Goal: Task Accomplishment & Management: Use online tool/utility

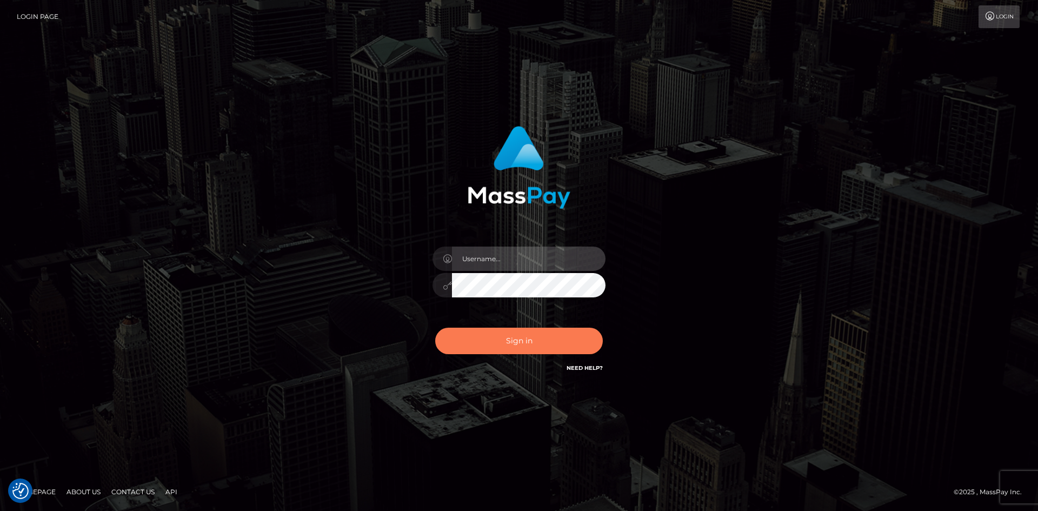
type input "alexstef"
click at [490, 333] on button "Sign in" at bounding box center [519, 341] width 168 height 27
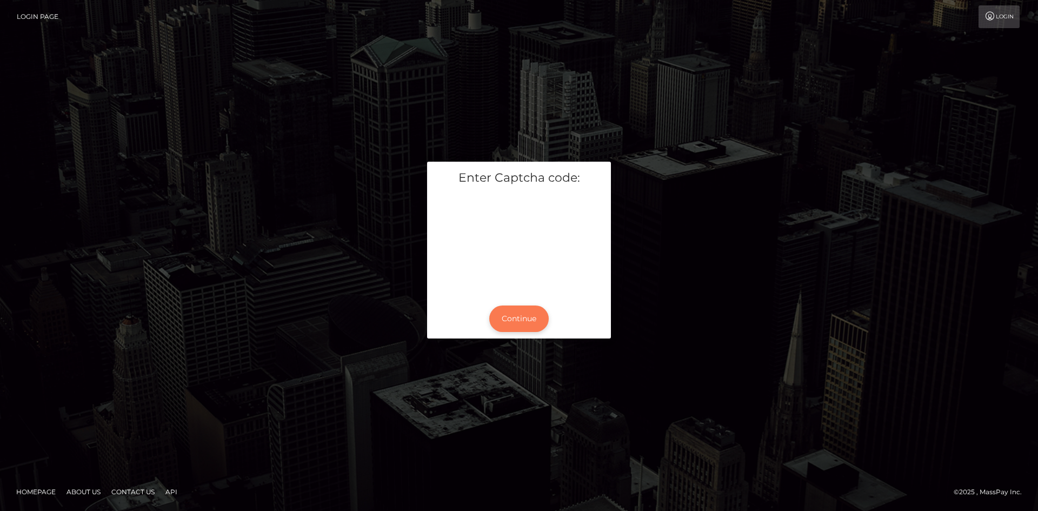
click at [515, 319] on button "Continue" at bounding box center [518, 319] width 59 height 27
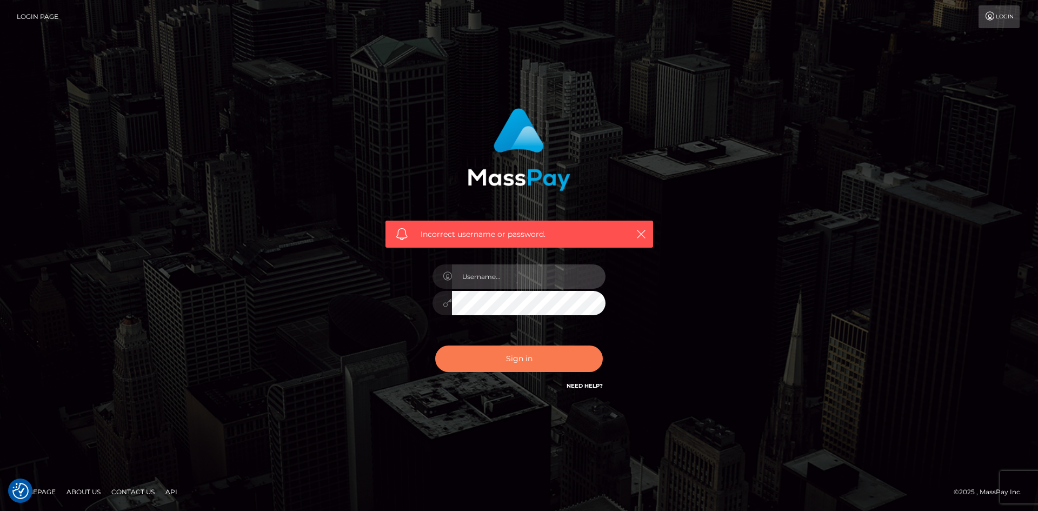
type input "alexstef"
click at [512, 354] on button "Sign in" at bounding box center [519, 359] width 168 height 27
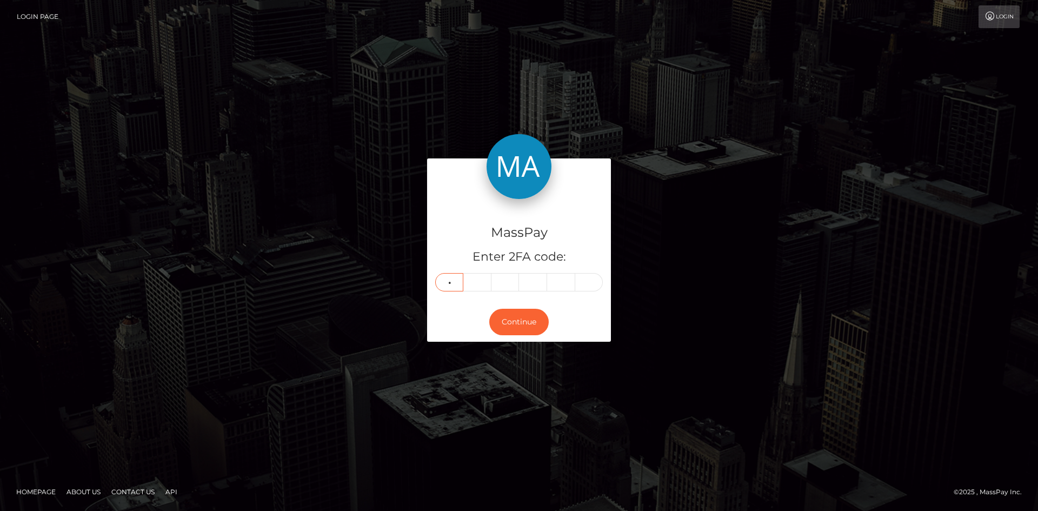
type input "8"
type input "4"
type input "2"
type input "8"
type input "2"
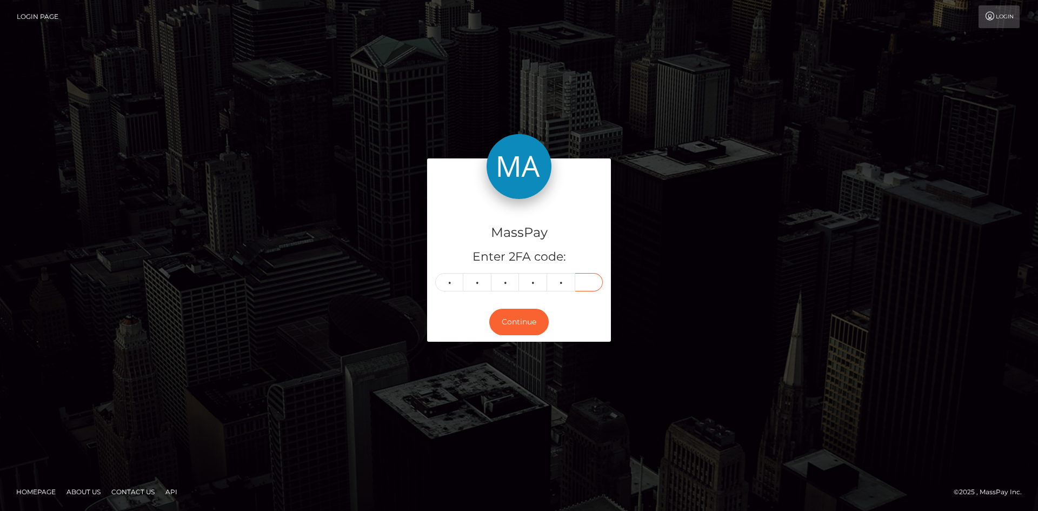
type input "5"
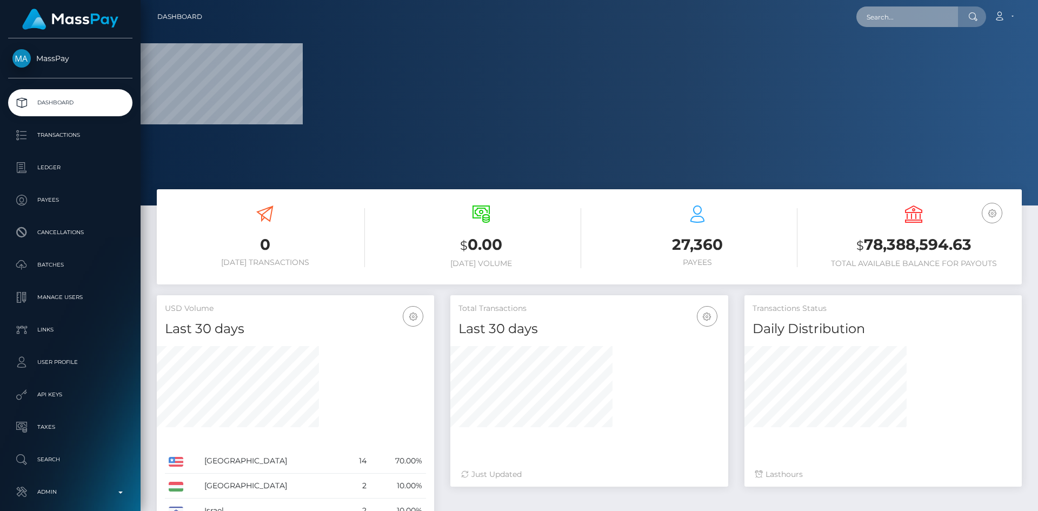
click at [886, 17] on input "text" at bounding box center [908, 16] width 102 height 21
paste input "pocat_RVJWbxAe9qK3"
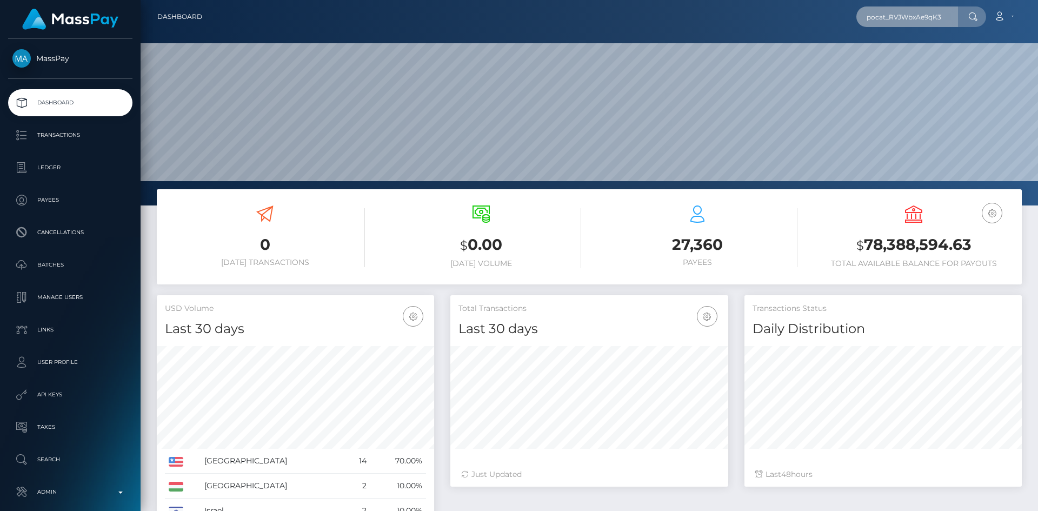
scroll to position [192, 278]
click at [896, 15] on input "pocat_RVJWbxAe9qK3" at bounding box center [908, 16] width 102 height 21
paste input "text"
click at [892, 21] on input "RVJWbxAe9qK3" at bounding box center [908, 16] width 102 height 21
paste input "user_I5acy6kFqo6hX"
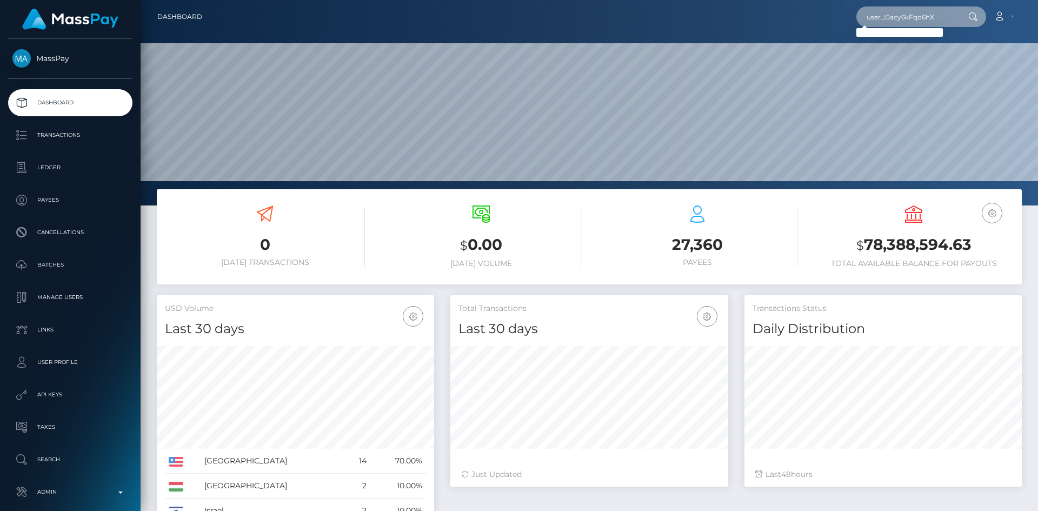
click at [919, 17] on input "user_I5acy6kFqo6hX" at bounding box center [908, 16] width 102 height 21
click at [891, 17] on input "salmahn khan" at bounding box center [908, 16] width 102 height 21
type input "salman khan"
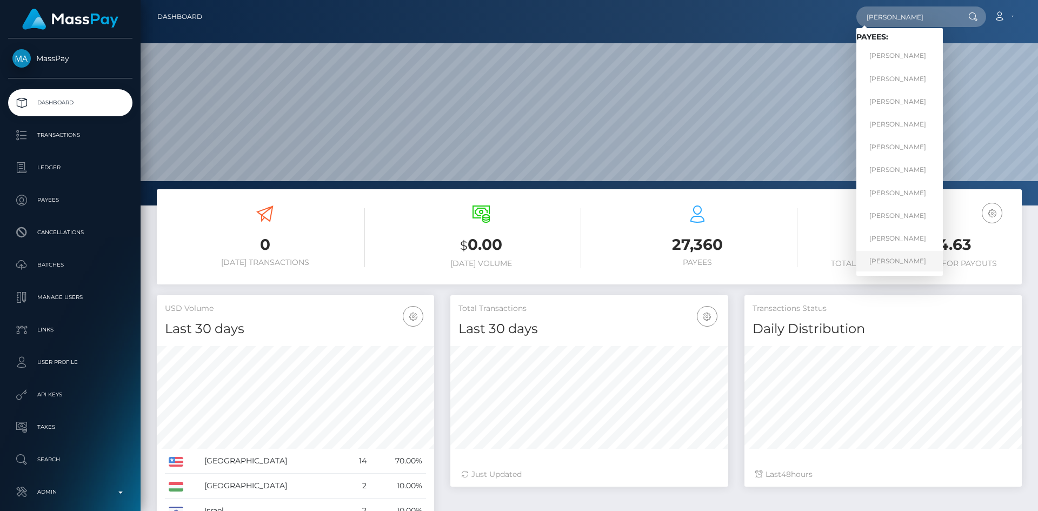
click at [896, 259] on link "SALMAN KHAN" at bounding box center [900, 261] width 87 height 20
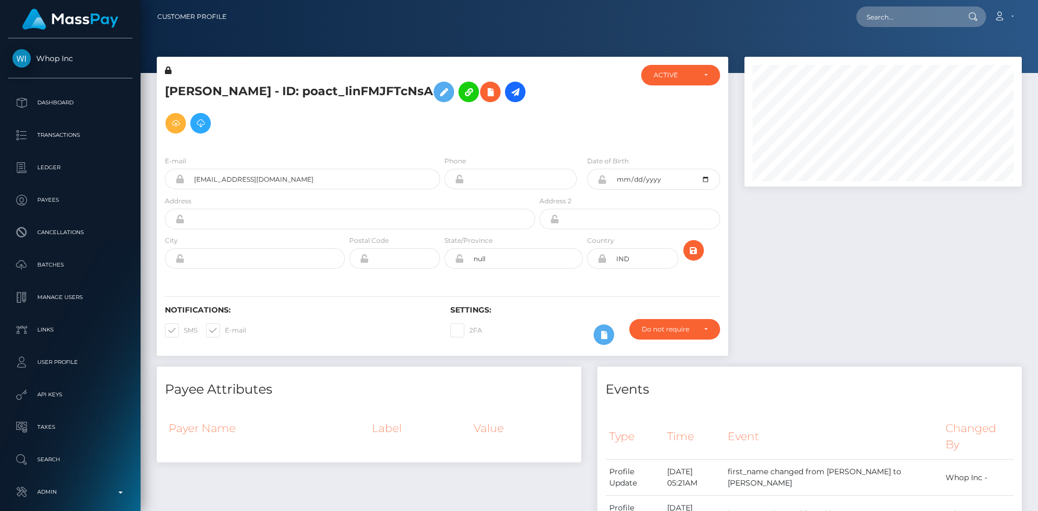
scroll to position [130, 278]
click at [329, 91] on h5 "[PERSON_NAME] - ID: poact_IinFMJFTcNsA" at bounding box center [347, 107] width 365 height 63
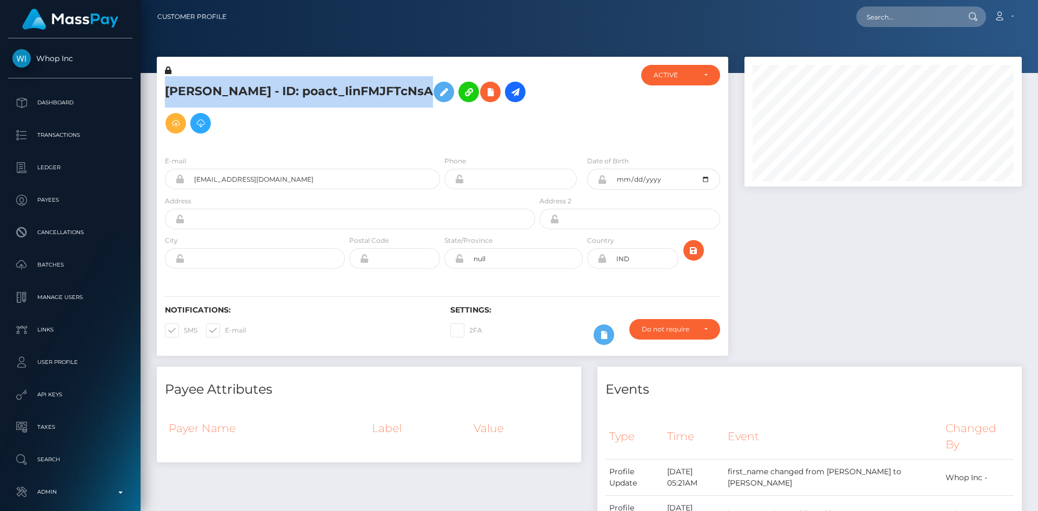
click at [329, 91] on h5 "[PERSON_NAME] - ID: poact_IinFMJFTcNsA" at bounding box center [347, 107] width 365 height 63
copy h5 "[PERSON_NAME] - ID: poact_IinFMJFTcNsA"
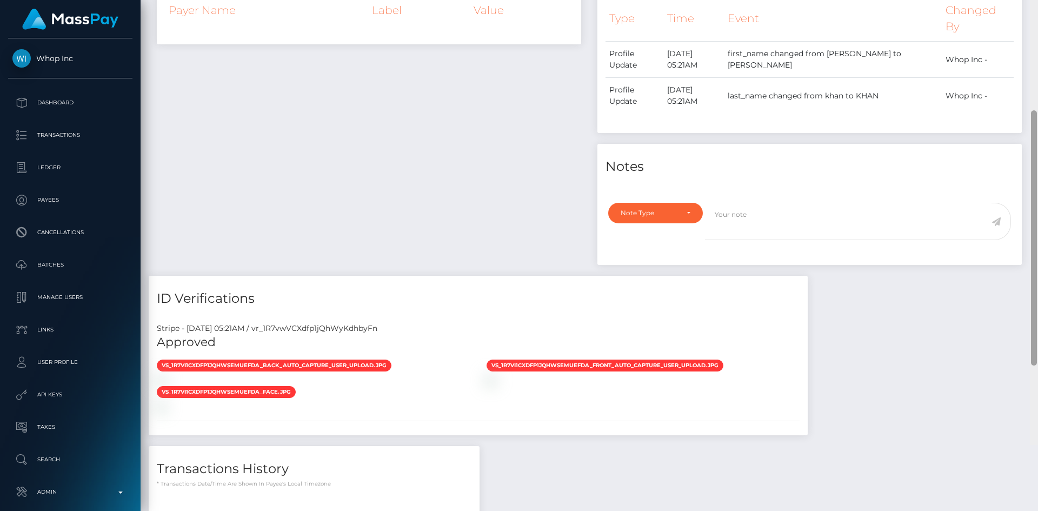
scroll to position [511, 0]
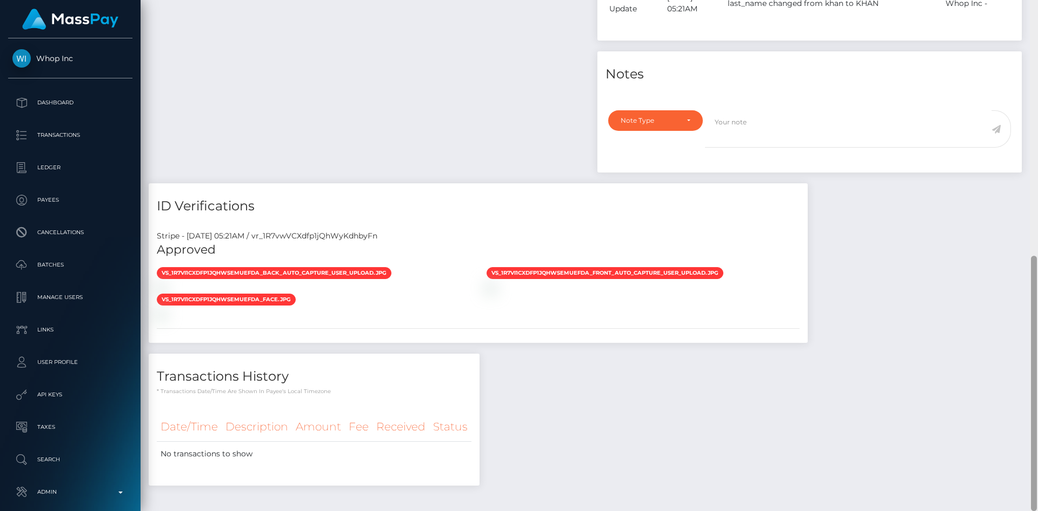
drag, startPoint x: 1033, startPoint y: 246, endPoint x: 1020, endPoint y: 375, distance: 129.9
click at [1020, 381] on div "Customer Profile Loading... Loading..." at bounding box center [590, 255] width 898 height 511
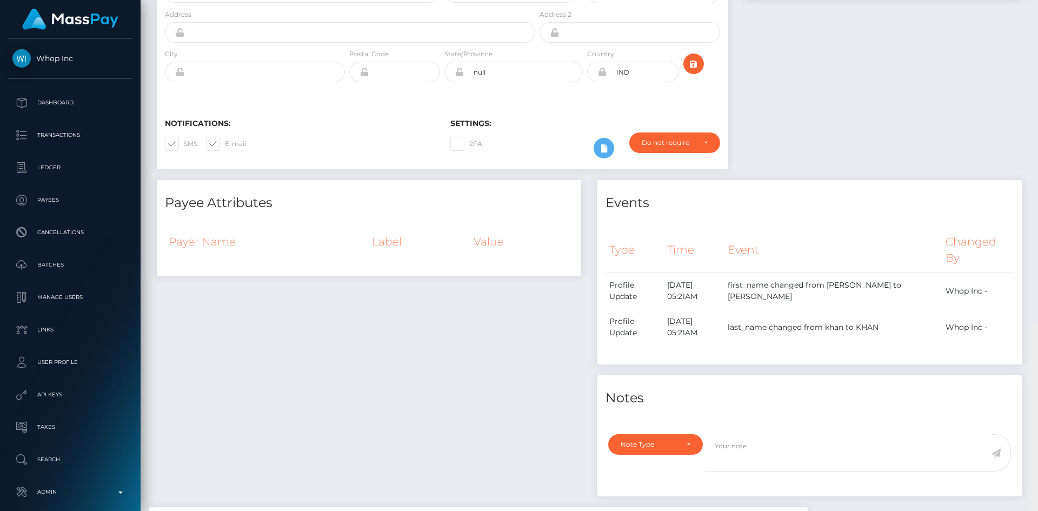
scroll to position [0, 0]
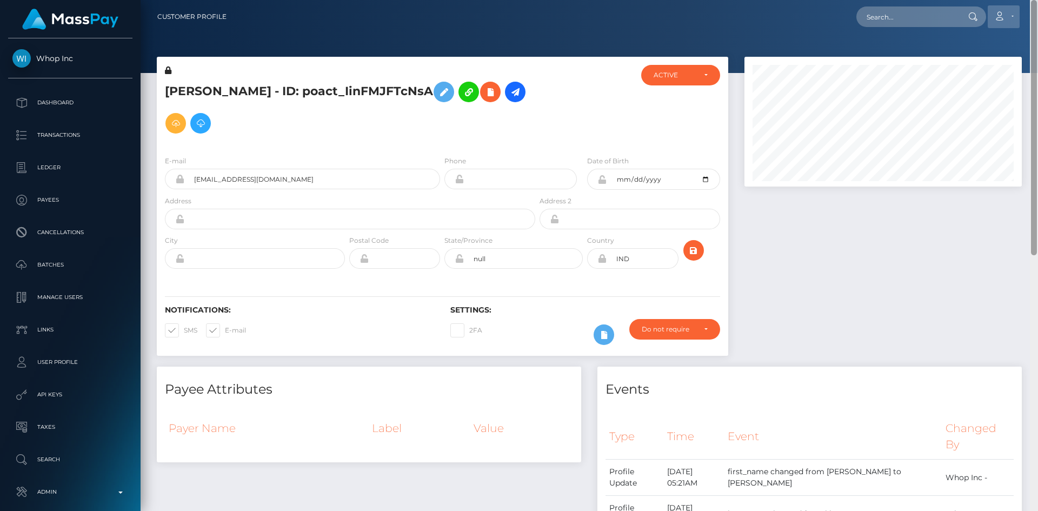
drag, startPoint x: 1034, startPoint y: 398, endPoint x: 1015, endPoint y: 21, distance: 378.0
click at [1038, 24] on div "Customer Profile Loading... Loading..." at bounding box center [590, 255] width 898 height 511
click at [484, 97] on icon at bounding box center [490, 92] width 13 height 14
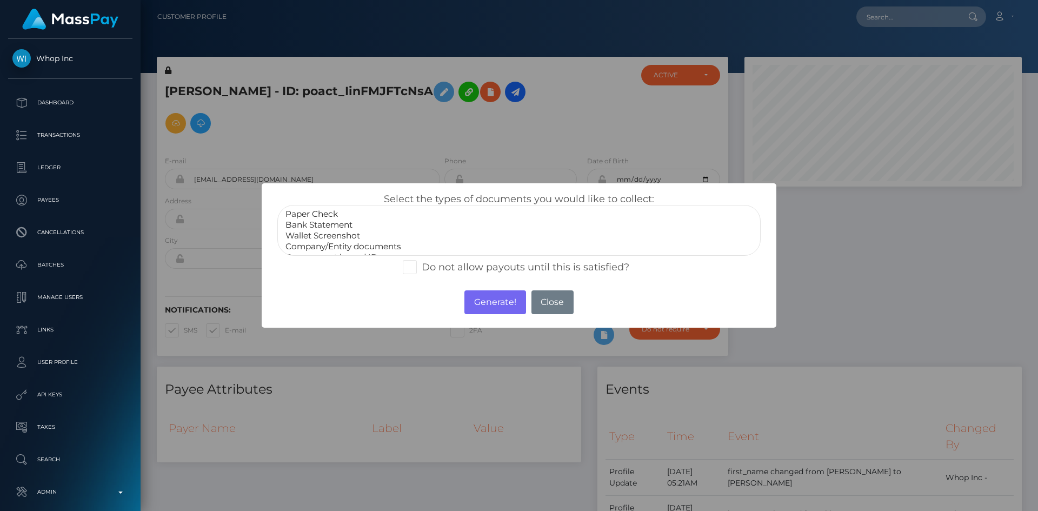
scroll to position [22, 0]
select select "Government issued ID"
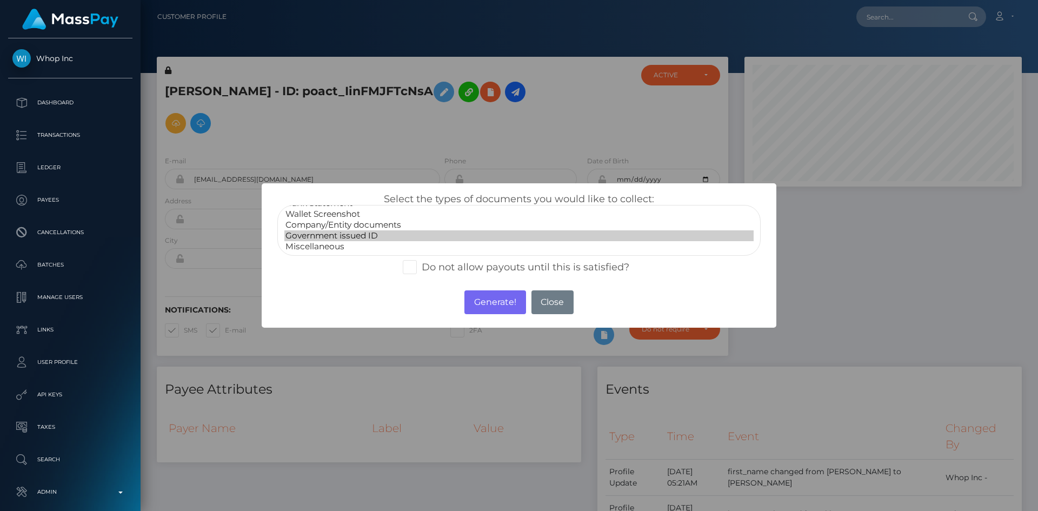
click at [367, 237] on option "Government issued ID" at bounding box center [518, 235] width 469 height 11
click at [488, 298] on button "Generate!" at bounding box center [495, 302] width 61 height 24
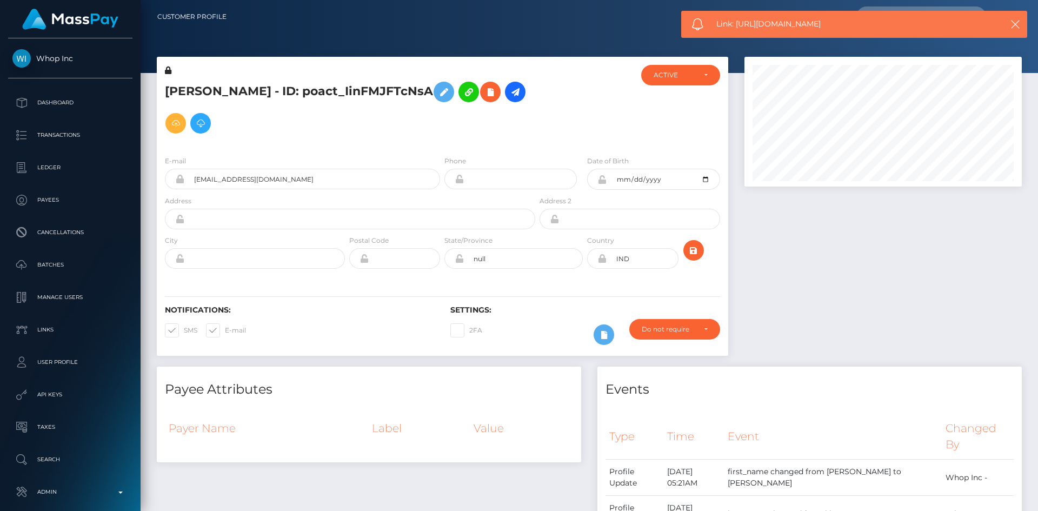
click at [750, 18] on span "Link: [URL][DOMAIN_NAME]" at bounding box center [850, 23] width 267 height 11
click at [750, 18] on div "Link: [URL][DOMAIN_NAME]" at bounding box center [855, 24] width 346 height 27
click at [747, 18] on div "Link: [URL][DOMAIN_NAME]" at bounding box center [855, 24] width 346 height 27
click at [752, 18] on div "Link: [URL][DOMAIN_NAME]" at bounding box center [855, 24] width 346 height 27
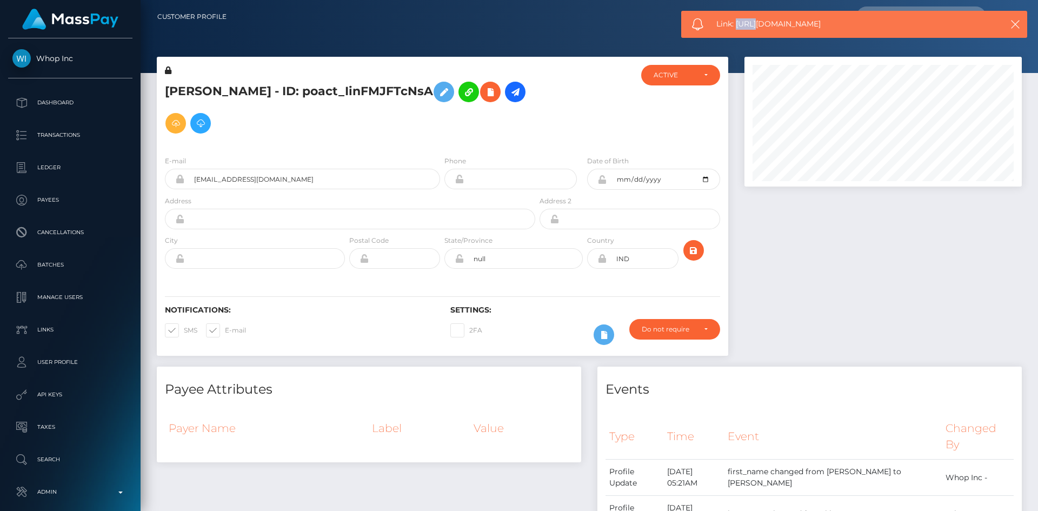
click at [752, 18] on div "Link: [URL][DOMAIN_NAME]" at bounding box center [855, 24] width 346 height 27
copy span "Link: [URL][DOMAIN_NAME]"
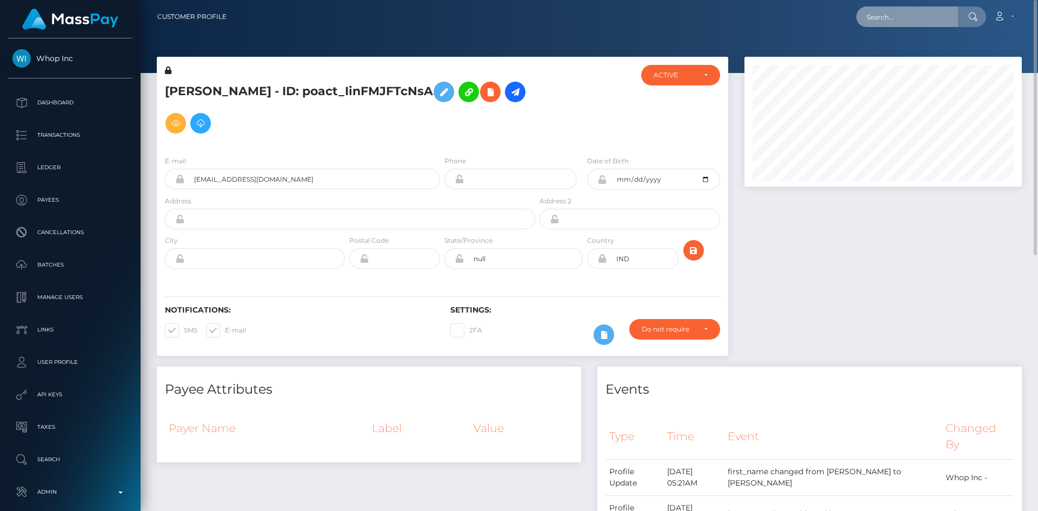
click at [882, 22] on input "text" at bounding box center [908, 16] width 102 height 21
paste input "[EMAIL_ADDRESS][DOMAIN_NAME]"
type input "[EMAIL_ADDRESS][DOMAIN_NAME]"
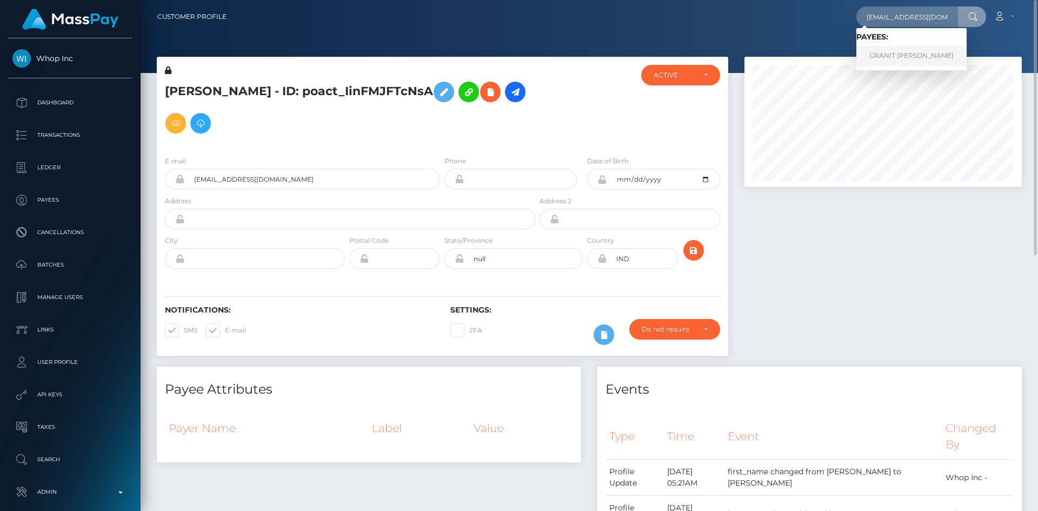
click at [903, 56] on link "GRANIT SPAHIU" at bounding box center [912, 56] width 110 height 20
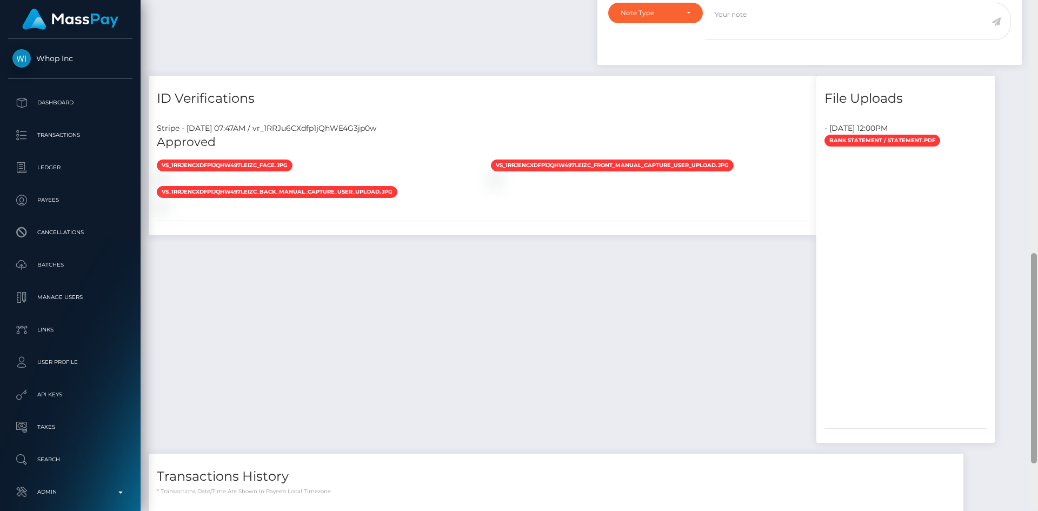
scroll to position [617, 0]
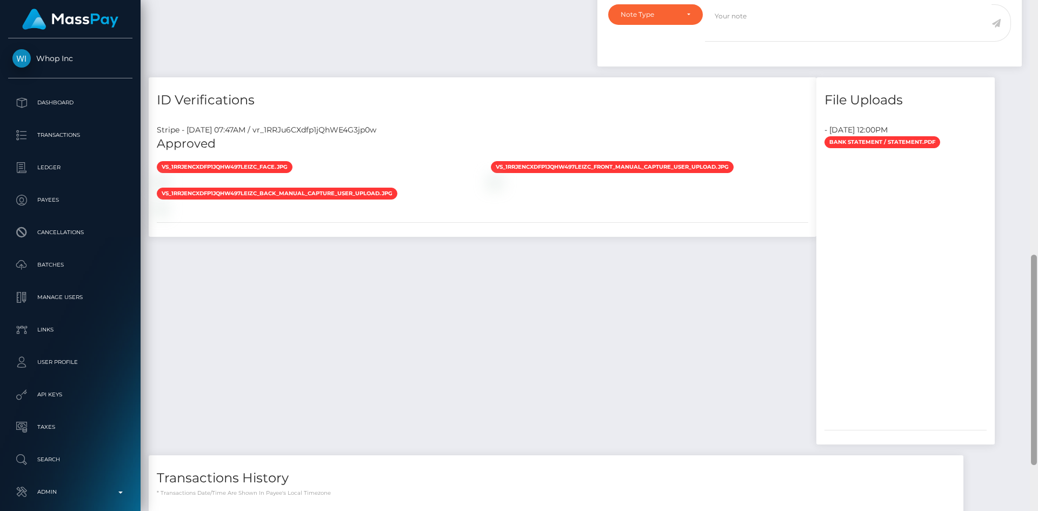
click at [1035, 327] on div at bounding box center [1034, 360] width 6 height 210
click at [902, 239] on div at bounding box center [906, 286] width 162 height 270
click at [888, 124] on div "- August 16, 2025 12:00PM" at bounding box center [906, 129] width 178 height 11
click at [895, 136] on span "Bank Statement / statement.pdf" at bounding box center [883, 142] width 116 height 12
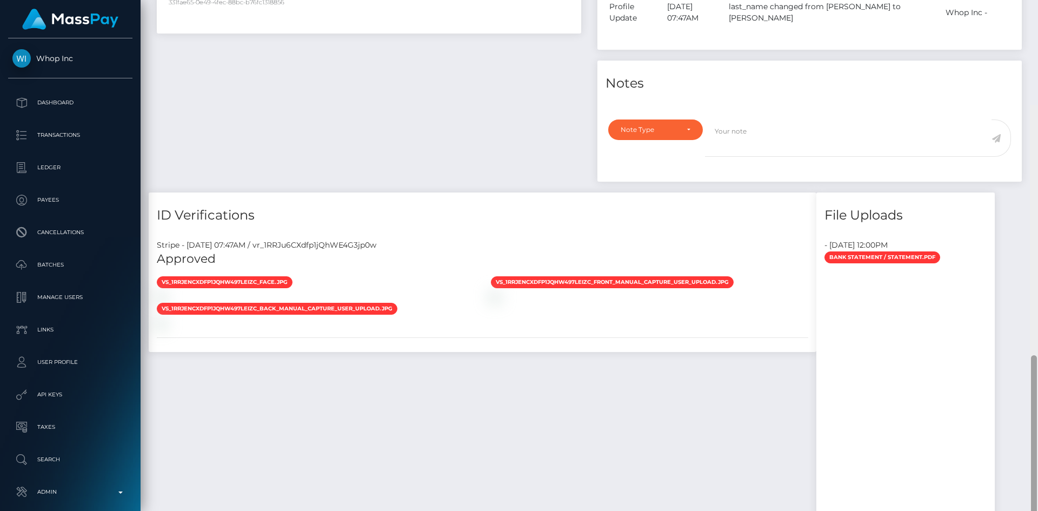
scroll to position [455, 0]
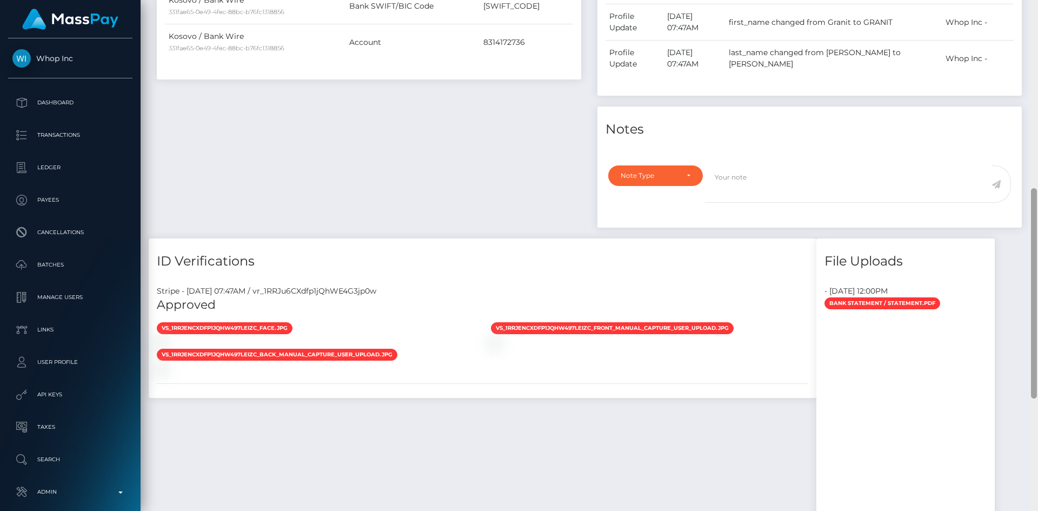
drag, startPoint x: 1036, startPoint y: 275, endPoint x: 1030, endPoint y: 208, distance: 66.8
click at [1030, 208] on div at bounding box center [1034, 255] width 8 height 511
click at [904, 297] on span "Bank Statement / statement.pdf" at bounding box center [883, 303] width 116 height 12
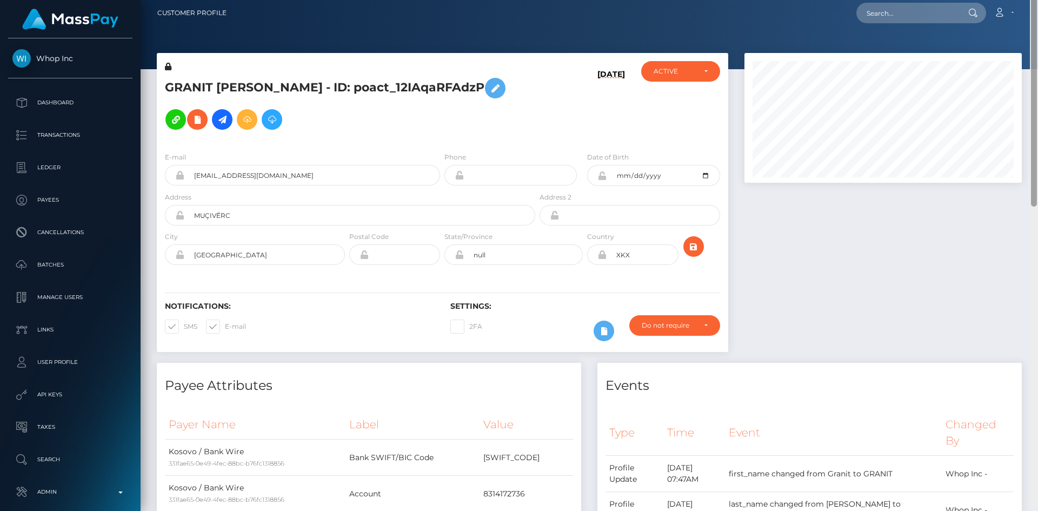
scroll to position [0, 0]
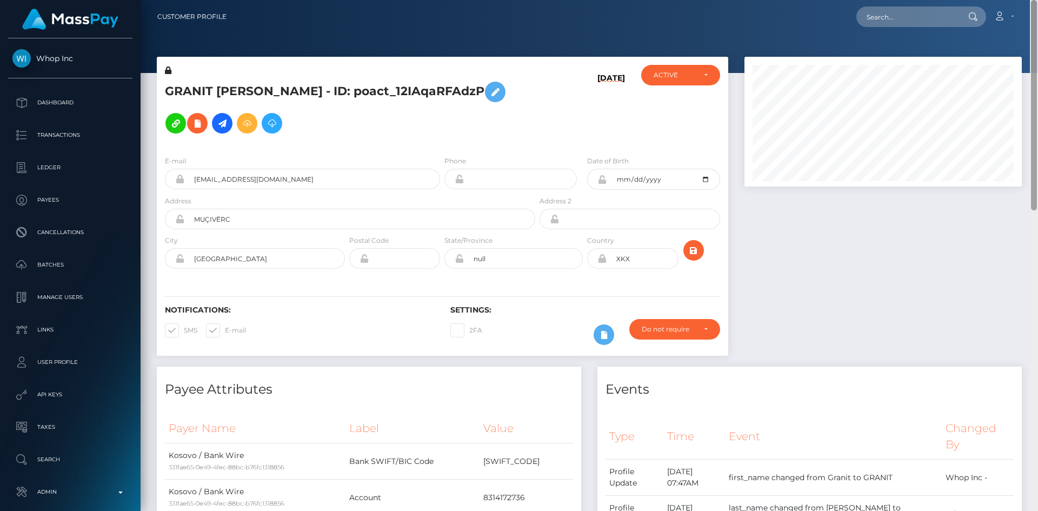
drag, startPoint x: 1034, startPoint y: 289, endPoint x: 1014, endPoint y: 92, distance: 198.4
click at [1038, 94] on div at bounding box center [1034, 255] width 8 height 511
click at [910, 10] on input "text" at bounding box center [908, 16] width 102 height 21
paste input "PY62056088"
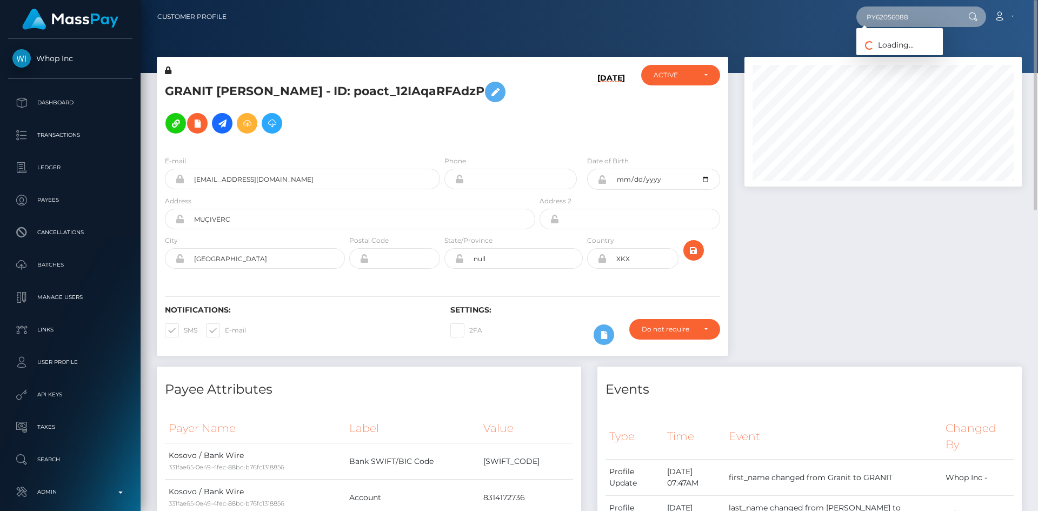
type input "PY62056088"
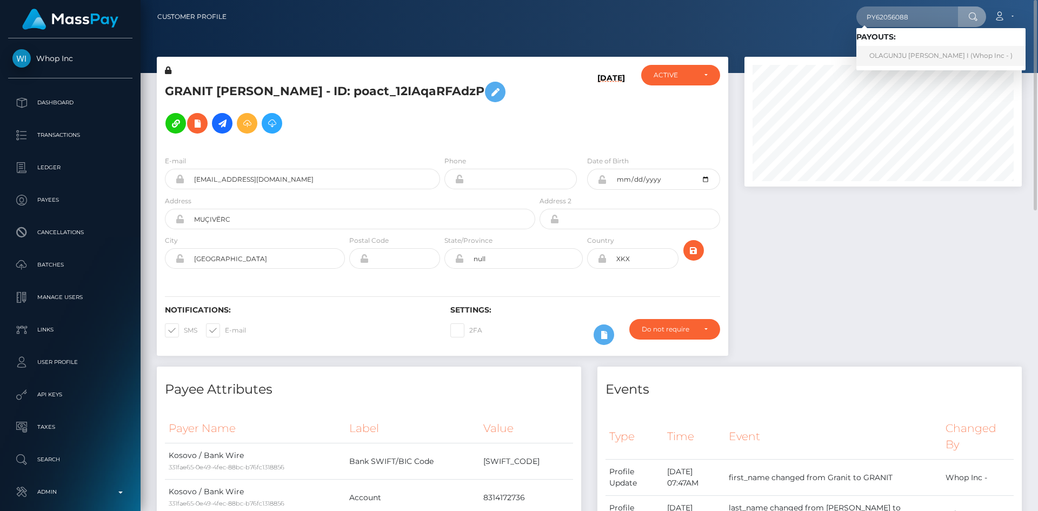
click at [894, 55] on link "OLAGUNJU FUNKE I (Whop Inc - )" at bounding box center [941, 56] width 169 height 20
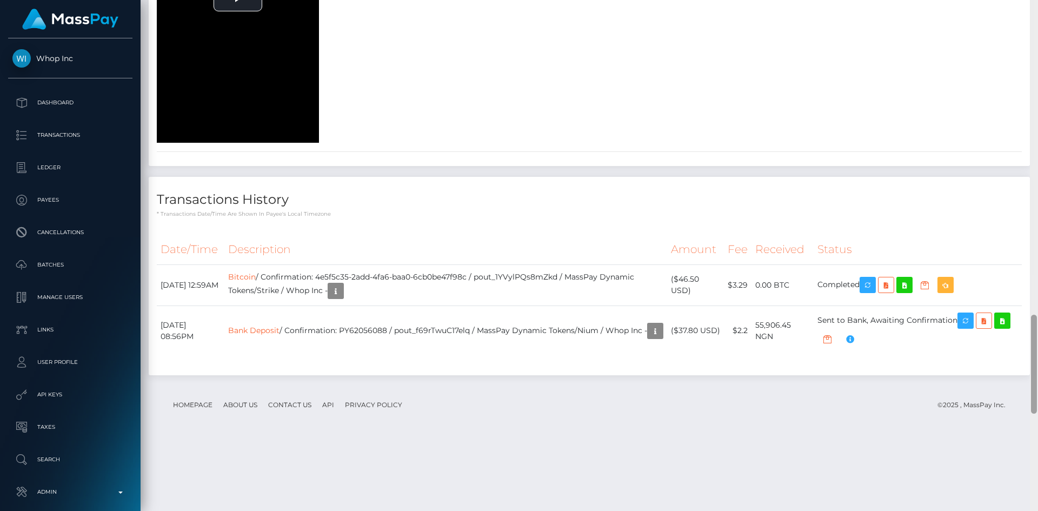
scroll to position [2118, 0]
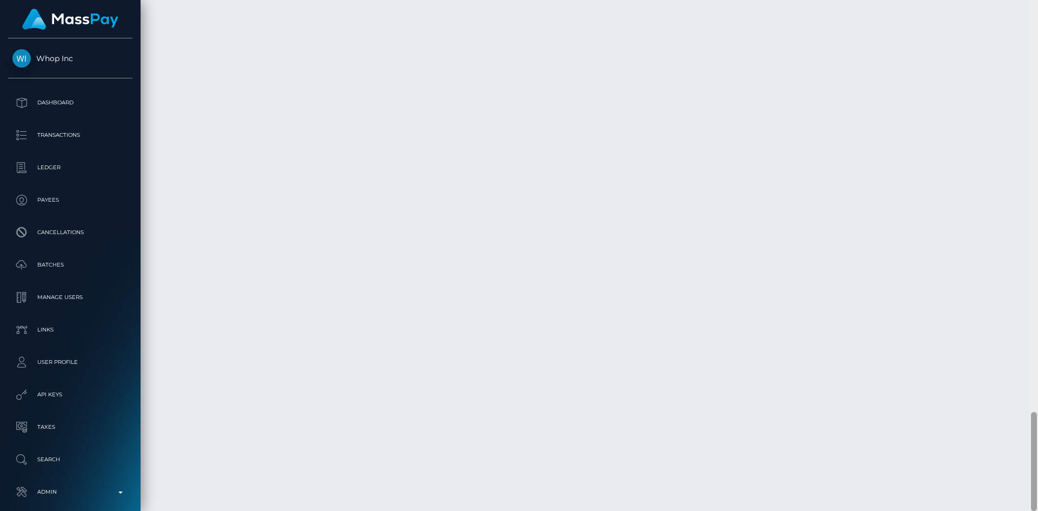
drag, startPoint x: 1035, startPoint y: 137, endPoint x: 1011, endPoint y: 489, distance: 352.9
click at [1011, 489] on div "Customer Profile Loading... Loading..." at bounding box center [590, 255] width 898 height 511
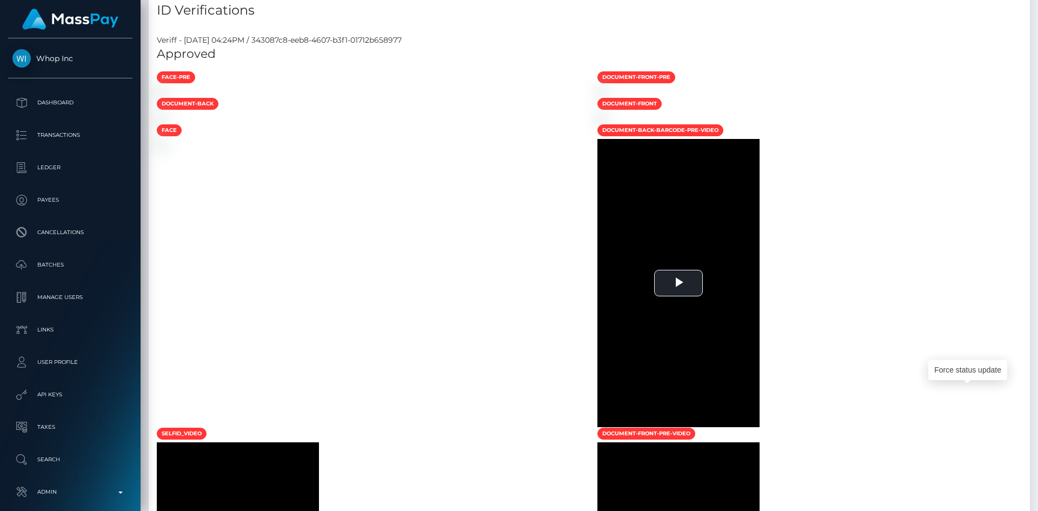
scroll to position [0, 0]
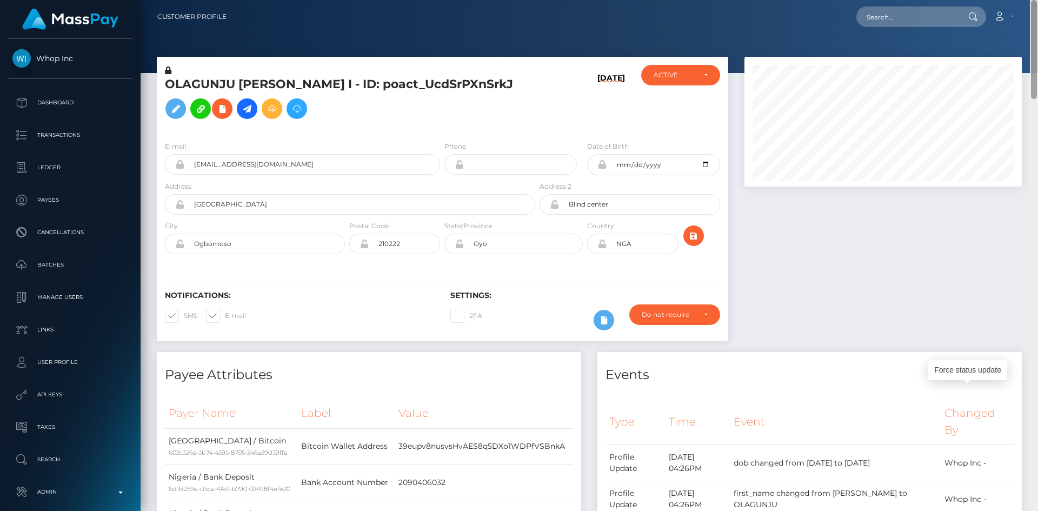
drag, startPoint x: 1035, startPoint y: 433, endPoint x: 1038, endPoint y: -47, distance: 479.8
click at [1038, 0] on html "Whop Inc Dashboard Transactions Ledger Payees Cancellations Links" at bounding box center [519, 255] width 1038 height 511
click at [930, 19] on input "text" at bounding box center [908, 16] width 102 height 21
paste input "poact_x7uu3YyRQJ4g"
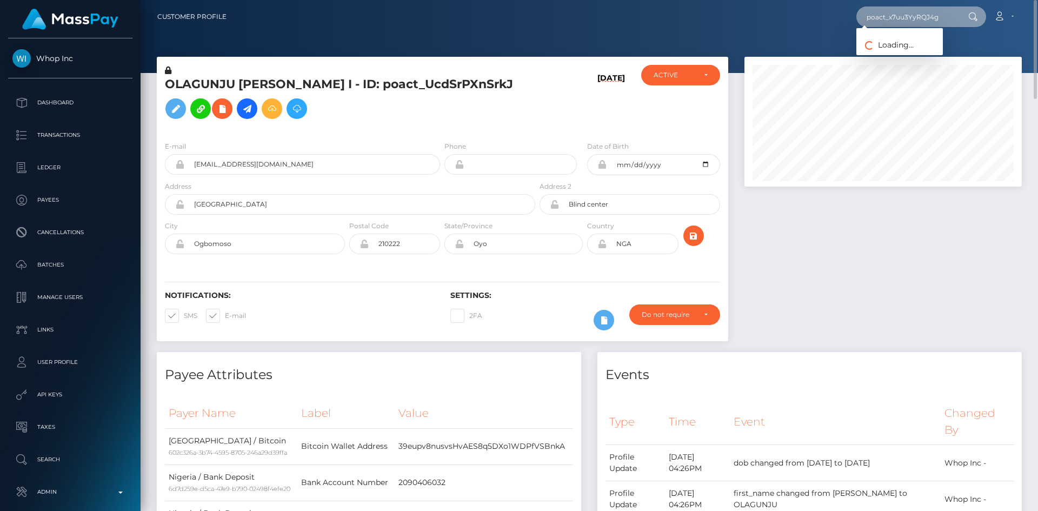
type input "poact_x7uu3YyRQJ4g"
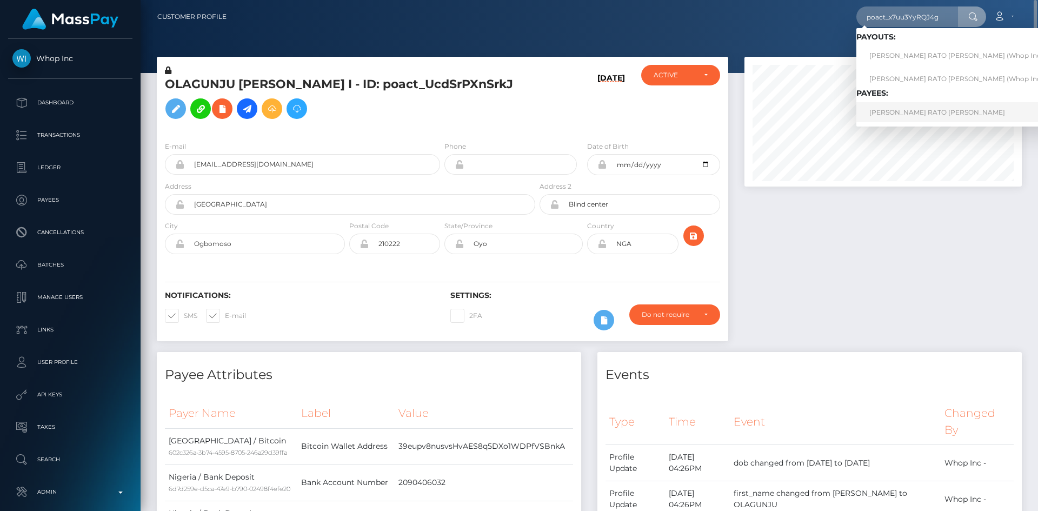
click at [914, 110] on link "GONÇALO ALEXANDRE RATO DE CARVALHO" at bounding box center [960, 112] width 206 height 20
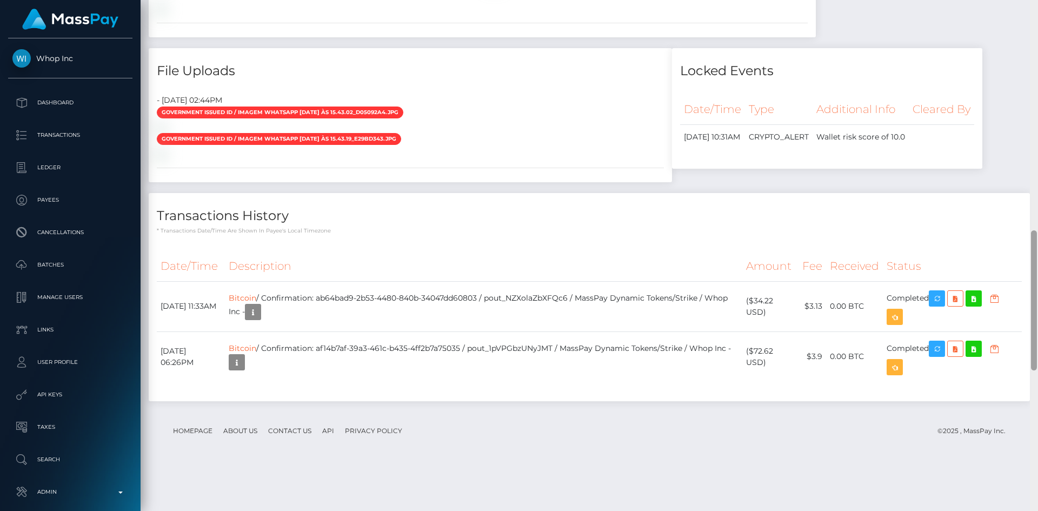
scroll to position [845, 0]
click at [1017, 316] on div "Customer Profile Loading... Loading..." at bounding box center [590, 255] width 898 height 511
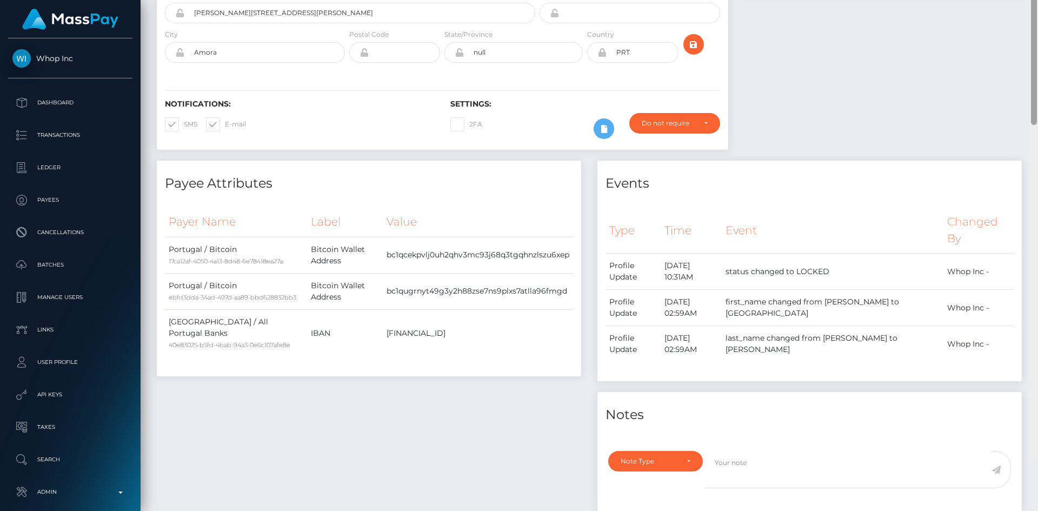
scroll to position [0, 0]
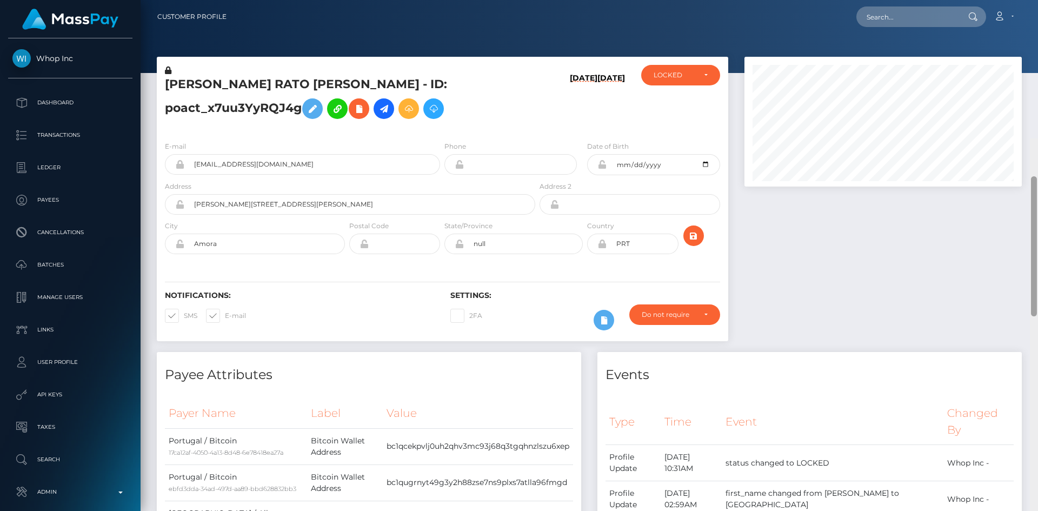
drag, startPoint x: 1033, startPoint y: 252, endPoint x: 1028, endPoint y: -23, distance: 274.8
click at [1028, 0] on html "Whop Inc Dashboard Transactions Ledger Payees Cancellations Links" at bounding box center [519, 255] width 1038 height 511
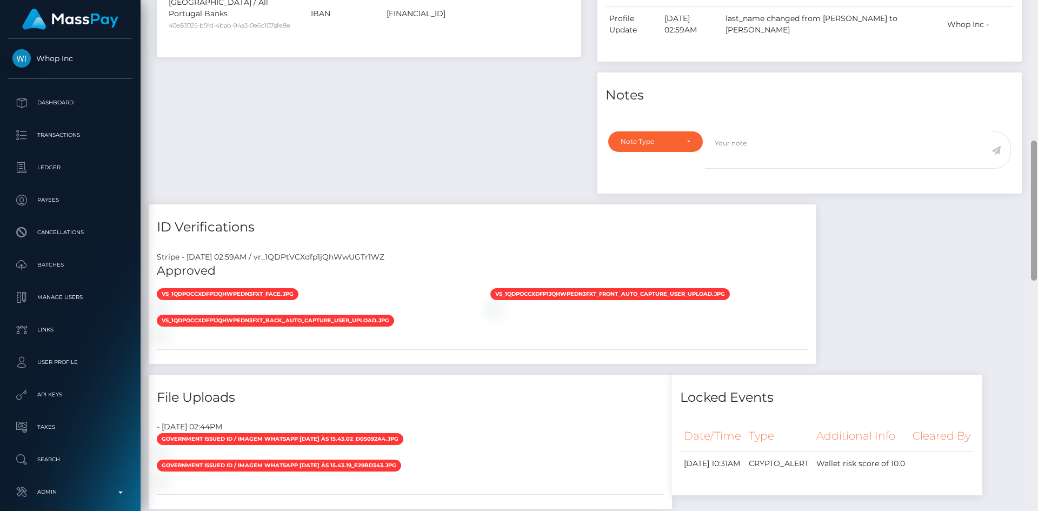
drag, startPoint x: 1036, startPoint y: 95, endPoint x: 1034, endPoint y: 164, distance: 69.3
click at [1034, 164] on div at bounding box center [1034, 255] width 8 height 511
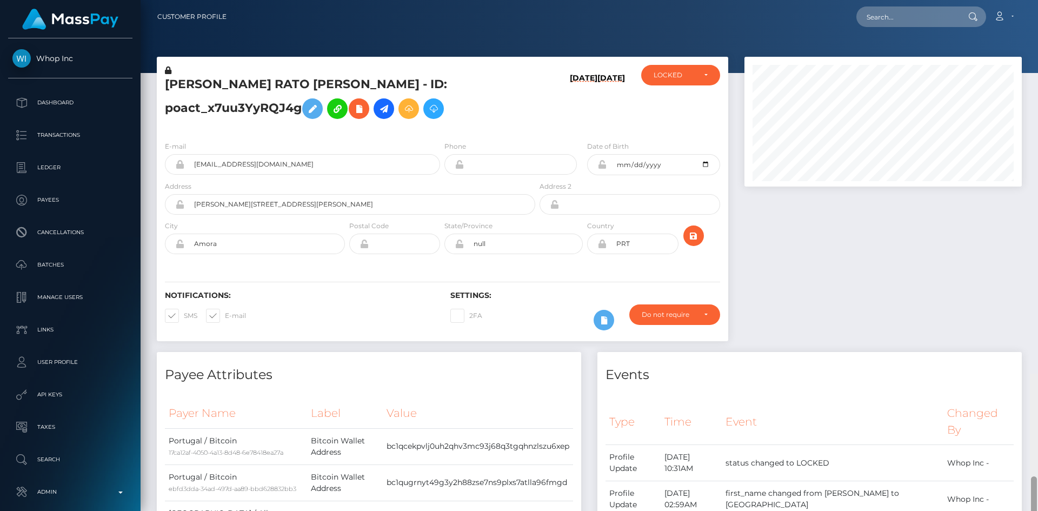
drag, startPoint x: 1035, startPoint y: 173, endPoint x: 1038, endPoint y: -47, distance: 219.6
click at [1038, 0] on html "Whop Inc Dashboard Transactions Ledger Payees Cancellations Links" at bounding box center [519, 255] width 1038 height 511
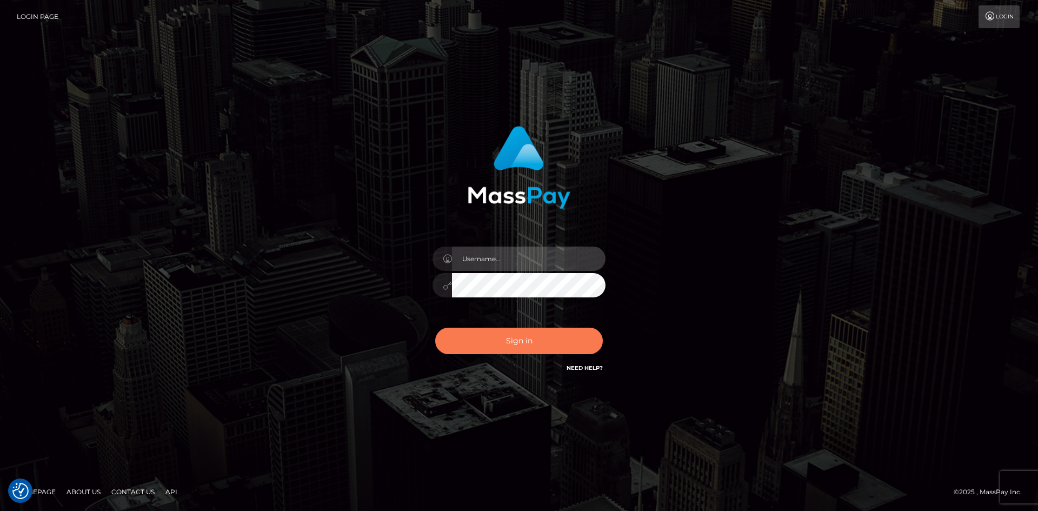
type input "alexstef"
click at [508, 345] on button "Sign in" at bounding box center [519, 341] width 168 height 27
type input "alexstef"
click at [520, 335] on button "Sign in" at bounding box center [519, 341] width 168 height 27
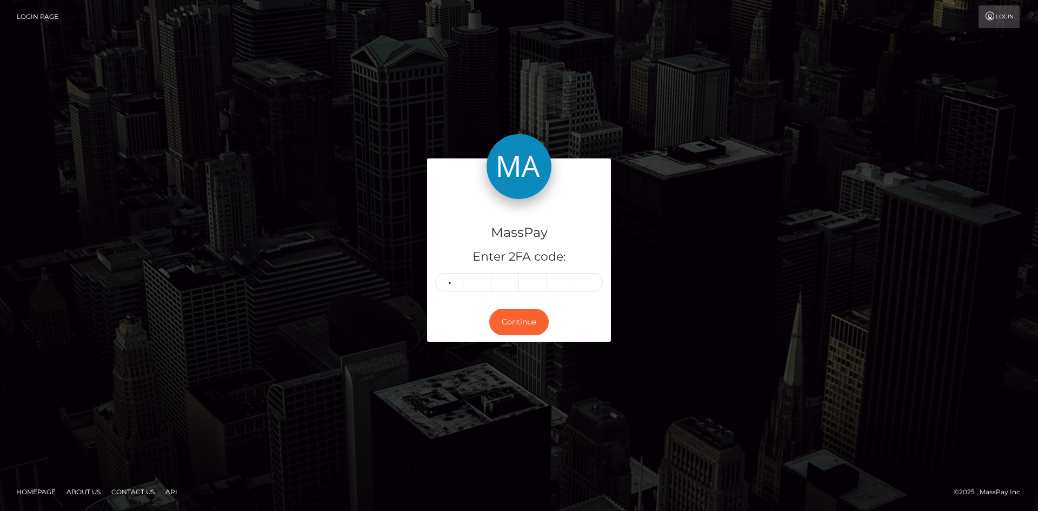
type input "1"
type input "5"
type input "8"
type input "2"
type input "8"
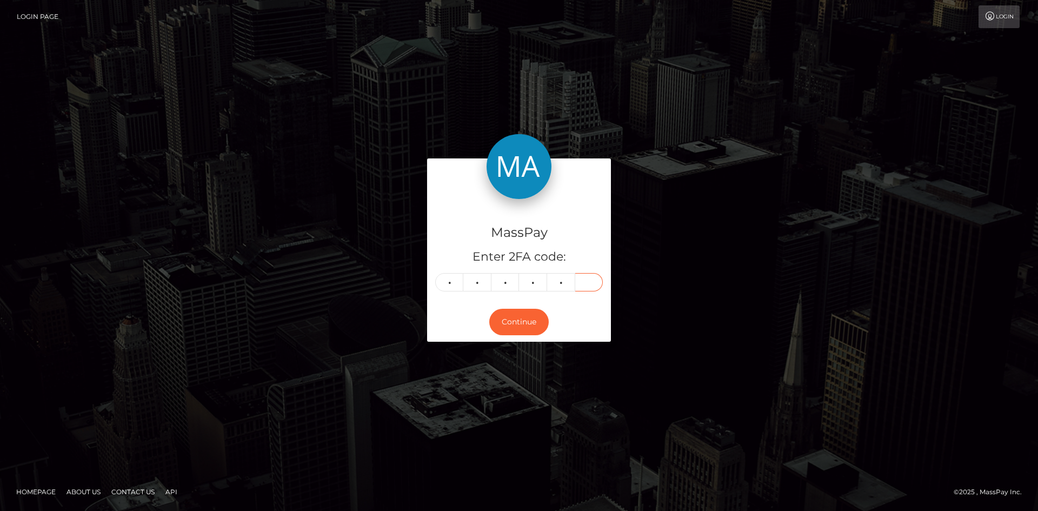
type input "7"
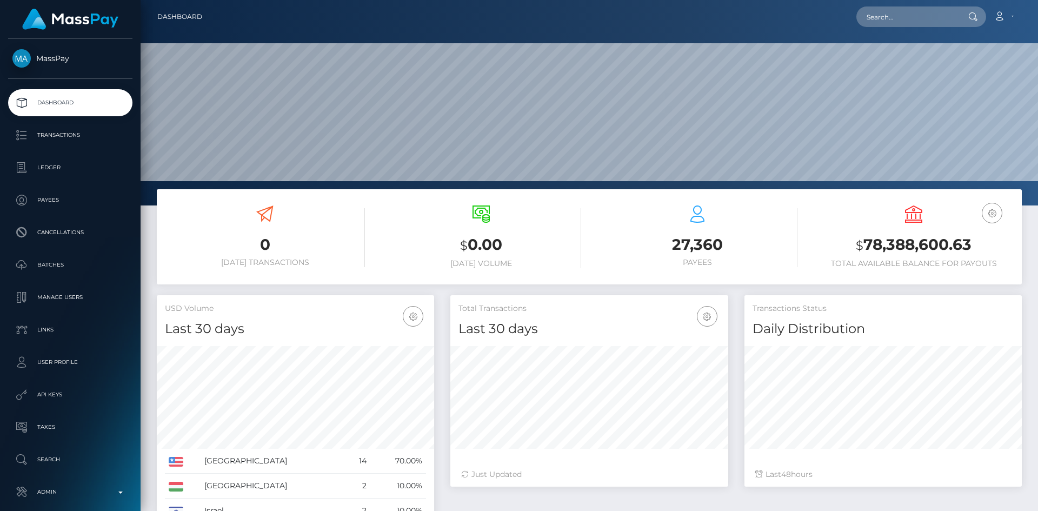
scroll to position [192, 278]
click at [898, 16] on input "text" at bounding box center [908, 16] width 102 height 21
paste input "PY62027235"
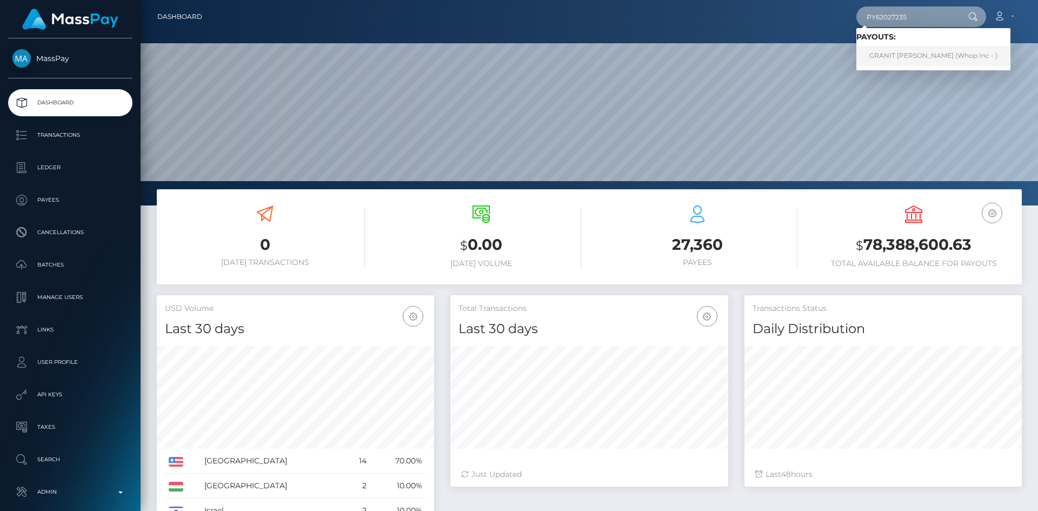
type input "PY62027235"
click at [899, 52] on link "GRANIT SPAHIU (Whop Inc - )" at bounding box center [934, 56] width 154 height 20
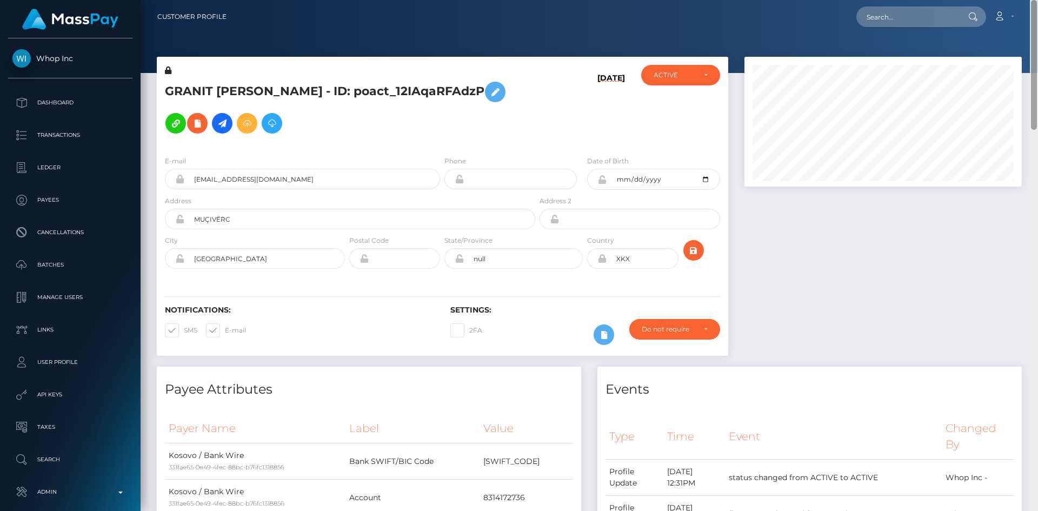
drag, startPoint x: 1027, startPoint y: 78, endPoint x: 754, endPoint y: 6, distance: 282.3
click at [1038, 0] on html "Whop Inc Dashboard Transactions Ledger Payees Cancellations Links" at bounding box center [519, 255] width 1038 height 511
drag, startPoint x: 1037, startPoint y: 123, endPoint x: 1035, endPoint y: -47, distance: 170.4
click at [1035, 0] on html "Whop Inc Dashboard Transactions Ledger Payees Cancellations Links" at bounding box center [519, 255] width 1038 height 511
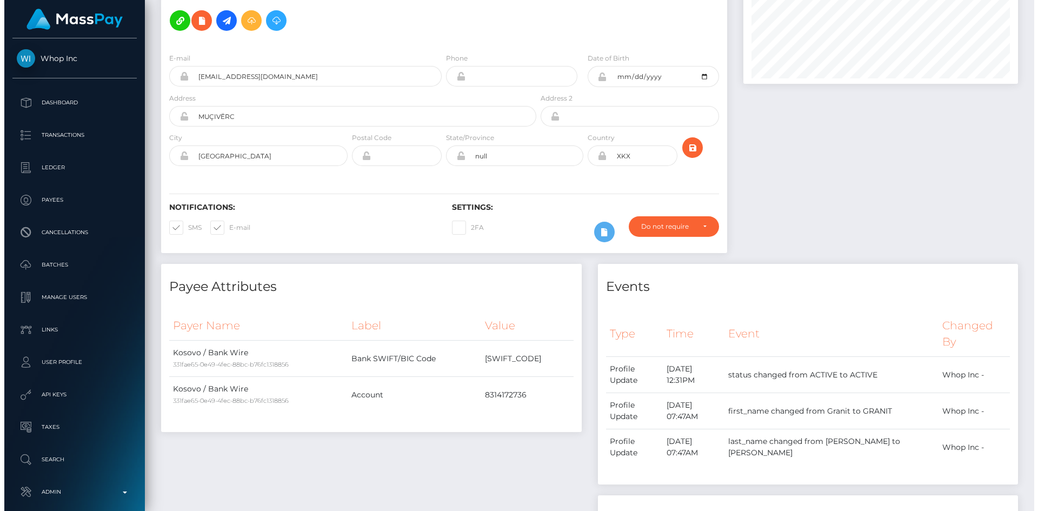
scroll to position [130, 278]
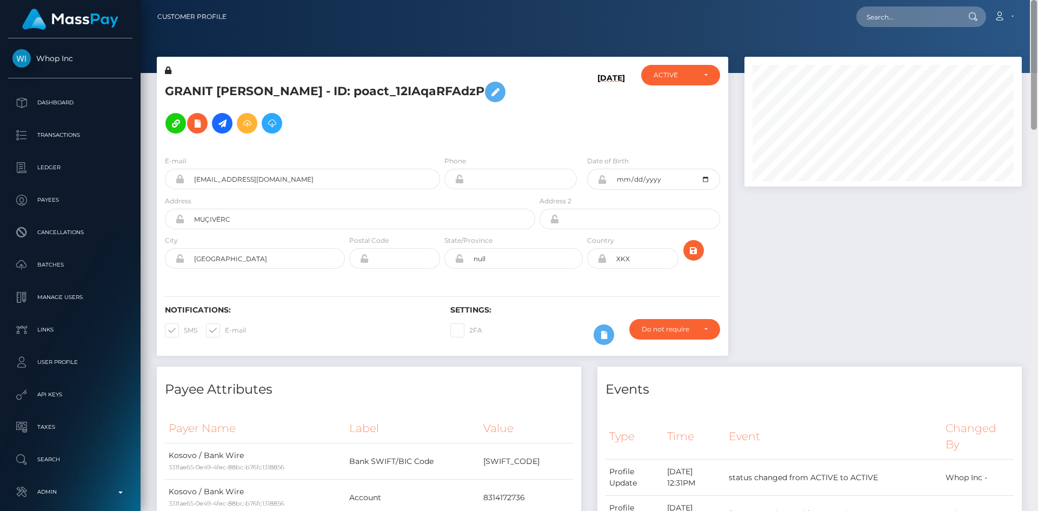
drag, startPoint x: 1034, startPoint y: 98, endPoint x: 1026, endPoint y: -28, distance: 126.8
click at [1026, 0] on html "Whop Inc Dashboard Transactions Ledger Payees Cancellations Links" at bounding box center [519, 255] width 1038 height 511
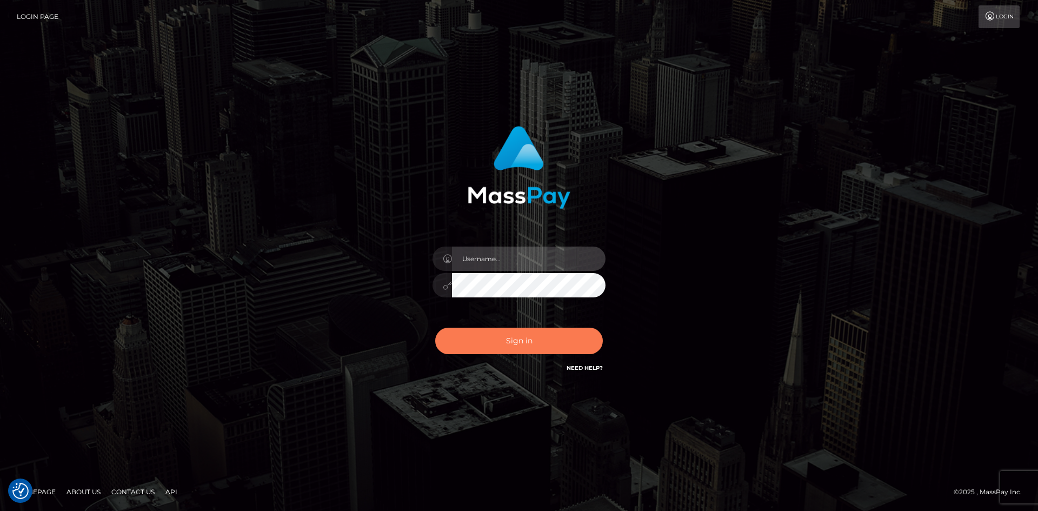
type input "alexstef"
click at [536, 340] on button "Sign in" at bounding box center [519, 341] width 168 height 27
type input "alexstef"
click at [534, 342] on button "Sign in" at bounding box center [519, 341] width 168 height 27
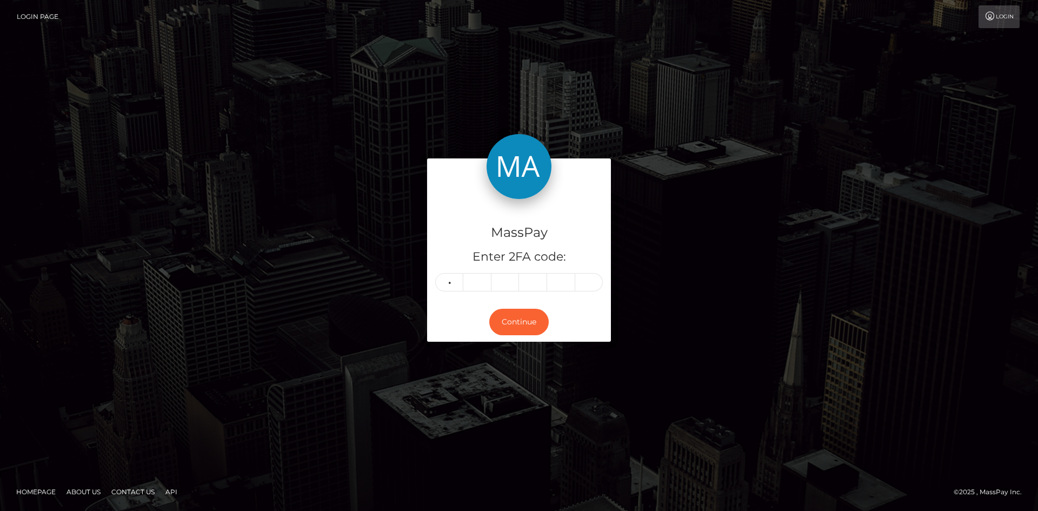
type input "7"
type input "4"
type input "6"
type input "0"
type input "9"
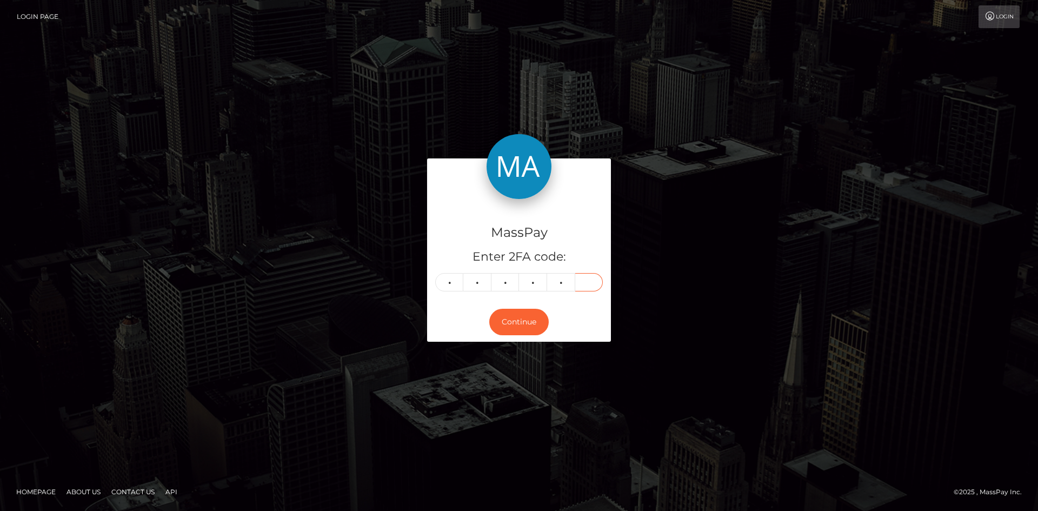
type input "1"
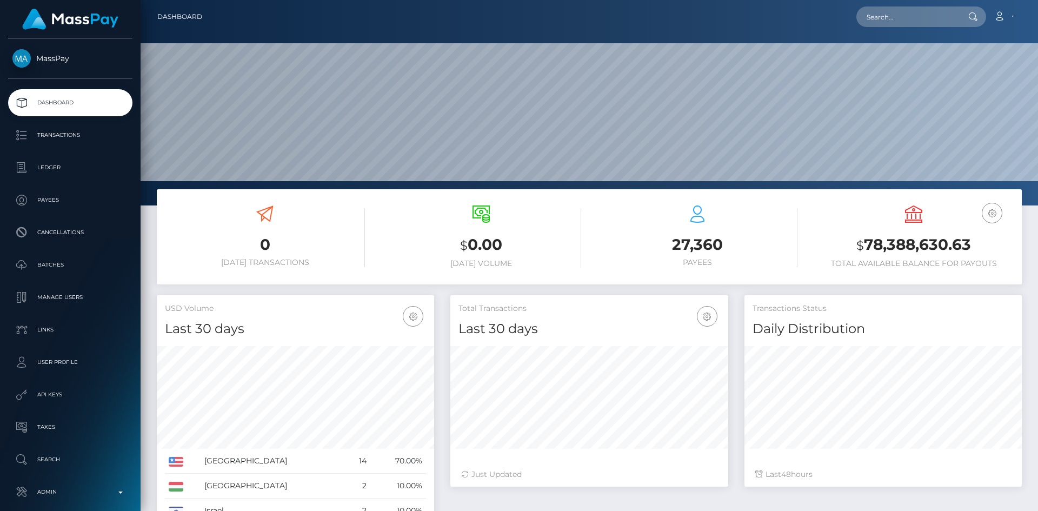
scroll to position [192, 278]
click at [881, 19] on input "text" at bounding box center [908, 16] width 102 height 21
paste input "poact_A3yIiBf7fbMJ"
type input "poact_A3yIiBf7fbMJ"
click at [893, 55] on link "Alejandro RC" at bounding box center [900, 56] width 87 height 20
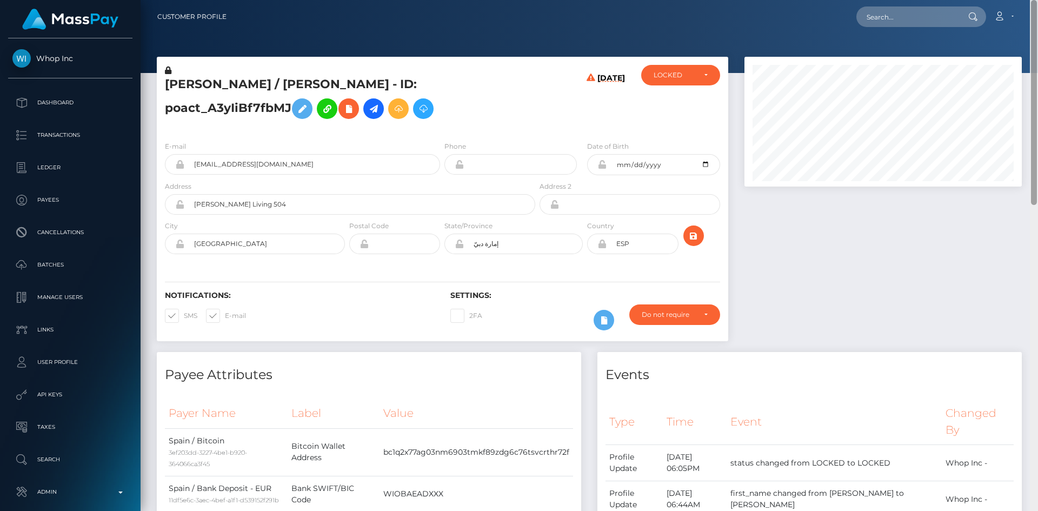
click at [1011, 0] on html "Whop Inc Dashboard Transactions Ledger Payees Cancellations Links" at bounding box center [519, 255] width 1038 height 511
click at [349, 100] on button at bounding box center [349, 108] width 21 height 21
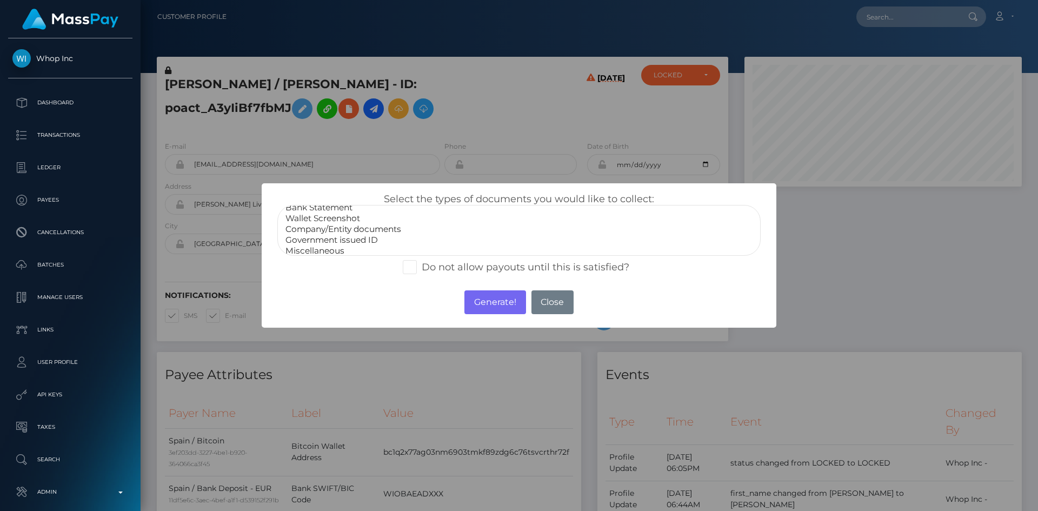
scroll to position [22, 0]
click at [363, 228] on option "Company/Entity documents" at bounding box center [518, 225] width 469 height 11
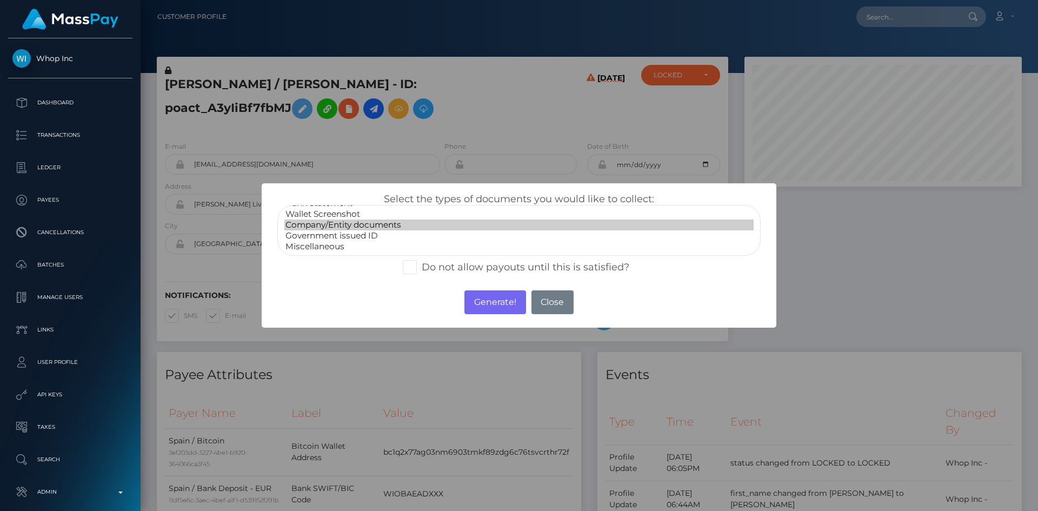
select select "Government issued ID"
click at [366, 235] on option "Government issued ID" at bounding box center [518, 235] width 469 height 11
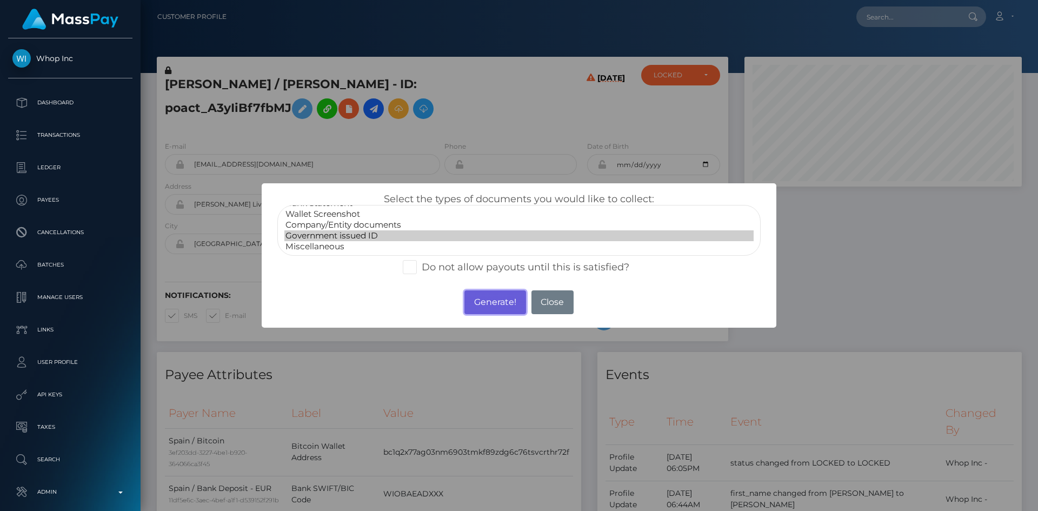
click at [499, 298] on button "Generate!" at bounding box center [495, 302] width 61 height 24
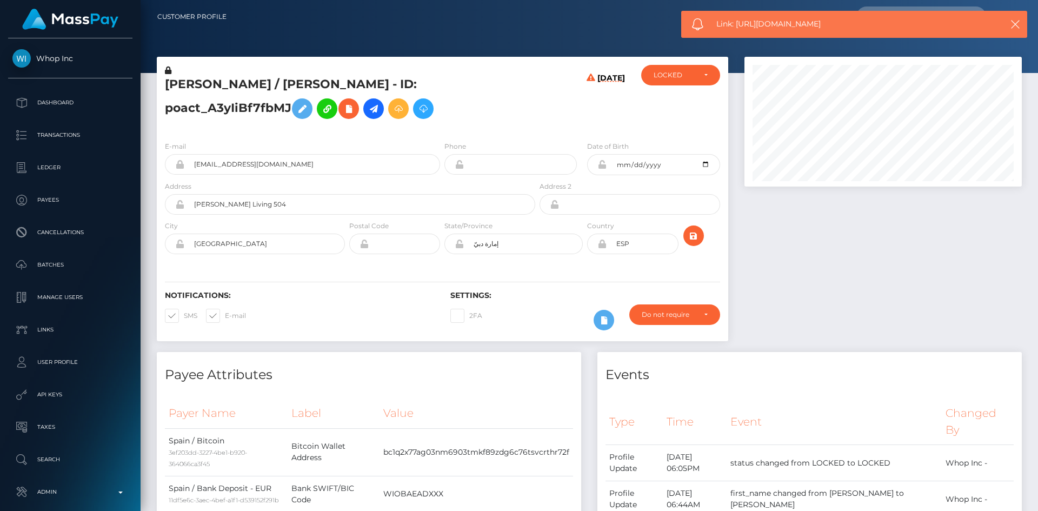
click at [732, 24] on span "Link: https://l.maspay.io/1gZlo" at bounding box center [850, 23] width 267 height 11
copy span "Link: https://l.maspay.io/1gZlo"
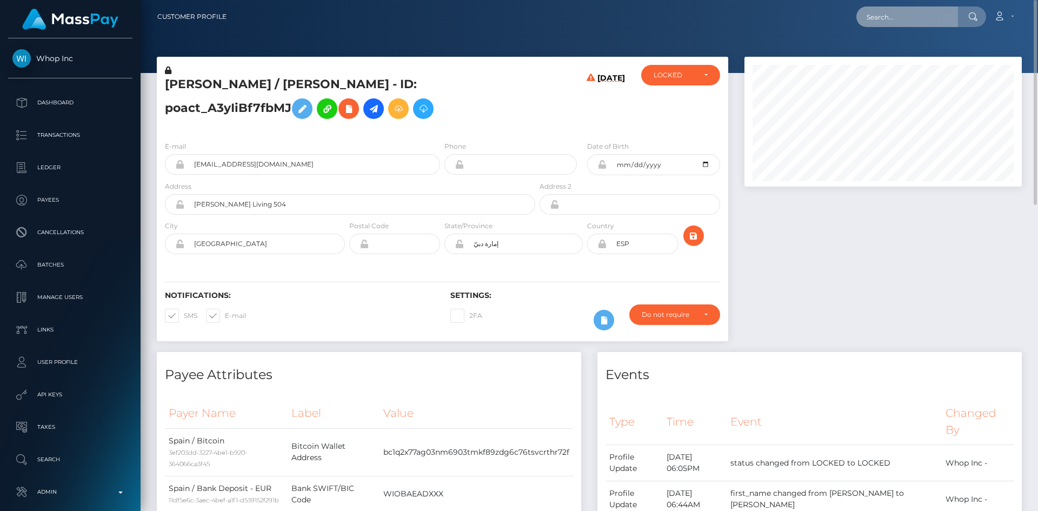
click at [887, 10] on input "text" at bounding box center [908, 16] width 102 height 21
paste input "jeremyphilippe80@gmail.com"
type input "jeremyphilippe80@gmail.com"
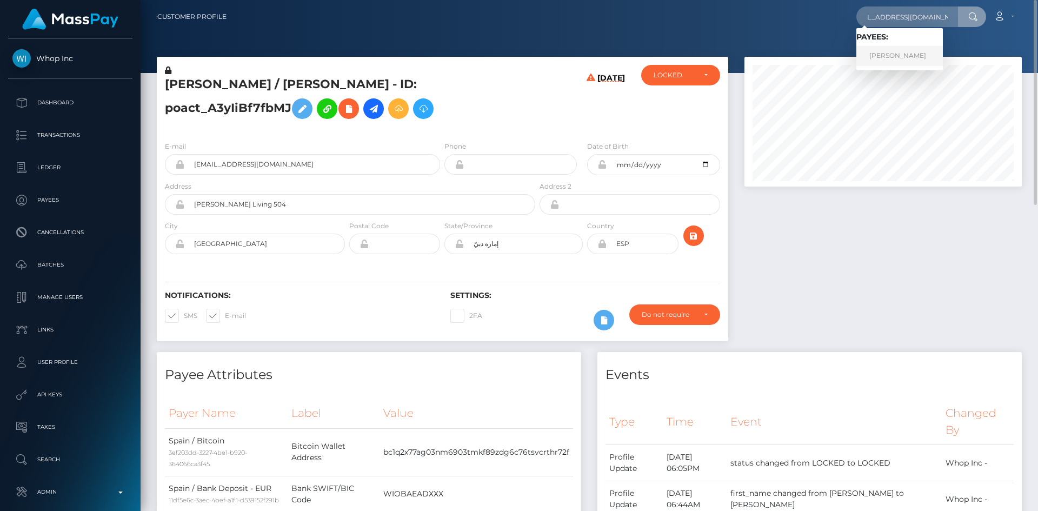
scroll to position [0, 0]
click at [902, 55] on link "DANILO PERUCCA" at bounding box center [900, 56] width 87 height 20
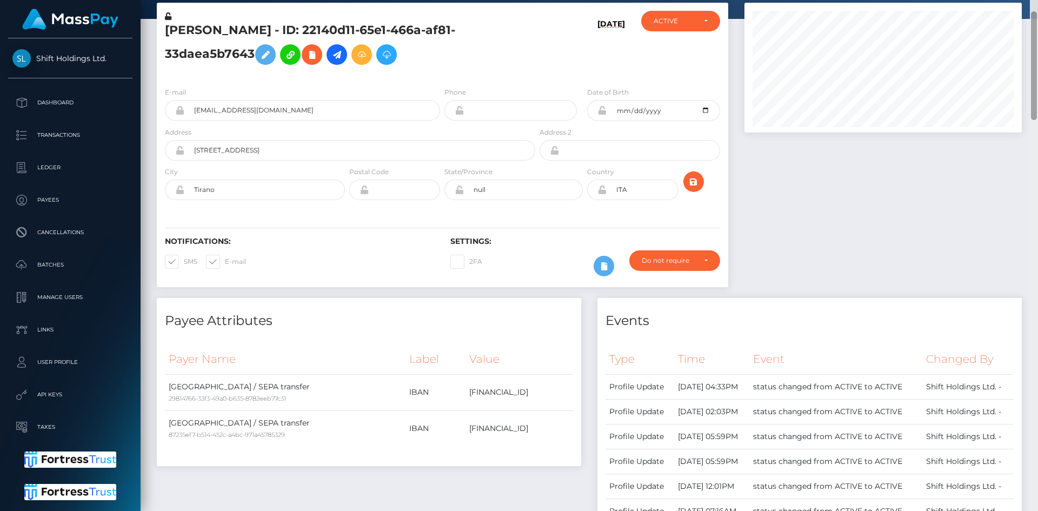
scroll to position [565, 0]
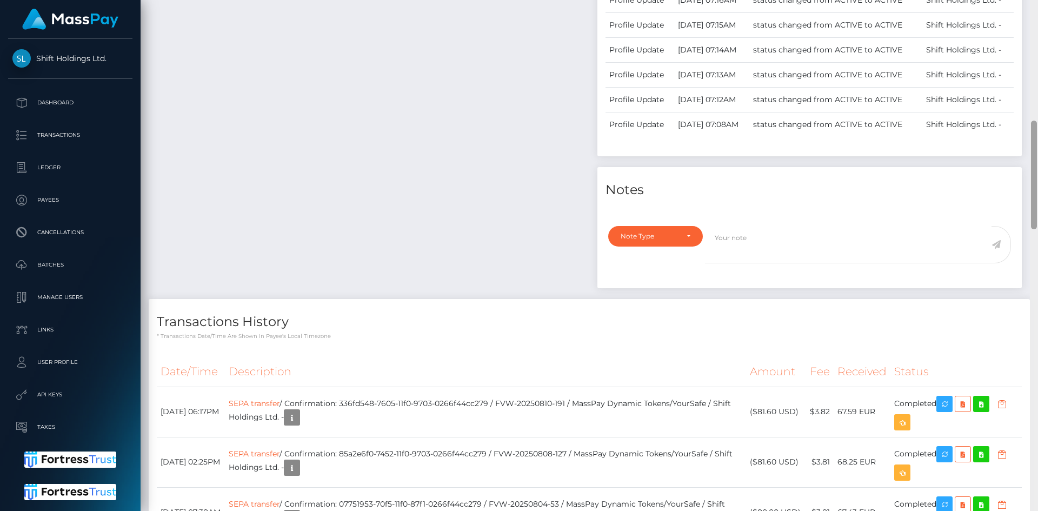
drag, startPoint x: 1037, startPoint y: 100, endPoint x: 1035, endPoint y: 226, distance: 126.1
click at [1035, 236] on div at bounding box center [1034, 255] width 8 height 511
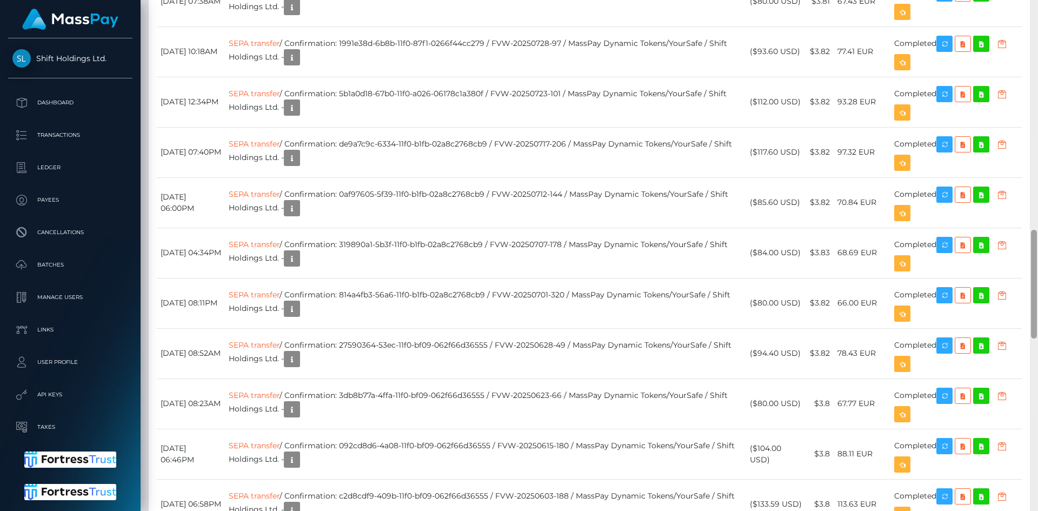
click at [1031, 181] on div at bounding box center [1034, 255] width 8 height 511
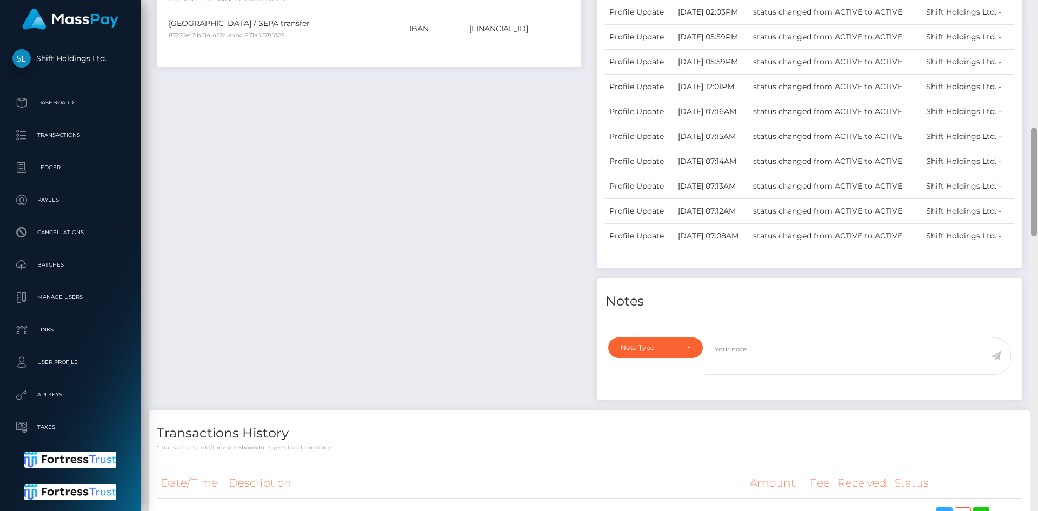
scroll to position [0, 0]
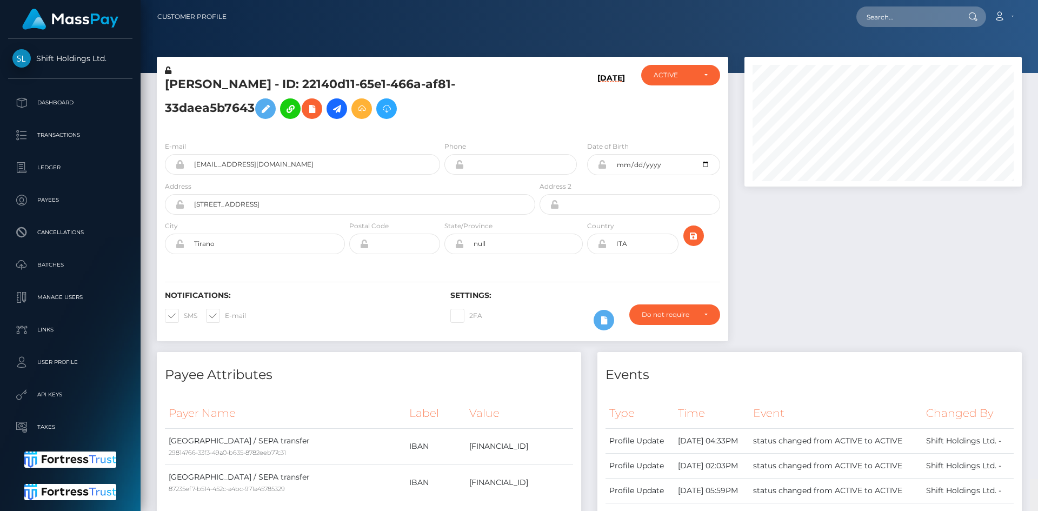
drag, startPoint x: 1035, startPoint y: 243, endPoint x: 1031, endPoint y: -47, distance: 290.5
click at [1031, 0] on html "Shift Holdings Ltd. Dashboard Transactions Ledger Payees Batches" at bounding box center [519, 255] width 1038 height 511
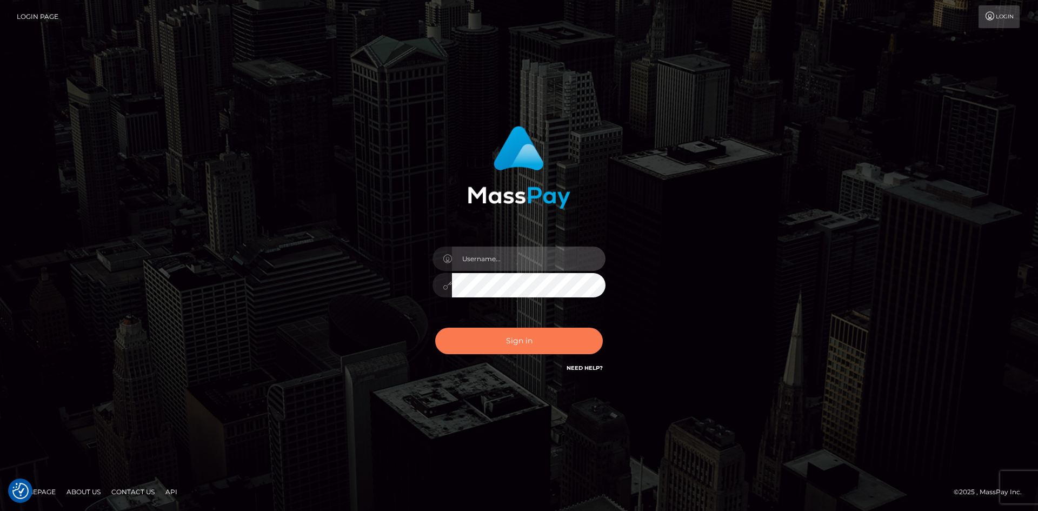
type input "alexstef"
click at [522, 332] on button "Sign in" at bounding box center [519, 341] width 168 height 27
type input "alexstef"
click at [505, 330] on button "Sign in" at bounding box center [519, 341] width 168 height 27
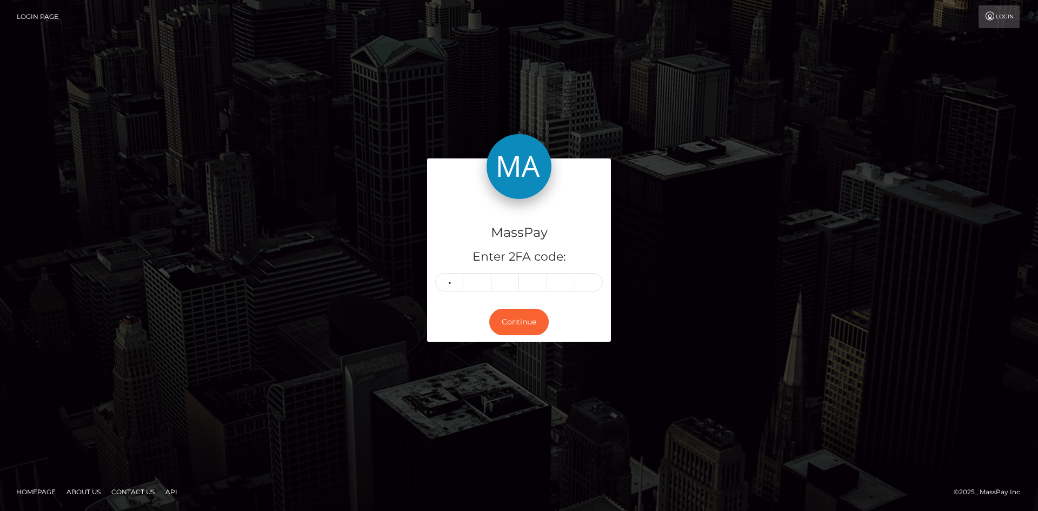
type input "5"
type input "8"
type input "4"
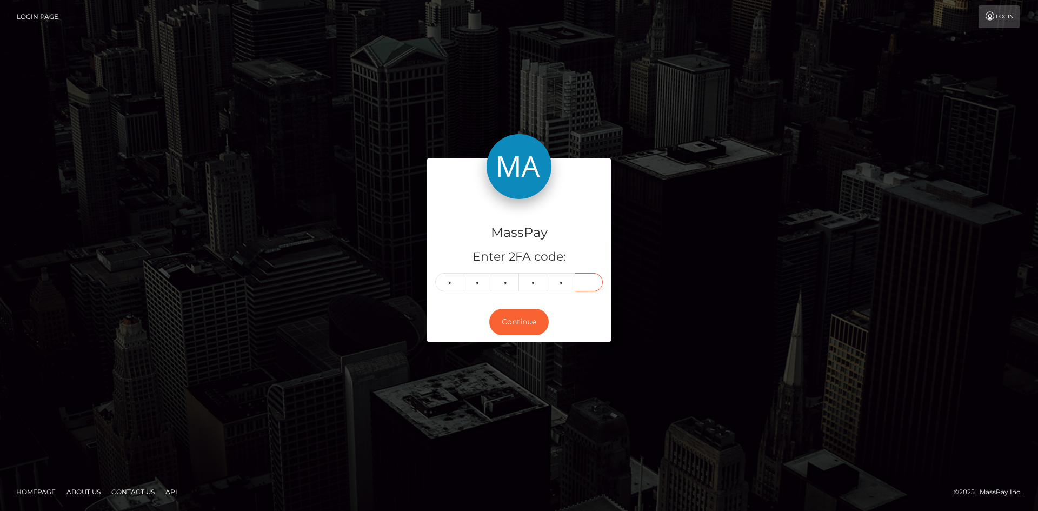
type input "0"
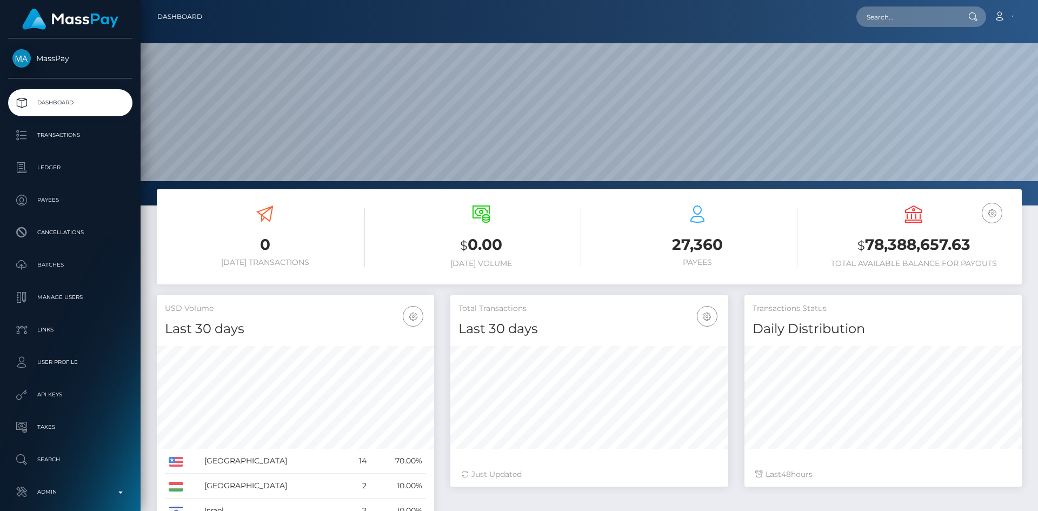
scroll to position [192, 278]
click at [894, 21] on input "text" at bounding box center [908, 16] width 102 height 21
paste input "poact_YKEh8I7Pe0Bd"
click at [884, 14] on input "poact_YKEh8I7Pe0Bd" at bounding box center [908, 16] width 102 height 21
paste input "user_cithHBr1MO8bL"
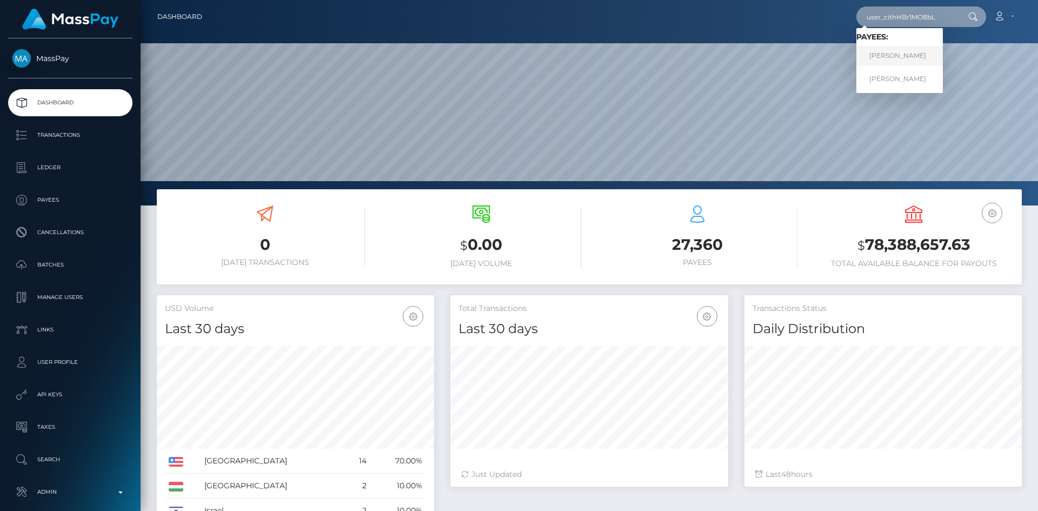
type input "user_cithHBr1MO8bL"
click at [909, 58] on link "Alejandro Rodriguez Carrasco" at bounding box center [900, 56] width 87 height 20
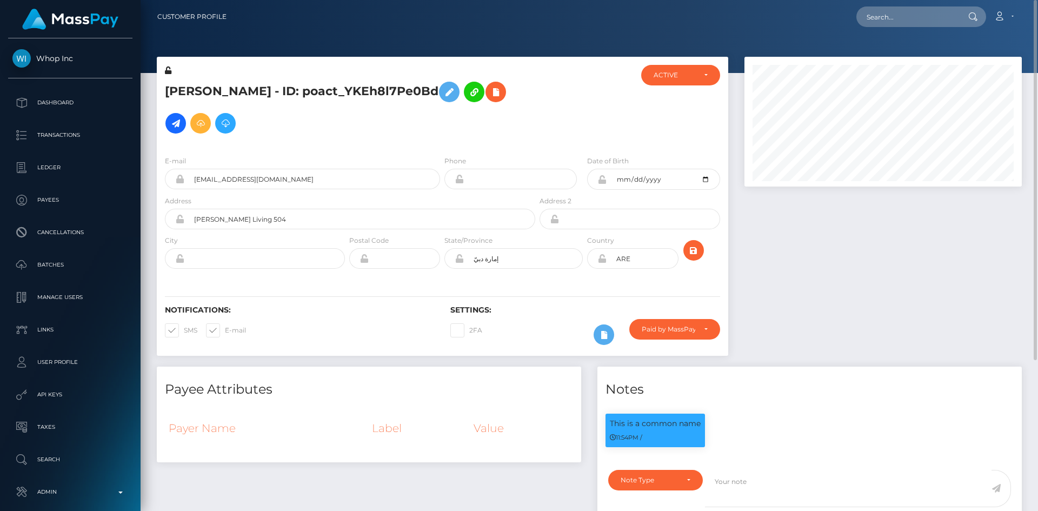
drag, startPoint x: 1029, startPoint y: 116, endPoint x: 1024, endPoint y: 129, distance: 14.2
click at [1024, 129] on div at bounding box center [884, 212] width 294 height 310
drag, startPoint x: 1033, startPoint y: 164, endPoint x: 1033, endPoint y: 89, distance: 75.2
click at [1035, 90] on div at bounding box center [1034, 180] width 6 height 360
click at [912, 23] on input "text" at bounding box center [908, 16] width 102 height 21
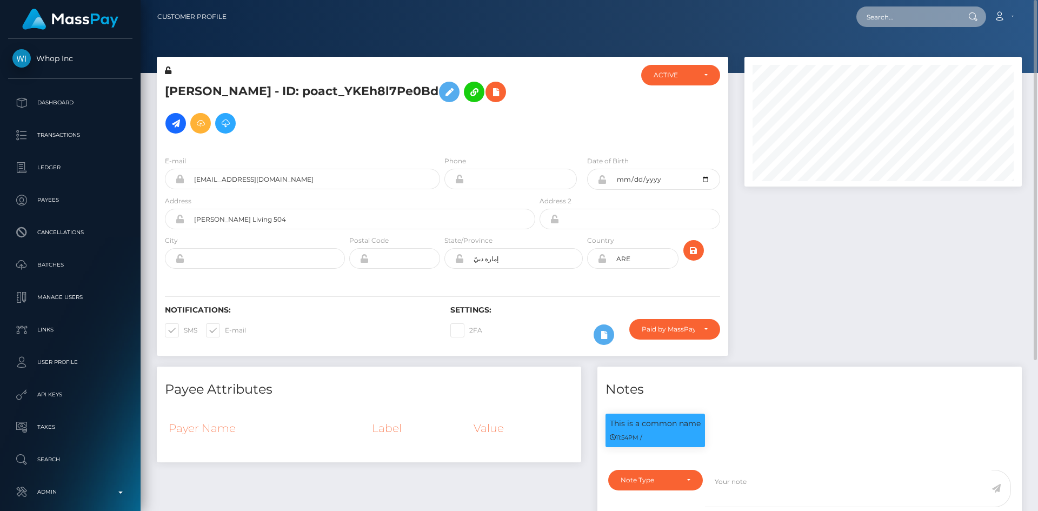
paste input "user_cithHBr1MO8bL"
type input "user_cithHBr1MO8bL"
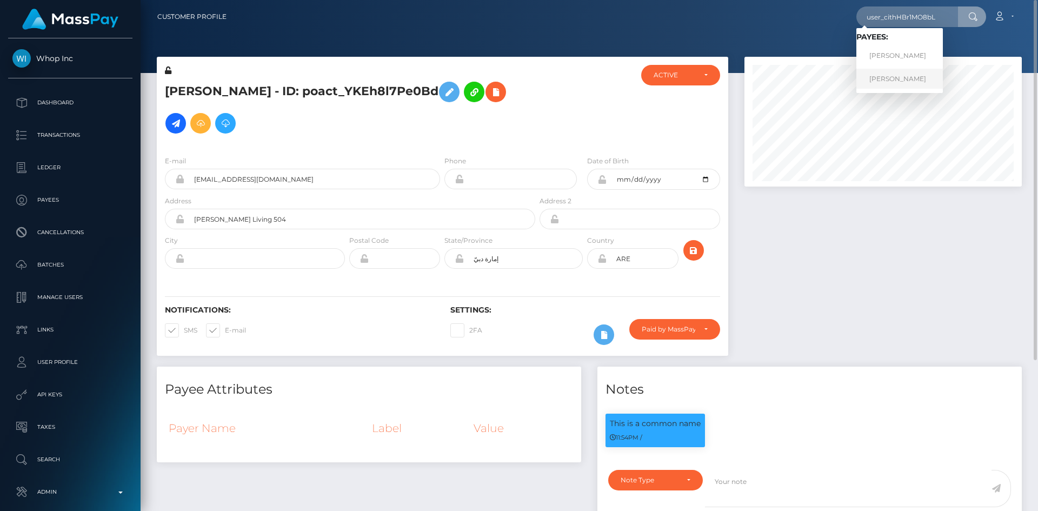
click at [897, 73] on link "[PERSON_NAME]" at bounding box center [900, 79] width 87 height 20
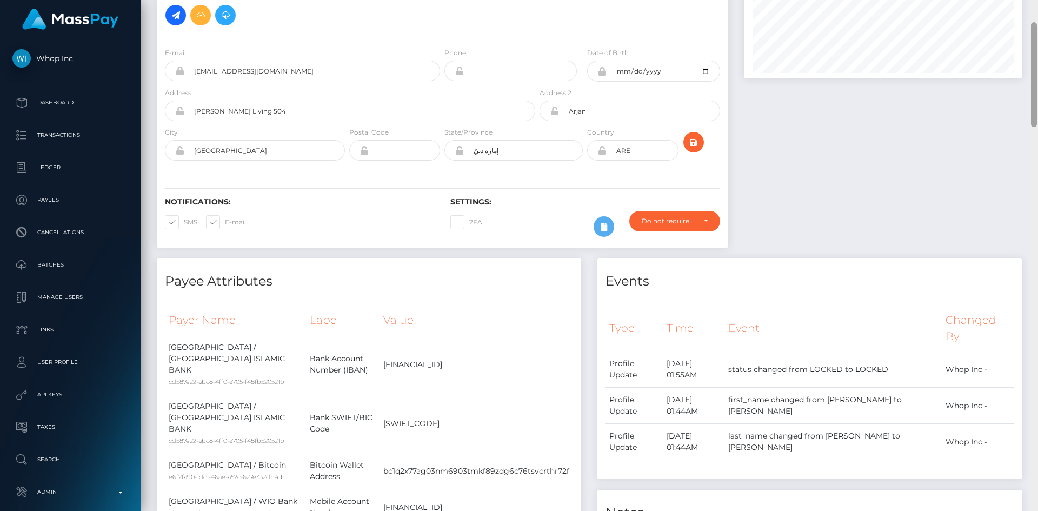
scroll to position [619, 0]
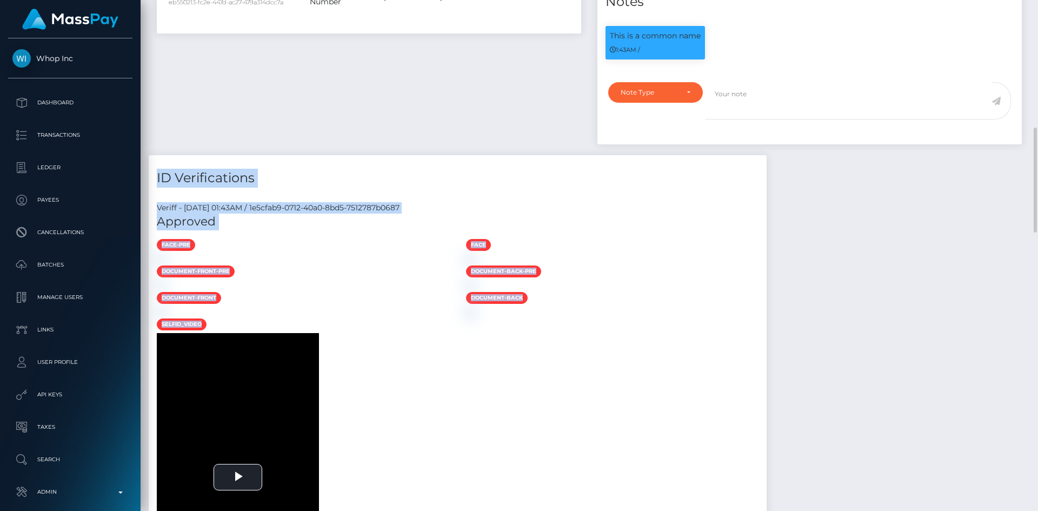
click at [1030, 124] on div "Customer Profile Loading... Loading..." at bounding box center [590, 255] width 898 height 511
click at [767, 155] on div "ID Verifications" at bounding box center [458, 171] width 618 height 32
click at [411, 169] on h4 "ID Verifications" at bounding box center [458, 178] width 602 height 19
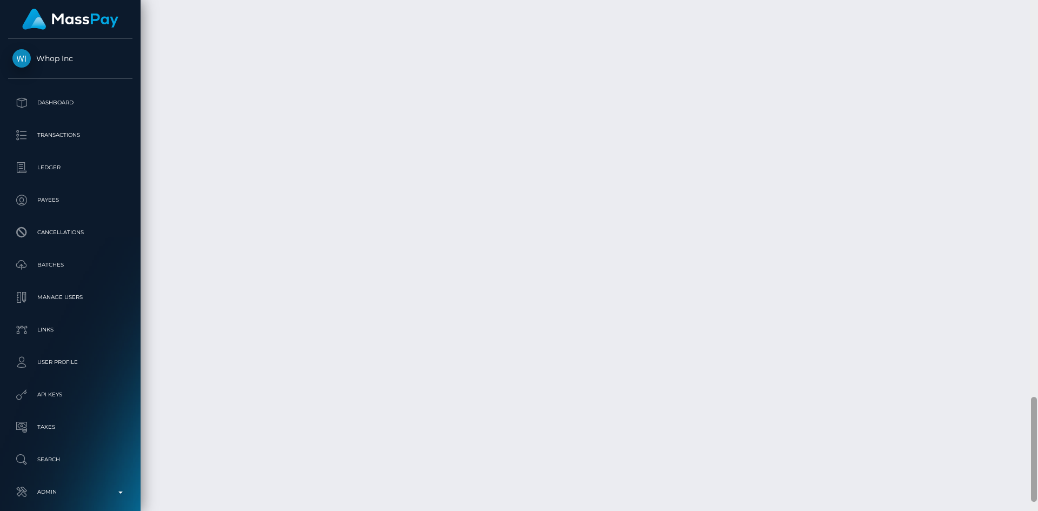
scroll to position [1968, 0]
drag, startPoint x: 1033, startPoint y: 138, endPoint x: 1012, endPoint y: 427, distance: 289.6
click at [1012, 427] on div "Customer Profile Loading... Loading..." at bounding box center [590, 255] width 898 height 511
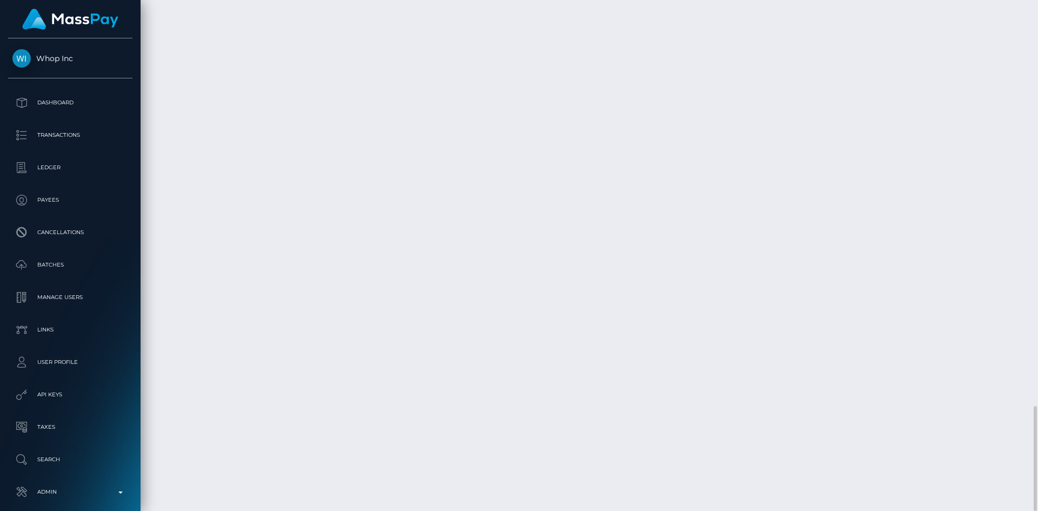
copy td "pout_QyZrYcTDbjoQf"
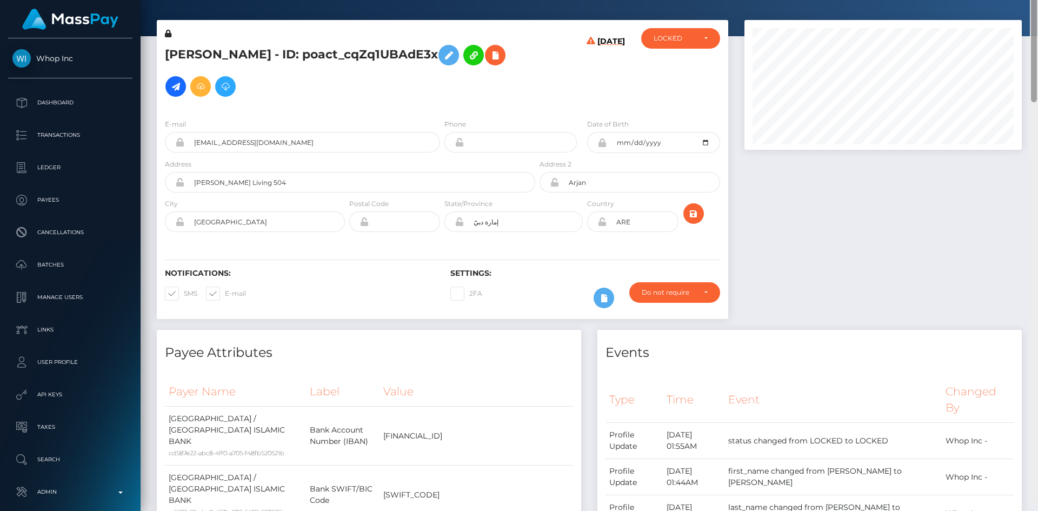
scroll to position [0, 0]
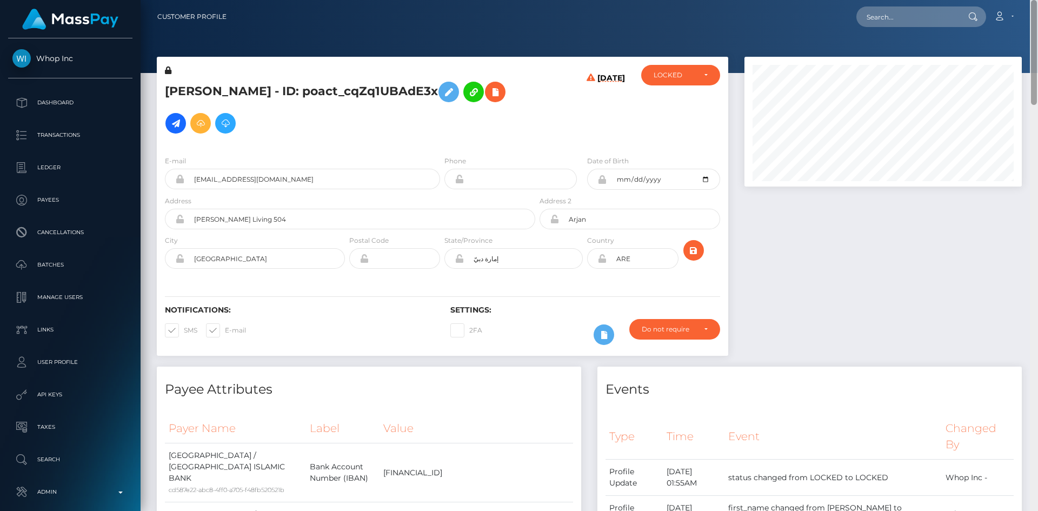
drag, startPoint x: 1033, startPoint y: 426, endPoint x: 1034, endPoint y: -6, distance: 432.7
click at [1034, 0] on html "Whop Inc Dashboard Transactions Ledger Payees Cancellations Links" at bounding box center [519, 255] width 1038 height 511
drag, startPoint x: 1033, startPoint y: 121, endPoint x: 833, endPoint y: 50, distance: 212.3
click at [1032, 54] on div at bounding box center [1034, 52] width 6 height 105
click at [224, 84] on h5 "ALEJANDRO RODRIGUEZ CARRASCO - ID: poact_cqZq1UBAdE3x" at bounding box center [347, 107] width 365 height 63
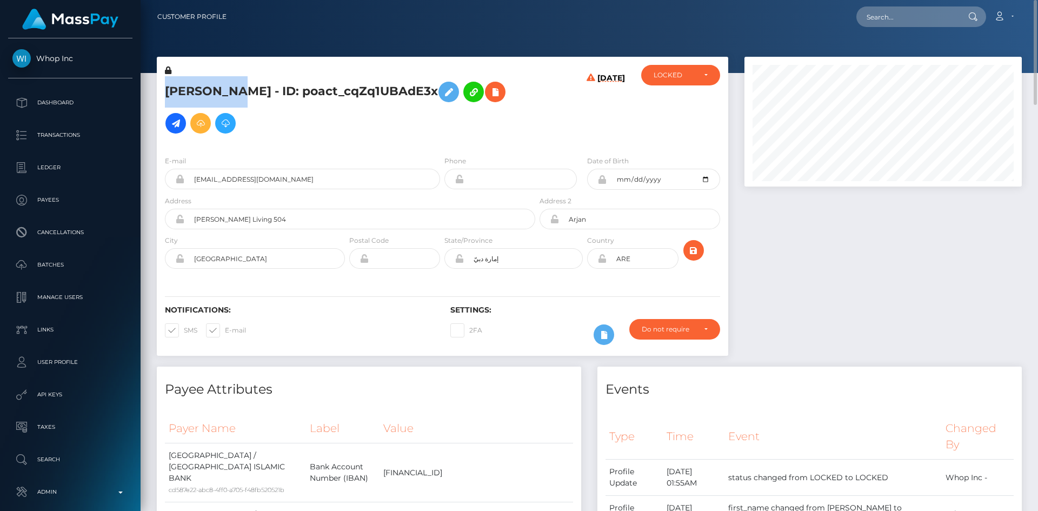
click at [224, 84] on h5 "ALEJANDRO RODRIGUEZ CARRASCO - ID: poact_cqZq1UBAdE3x" at bounding box center [347, 107] width 365 height 63
copy h5 "ALEJANDRO RODRIGUEZ CARRASCO - ID: poact_cqZq1UBAdE3x"
click at [908, 17] on input "text" at bounding box center [908, 16] width 102 height 21
paste input "user_cithHBr1MO8bL"
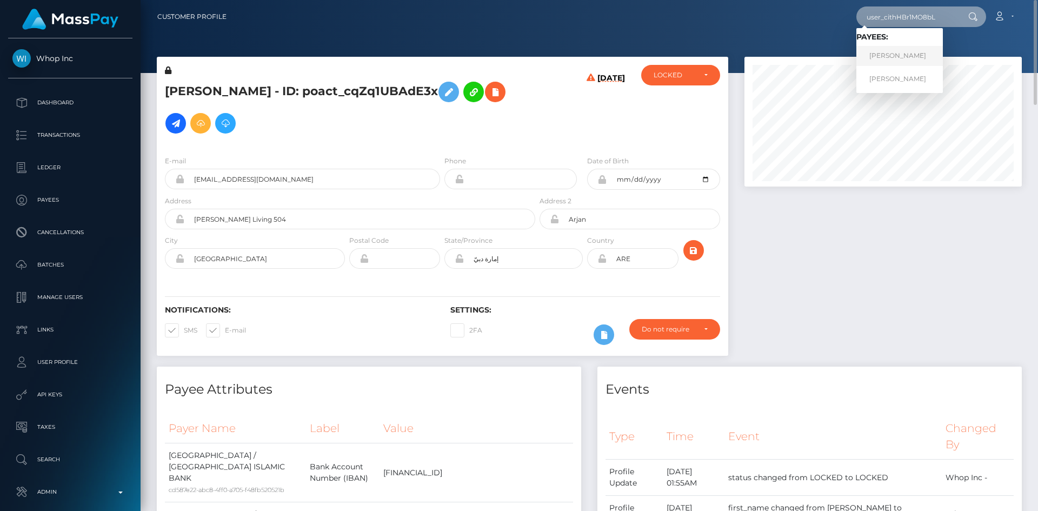
type input "user_cithHBr1MO8bL"
click at [896, 59] on link "Alejandro Rodriguez Carrasco" at bounding box center [900, 56] width 87 height 20
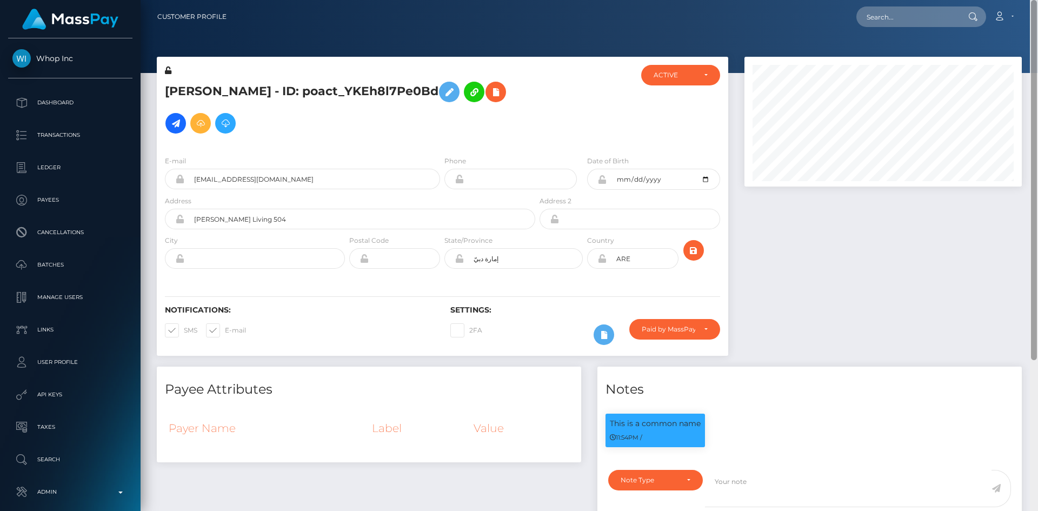
drag, startPoint x: 1034, startPoint y: 97, endPoint x: 1030, endPoint y: -47, distance: 143.9
click at [1030, 0] on html "Whop Inc Dashboard Transactions Ledger Payees Cancellations Links" at bounding box center [519, 255] width 1038 height 511
click at [331, 78] on h5 "Alejandro Rodriguez Carrasco - ID: poact_YKEh8l7Pe0Bd" at bounding box center [347, 107] width 365 height 63
click at [489, 99] on icon at bounding box center [495, 92] width 13 height 14
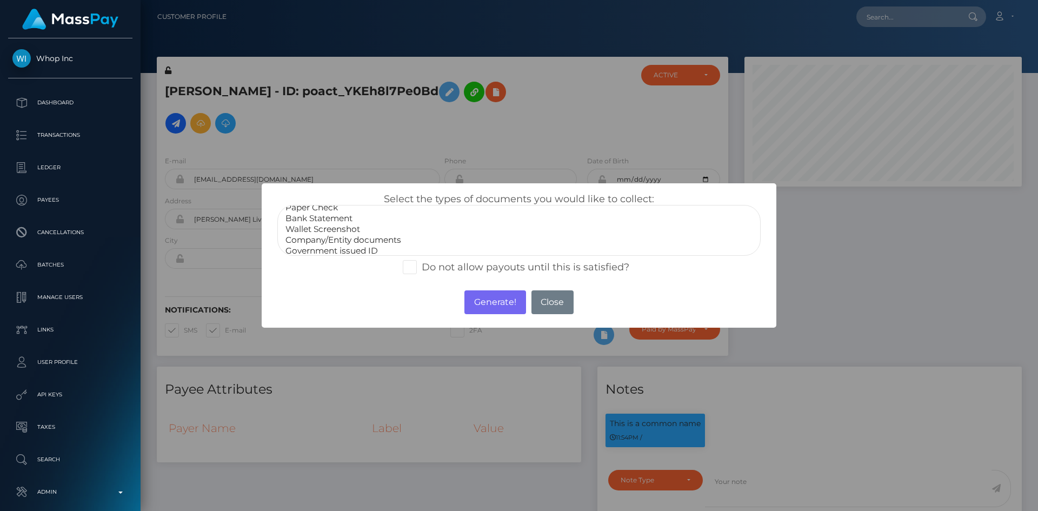
scroll to position [22, 0]
select select "Government issued ID"
click at [375, 237] on option "Government issued ID" at bounding box center [518, 235] width 469 height 11
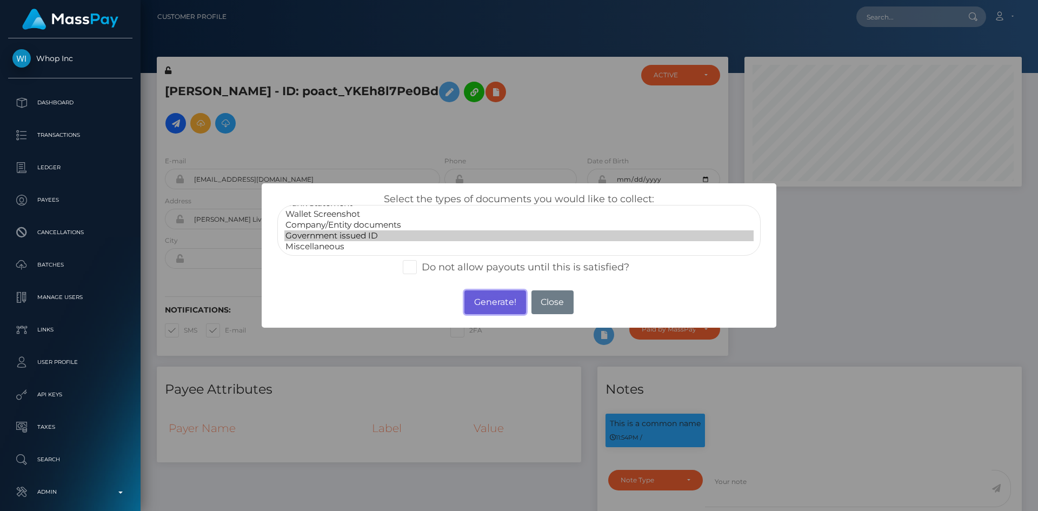
click at [496, 302] on button "Generate!" at bounding box center [495, 302] width 61 height 24
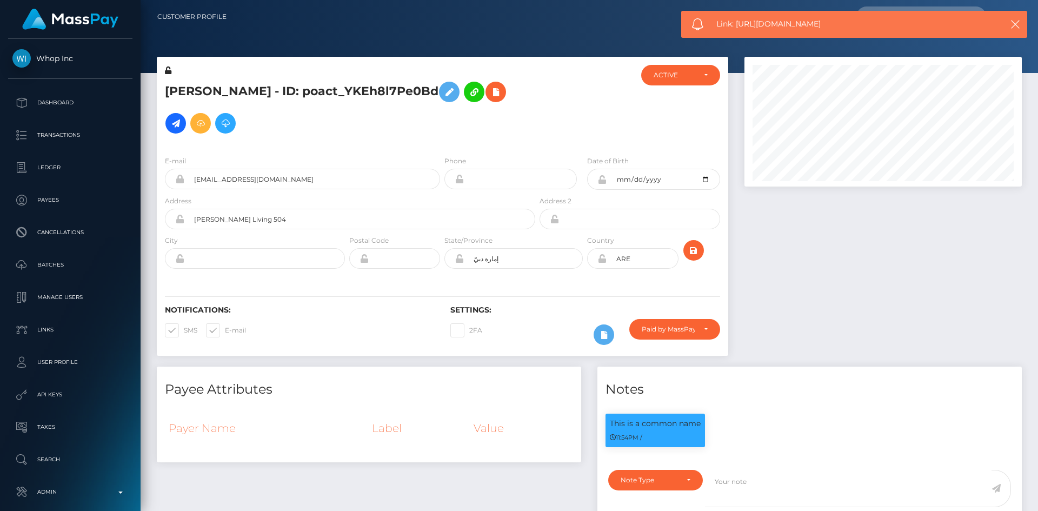
click at [744, 23] on span "Link: https://l.maspay.io/YgZxY" at bounding box center [850, 23] width 267 height 11
copy span "Link: https://l.maspay.io/YgZxY"
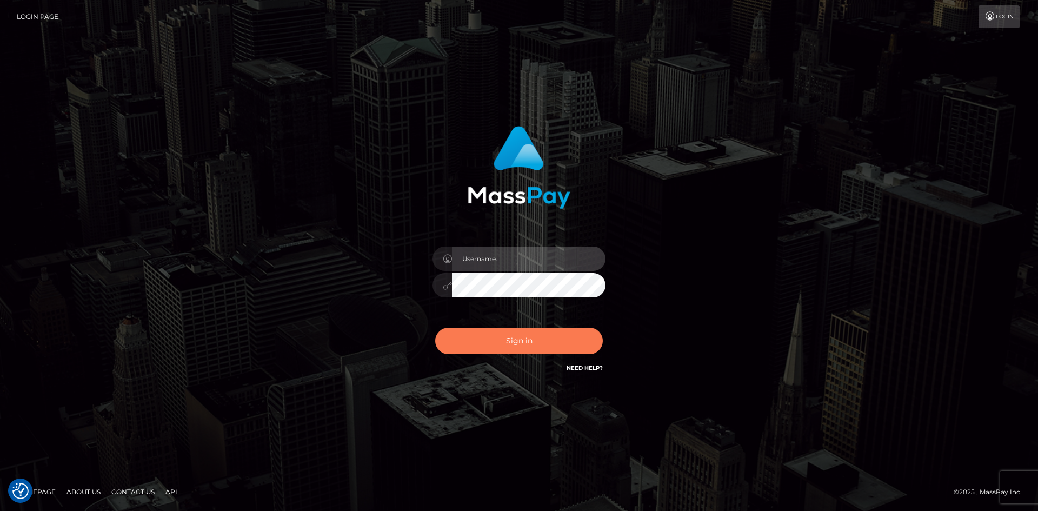
type input "alexstef"
drag, startPoint x: 518, startPoint y: 349, endPoint x: 514, endPoint y: 339, distance: 10.8
click at [518, 349] on button "Sign in" at bounding box center [519, 341] width 168 height 27
type input "alexstef"
click at [519, 340] on button "Sign in" at bounding box center [519, 341] width 168 height 27
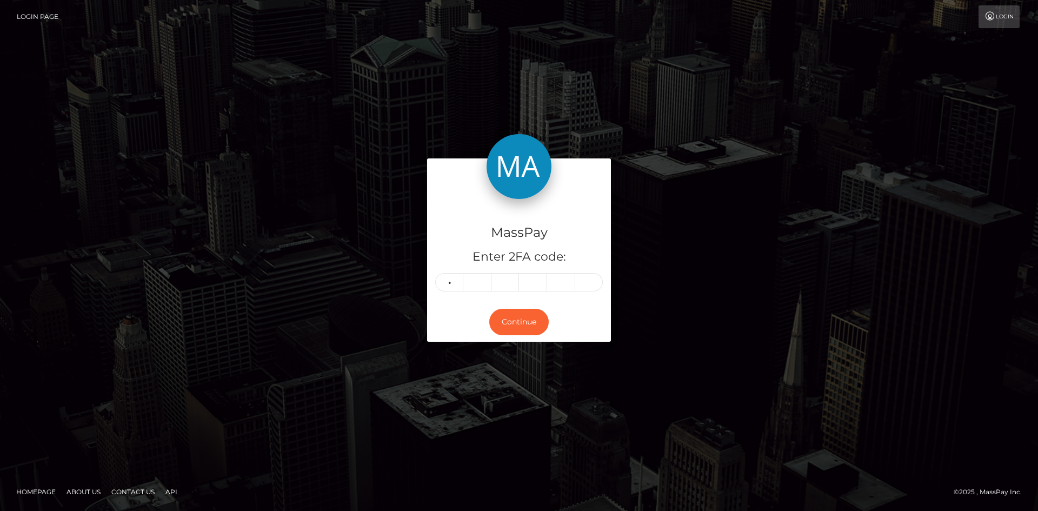
type input "8"
type input "6"
type input "8"
type input "0"
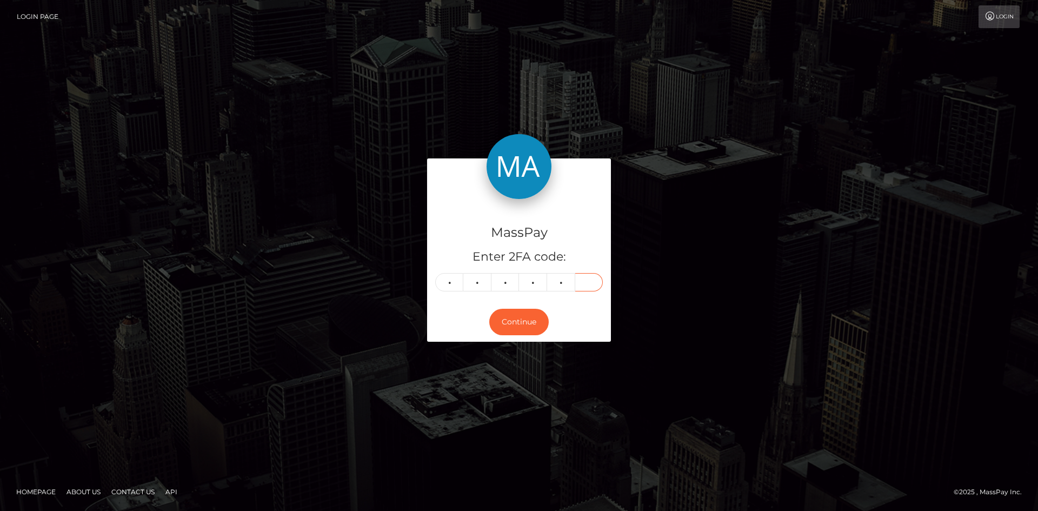
type input "3"
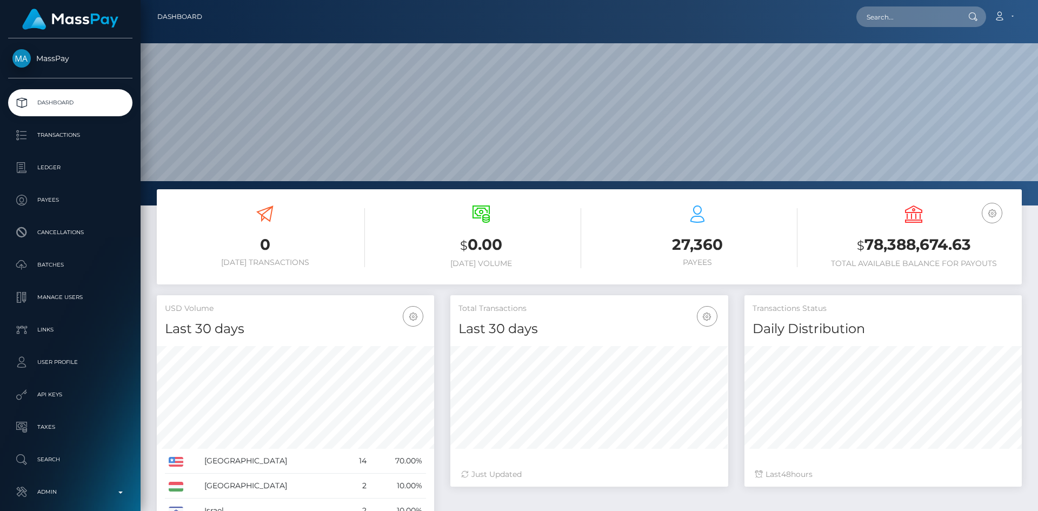
scroll to position [192, 278]
click at [859, 14] on div "Loading... Loading... Account Edit Profile Logout" at bounding box center [616, 16] width 811 height 23
click at [917, 11] on input "text" at bounding box center [908, 16] width 102 height 21
paste input "8d566122-792f-11f0-9703-0266f44cc279"
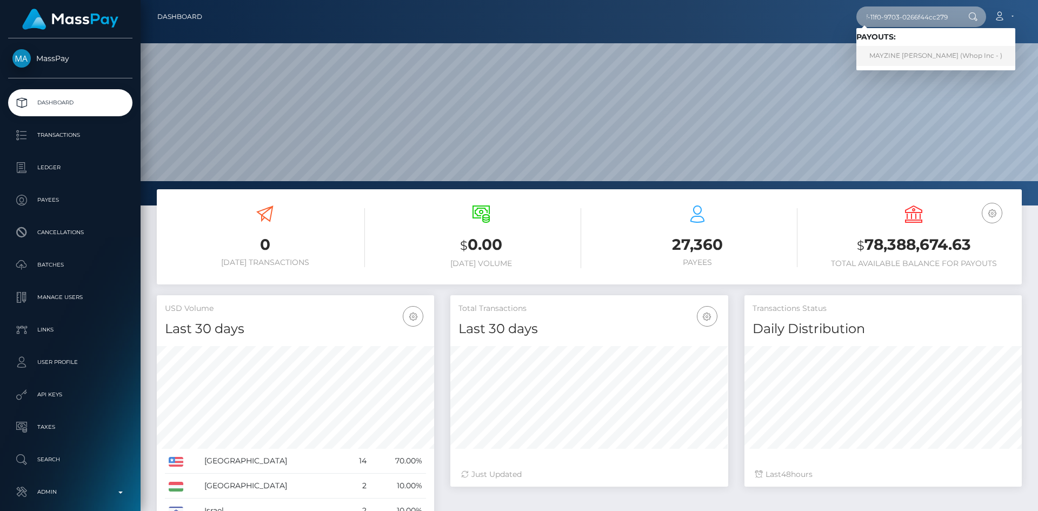
type input "8d566122-792f-11f0-9703-0266f44cc279"
click at [890, 54] on link "MAYZINE [PERSON_NAME] (Whop Inc - )" at bounding box center [936, 56] width 159 height 20
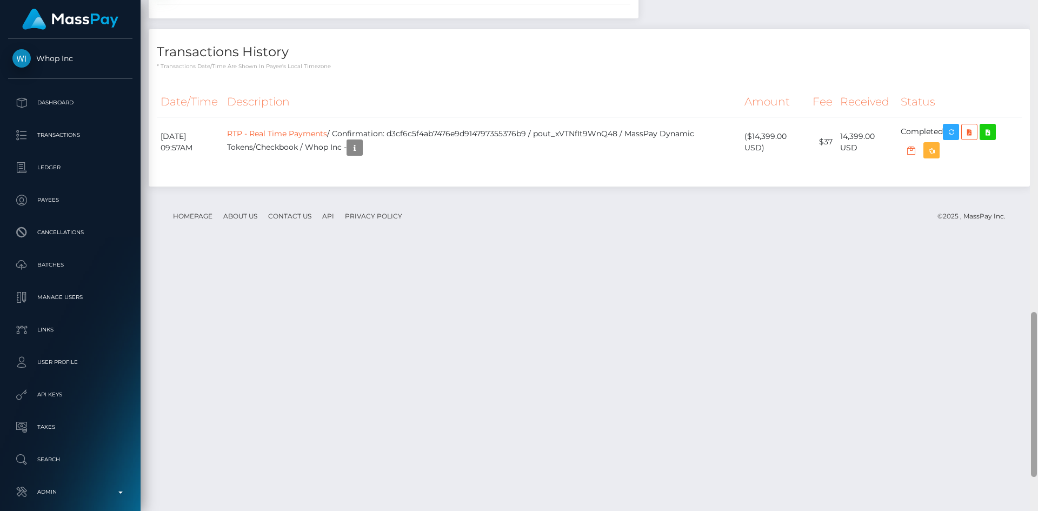
scroll to position [1070, 0]
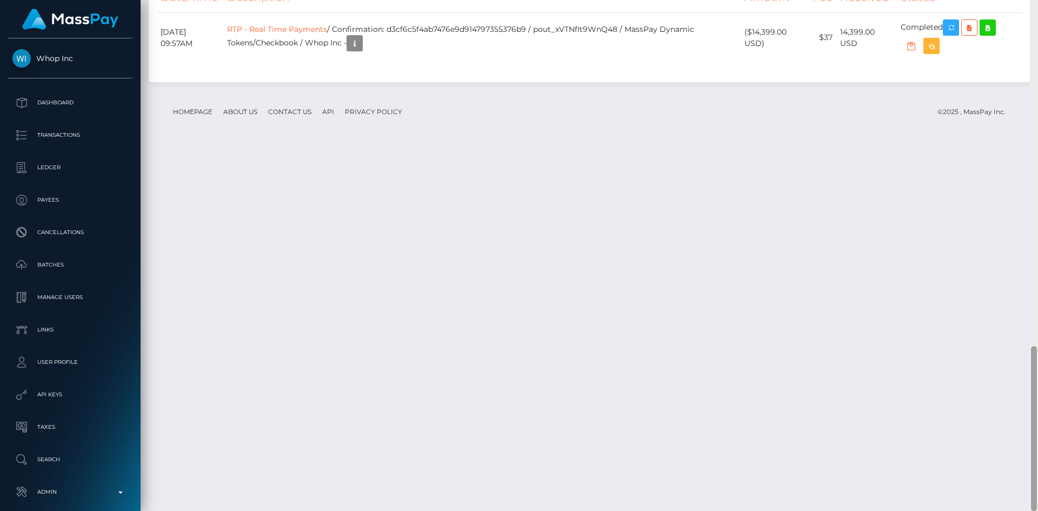
drag, startPoint x: 1034, startPoint y: 113, endPoint x: 1024, endPoint y: 445, distance: 331.7
click at [1025, 446] on div "Customer Profile Loading... Loading..." at bounding box center [590, 255] width 898 height 511
click at [673, 63] on td "RTP - Real Time Payments / Confirmation: d3cf6c5f4ab7476e9d914797355376b9 / pou…" at bounding box center [482, 37] width 518 height 50
click at [957, 35] on icon "button" at bounding box center [951, 28] width 13 height 14
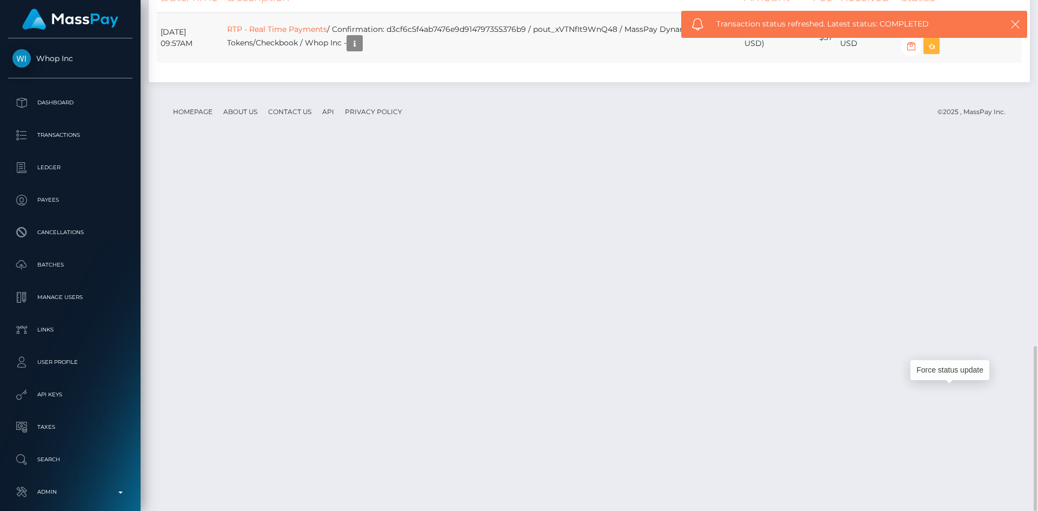
click at [479, 63] on td "RTP - Real Time Payments / Confirmation: d3cf6c5f4ab7476e9d914797355376b9 / pou…" at bounding box center [482, 37] width 518 height 50
copy td "d3cf6c5f4ab7476e9d914797355376b9"
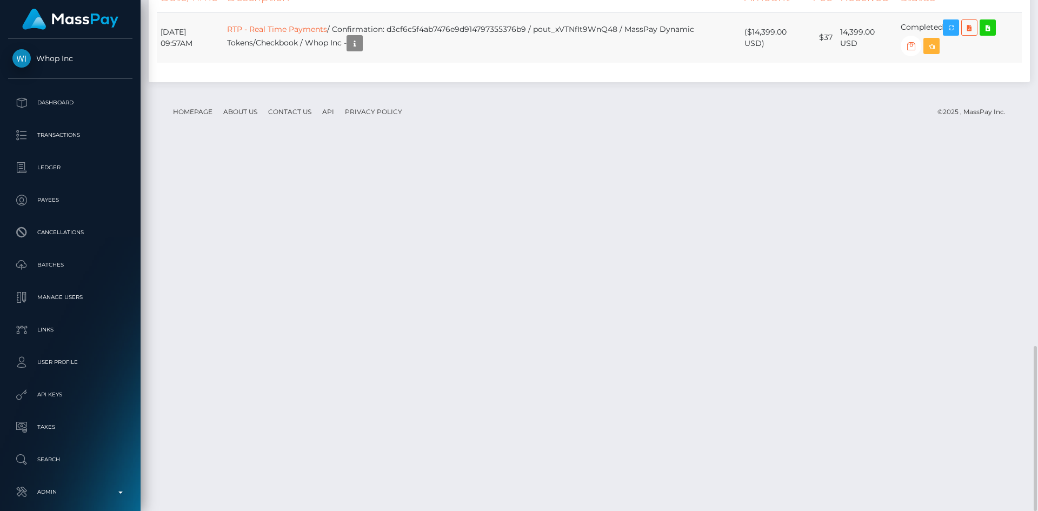
click at [558, 63] on td "RTP - Real Time Payments / Confirmation: d3cf6c5f4ab7476e9d914797355376b9 / pou…" at bounding box center [482, 37] width 518 height 50
click at [361, 50] on icon "button" at bounding box center [354, 44] width 13 height 14
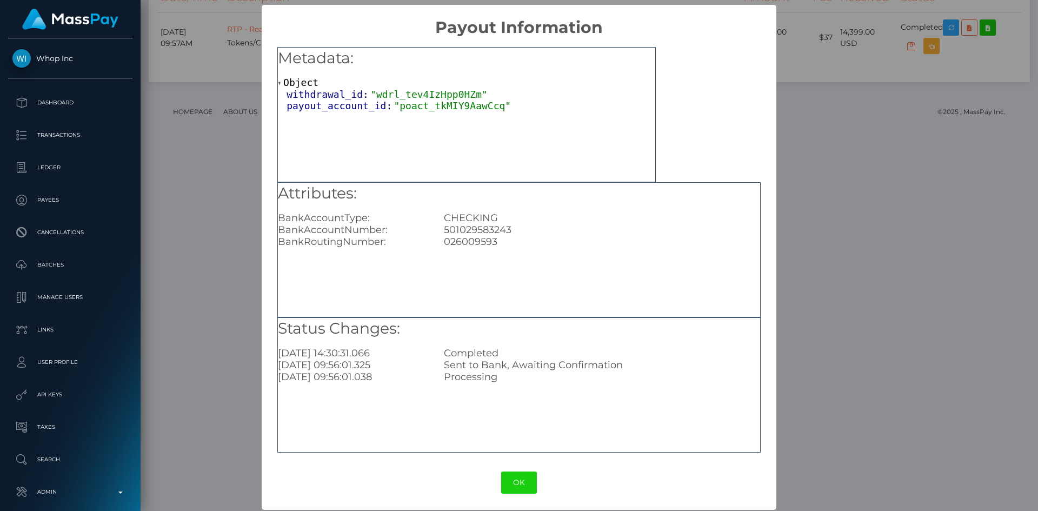
click at [489, 226] on div "501029583243" at bounding box center [602, 230] width 332 height 12
copy div "501029583243"
click at [873, 204] on div "× Payout Information Metadata: Object withdrawal_id: "wdrl_tev4IzHpp0HZm" payou…" at bounding box center [519, 255] width 1038 height 511
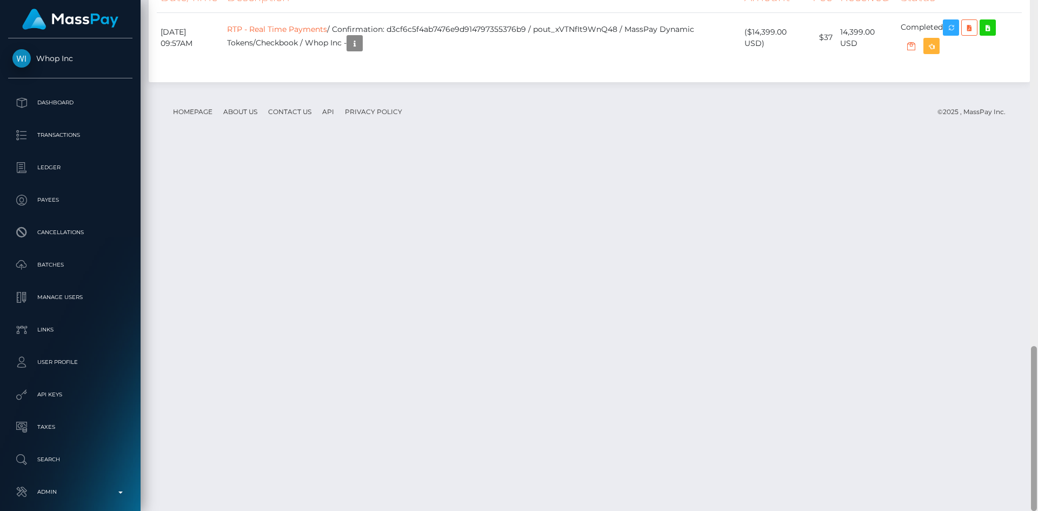
drag, startPoint x: 1037, startPoint y: 409, endPoint x: 1036, endPoint y: 88, distance: 321.8
click at [1036, 88] on div at bounding box center [1034, 255] width 8 height 511
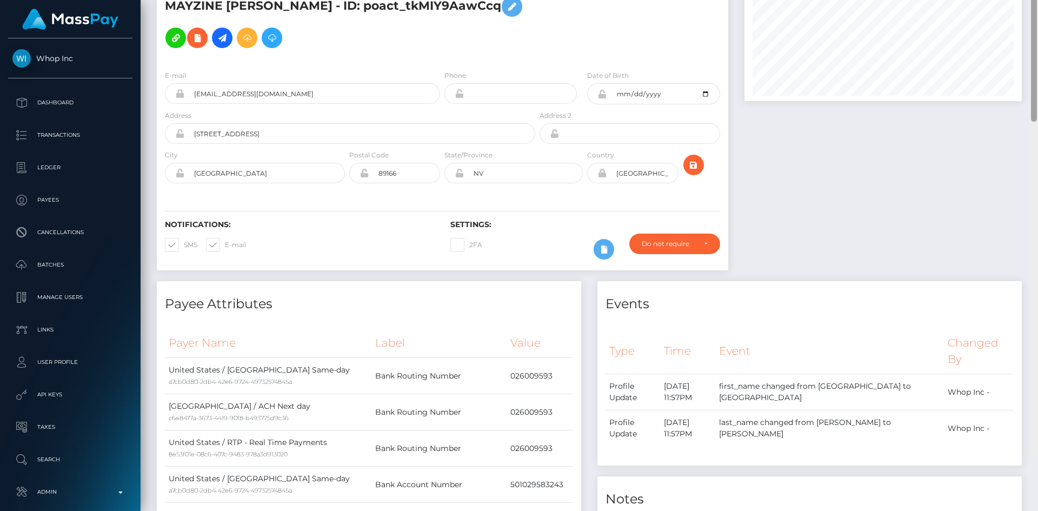
scroll to position [0, 0]
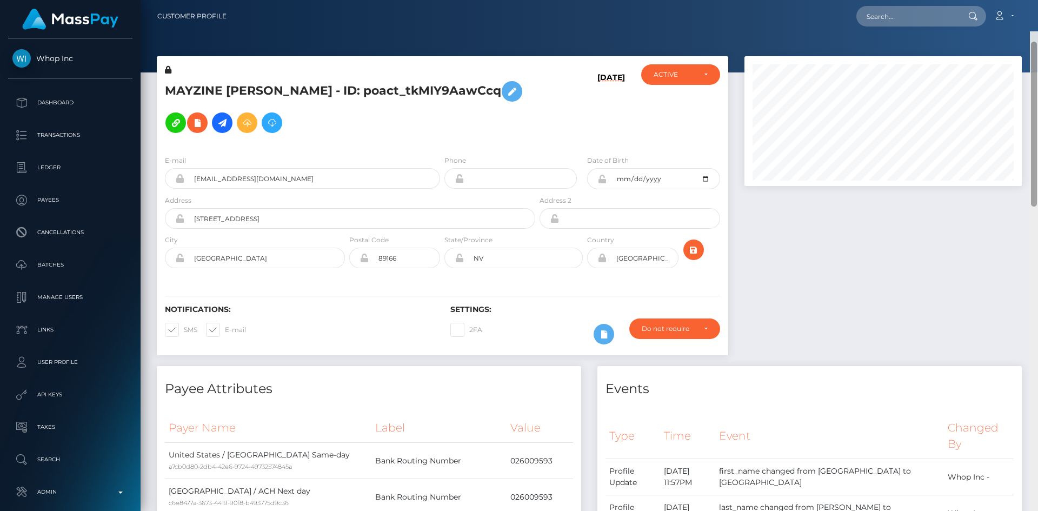
drag, startPoint x: 1034, startPoint y: 365, endPoint x: 1022, endPoint y: 16, distance: 348.5
click at [1035, 12] on div "Customer Profile Loading... Loading..." at bounding box center [590, 255] width 898 height 511
click at [199, 125] on icon at bounding box center [197, 124] width 13 height 14
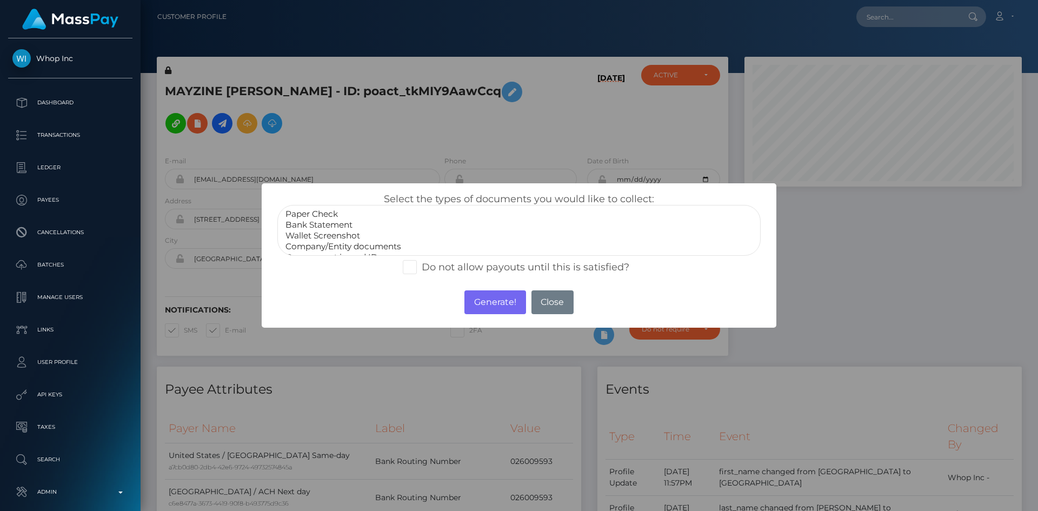
click at [355, 240] on option "Wallet Screenshot" at bounding box center [518, 235] width 469 height 11
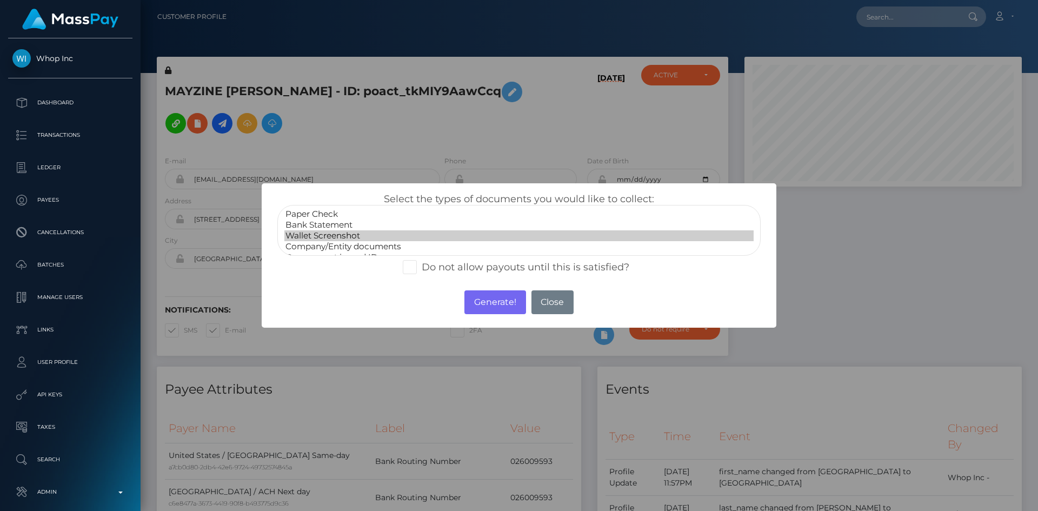
select select "Bank Statement"
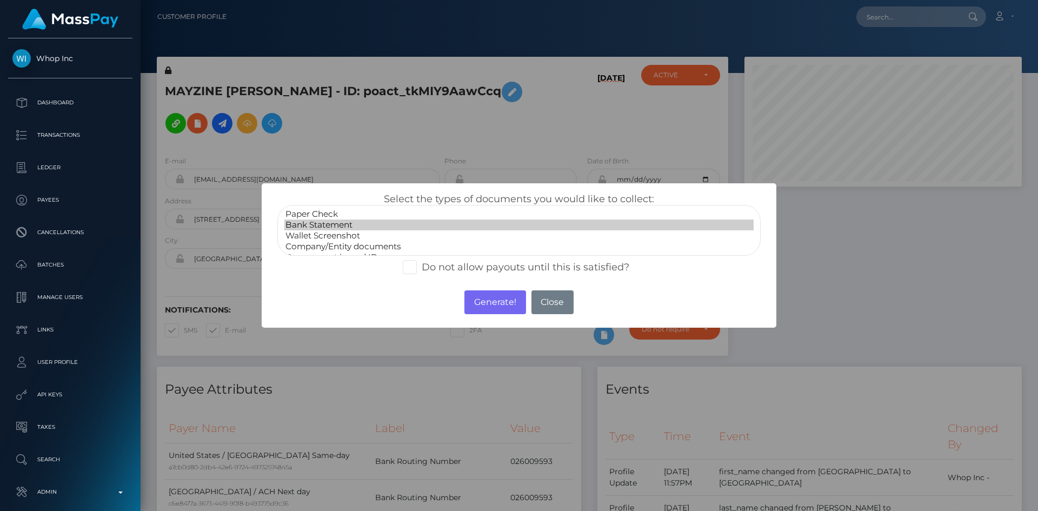
click at [353, 229] on option "Bank Statement" at bounding box center [518, 225] width 469 height 11
click at [479, 296] on button "Generate!" at bounding box center [495, 302] width 61 height 24
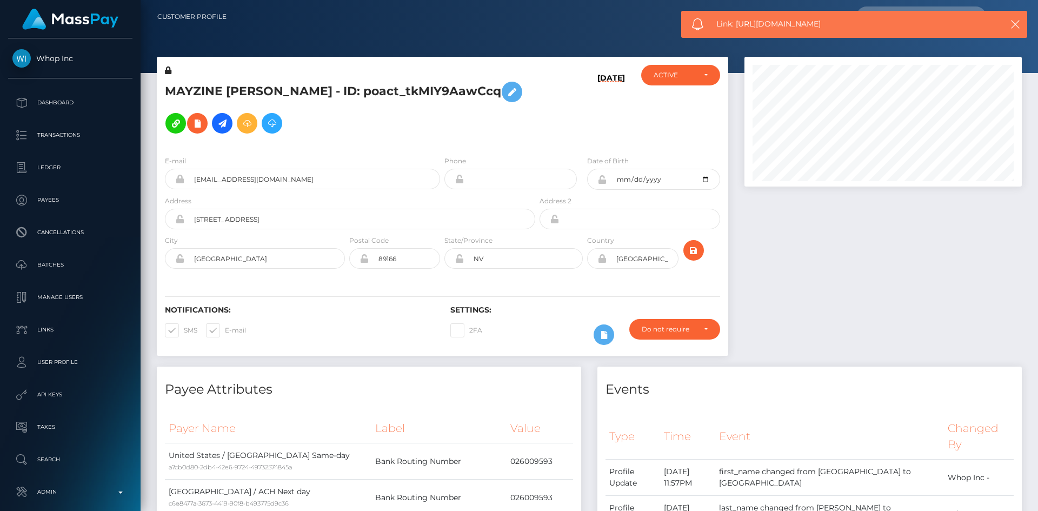
click at [742, 19] on span "Link: https://l.maspay.io/ggZcf" at bounding box center [850, 23] width 267 height 11
copy span "Link: https://l.maspay.io/ggZcf"
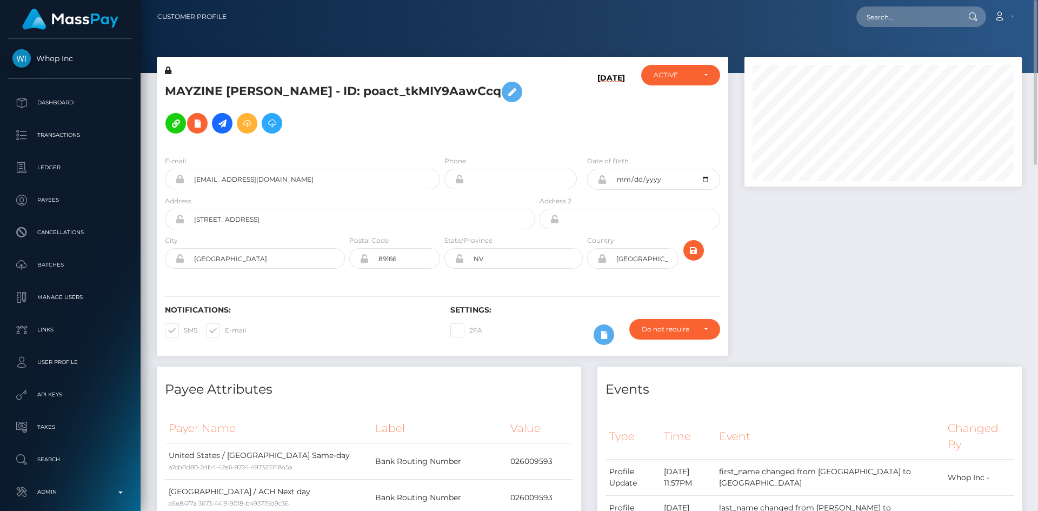
drag, startPoint x: 945, startPoint y: 271, endPoint x: 916, endPoint y: 269, distance: 29.8
click at [945, 272] on div at bounding box center [884, 212] width 294 height 310
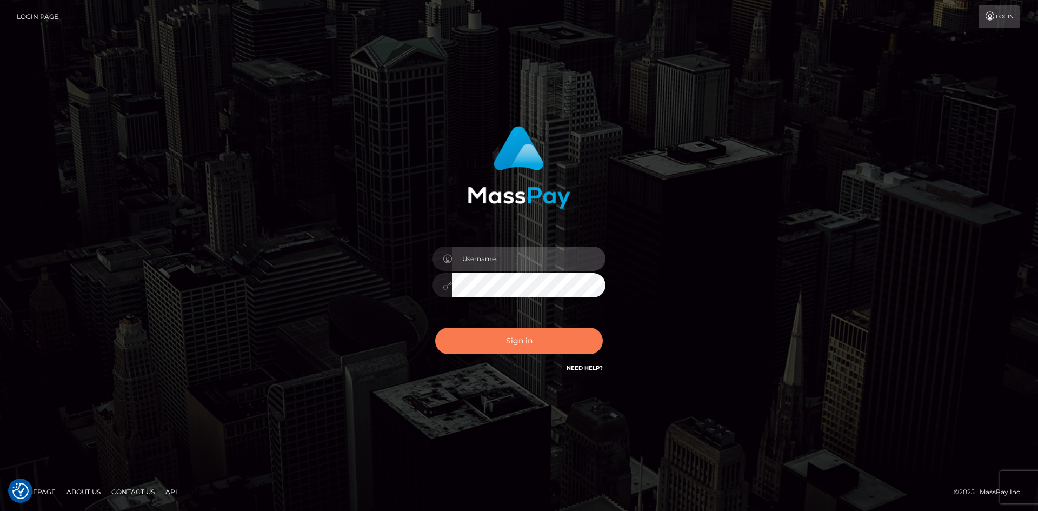
type input "alexstef"
click at [542, 342] on button "Sign in" at bounding box center [519, 341] width 168 height 27
type input "alexstef"
click at [558, 336] on button "Sign in" at bounding box center [519, 341] width 168 height 27
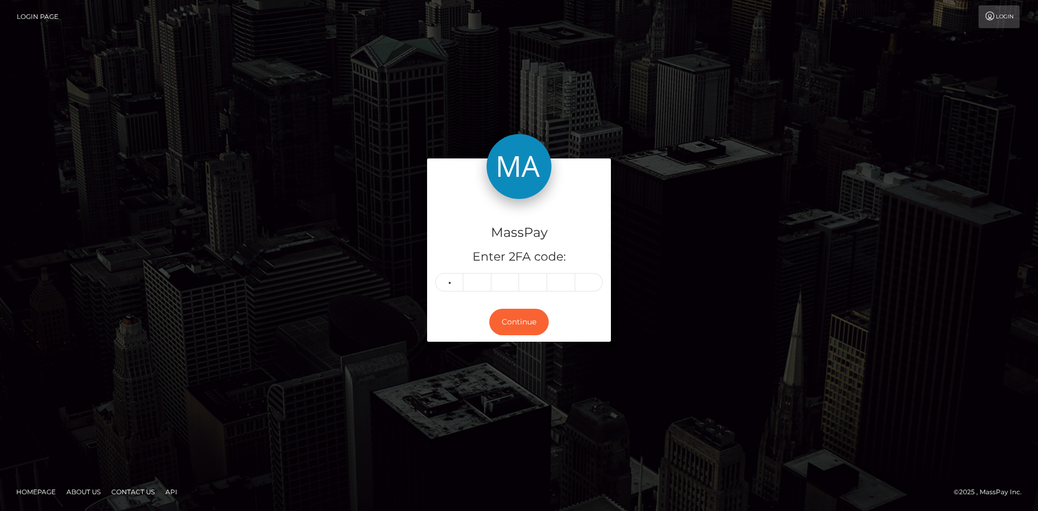
type input "3"
type input "0"
type input "6"
type input "2"
type input "1"
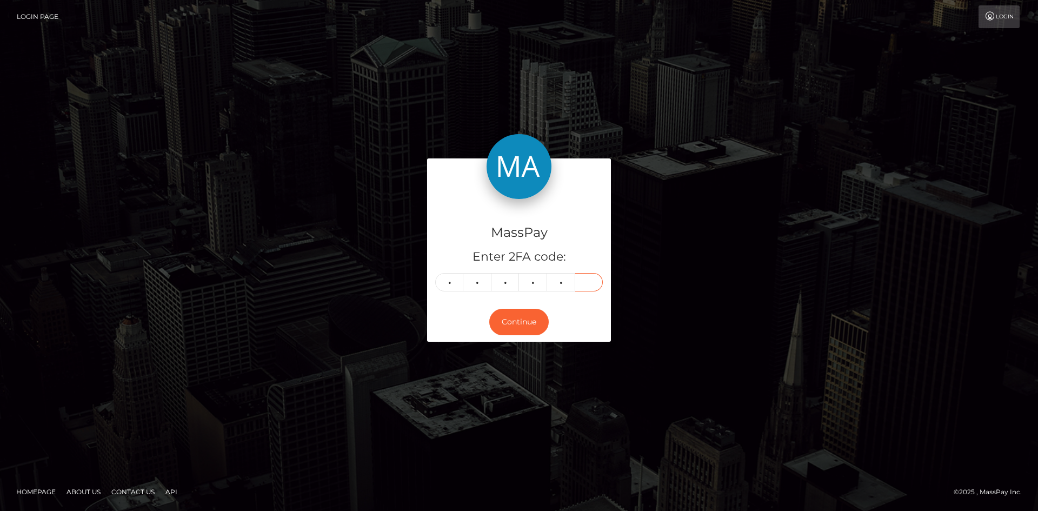
type input "9"
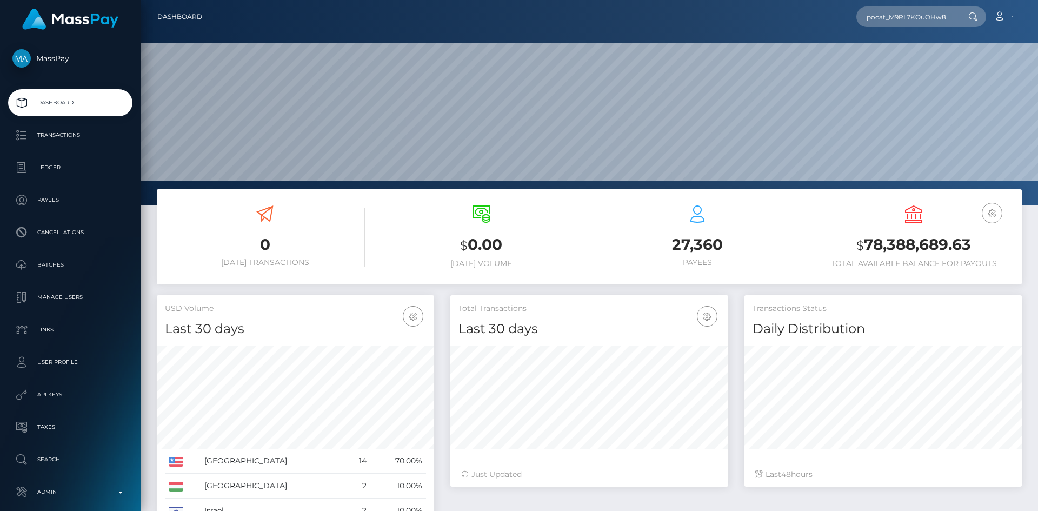
scroll to position [192, 278]
click at [920, 18] on input "pocat_M9RL7KOuOHw8" at bounding box center [908, 16] width 102 height 21
paste input "user_X8stHpdbrdrGX"
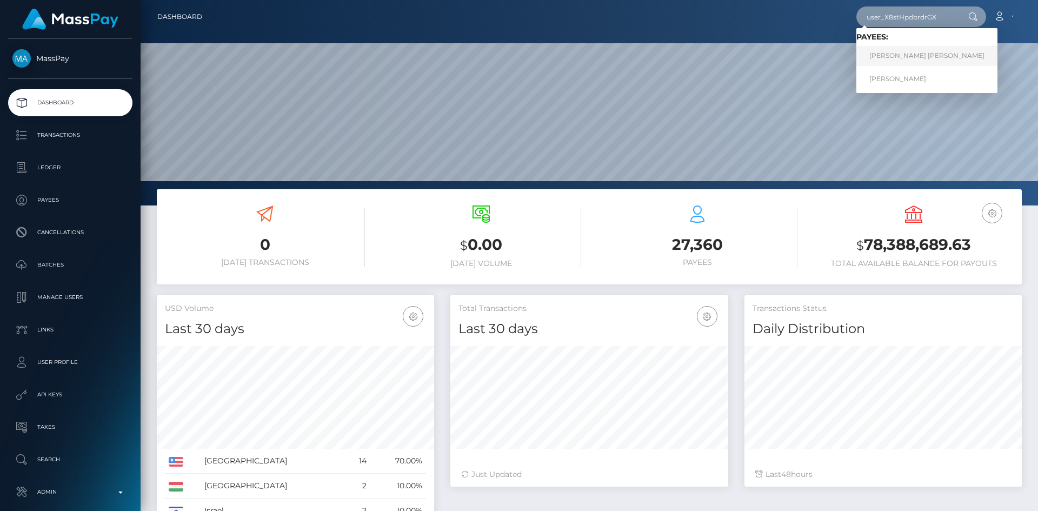
type input "user_X8stHpdbrdrGX"
click at [897, 56] on link "[PERSON_NAME] [PERSON_NAME]" at bounding box center [927, 56] width 141 height 20
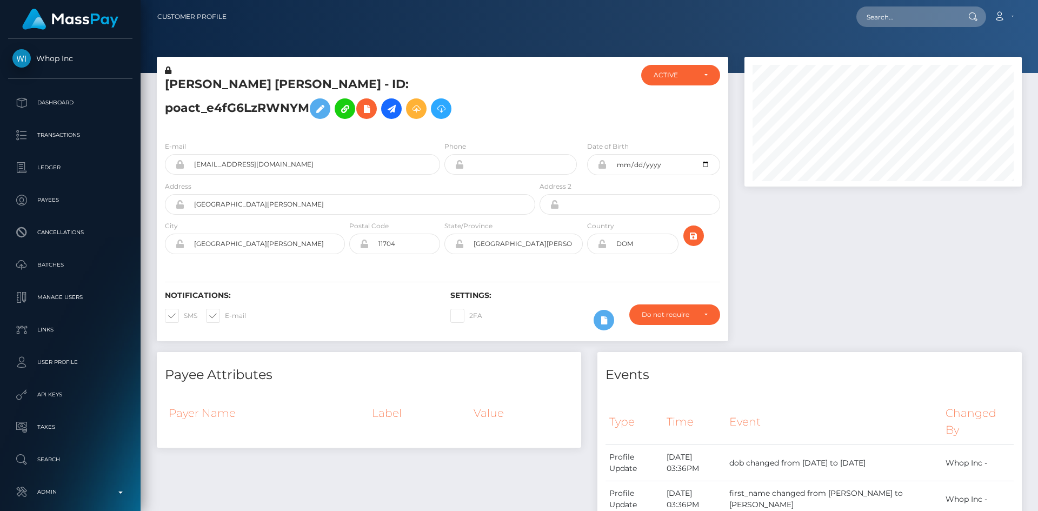
scroll to position [130, 278]
drag, startPoint x: 916, startPoint y: 15, endPoint x: 899, endPoint y: 25, distance: 20.4
click at [916, 15] on input "text" at bounding box center [908, 16] width 102 height 21
paste input "user_X8stHpdbrdrGX"
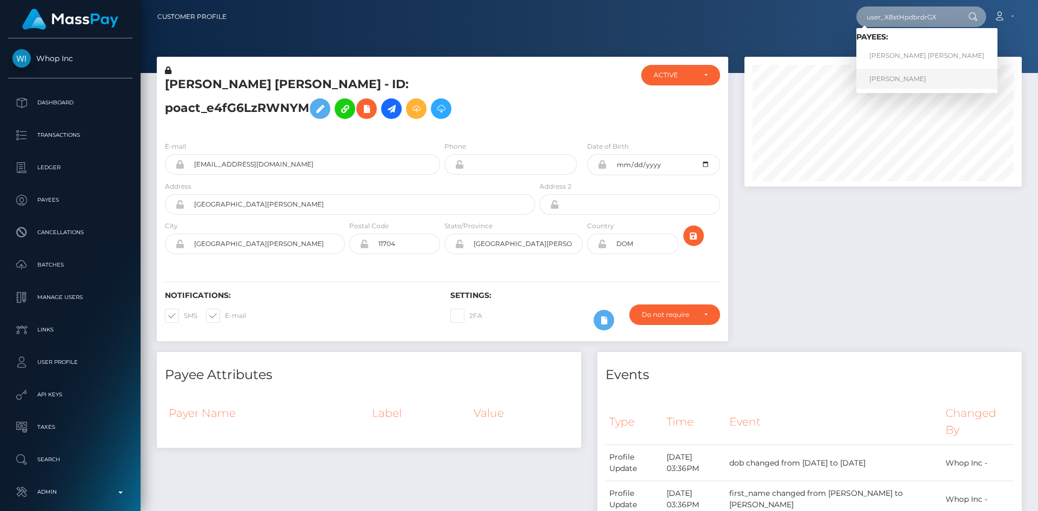
type input "user_X8stHpdbrdrGX"
click at [908, 77] on link "LUIS EMILIO PARREÑO" at bounding box center [927, 79] width 141 height 20
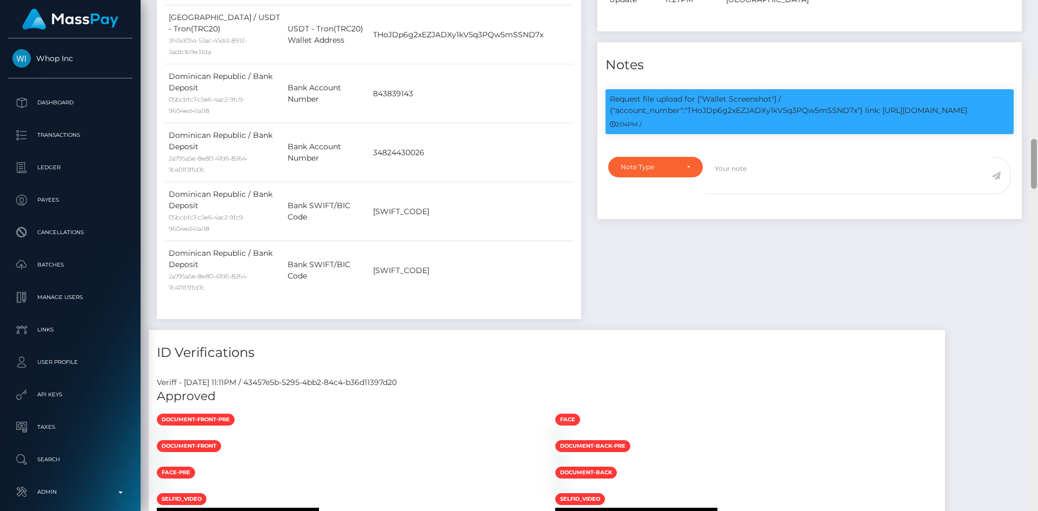
scroll to position [518, 0]
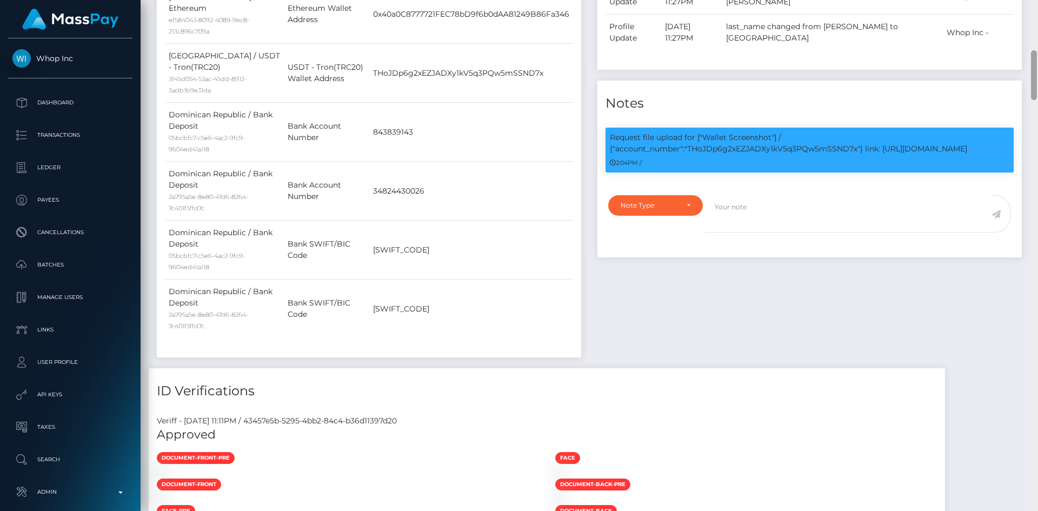
drag, startPoint x: 1035, startPoint y: 42, endPoint x: 1038, endPoint y: 87, distance: 45.5
click at [1038, 87] on div at bounding box center [1034, 255] width 8 height 511
drag, startPoint x: 689, startPoint y: 147, endPoint x: 994, endPoint y: 148, distance: 305.1
click at [991, 150] on p "Request file upload for ["Wallet Screenshot"] / {"account_number":"THoJDp6g2xEZ…" at bounding box center [810, 143] width 400 height 23
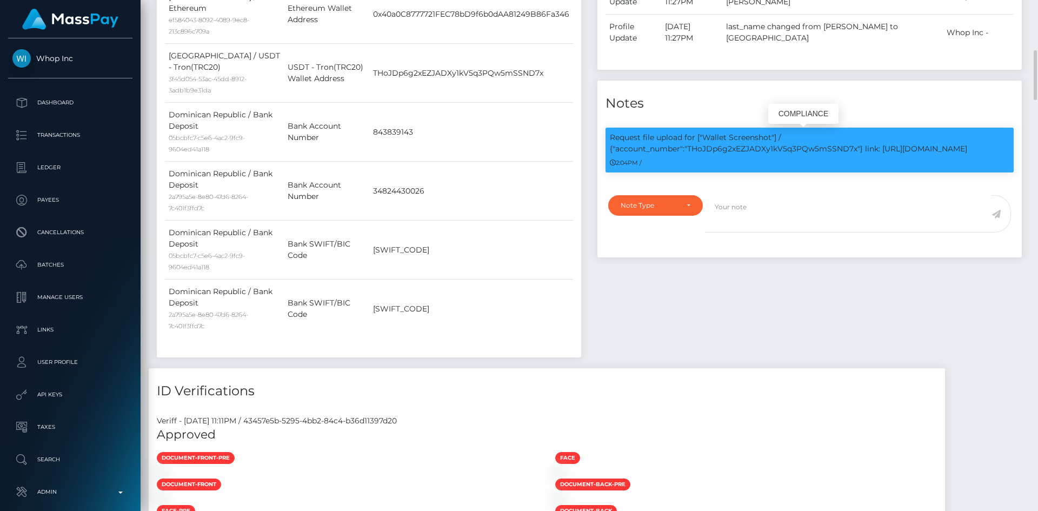
copy p "THoJDp6g2xEZJADXy1kV5q3PQw5mSSND7x"} link: https://l.maspay.io/vgKAK"
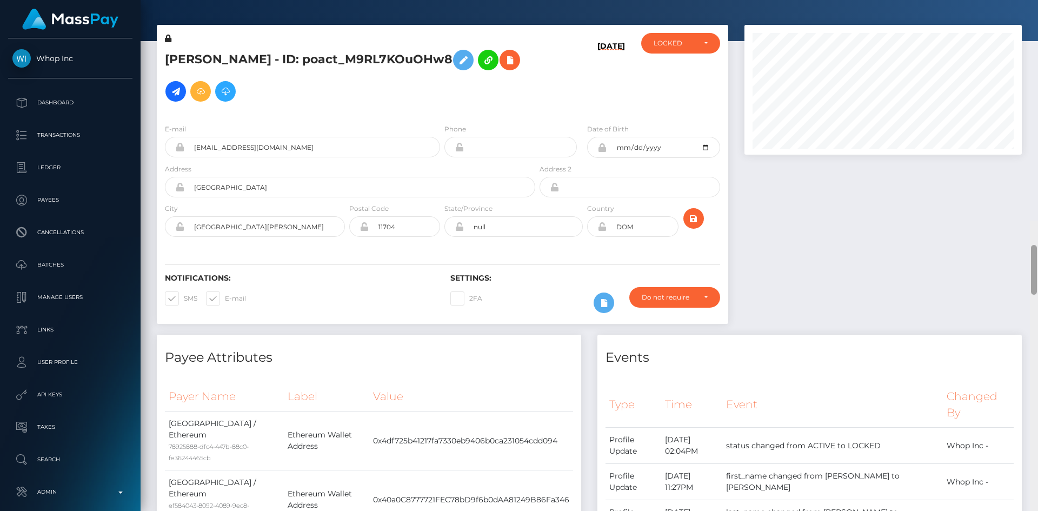
scroll to position [0, 0]
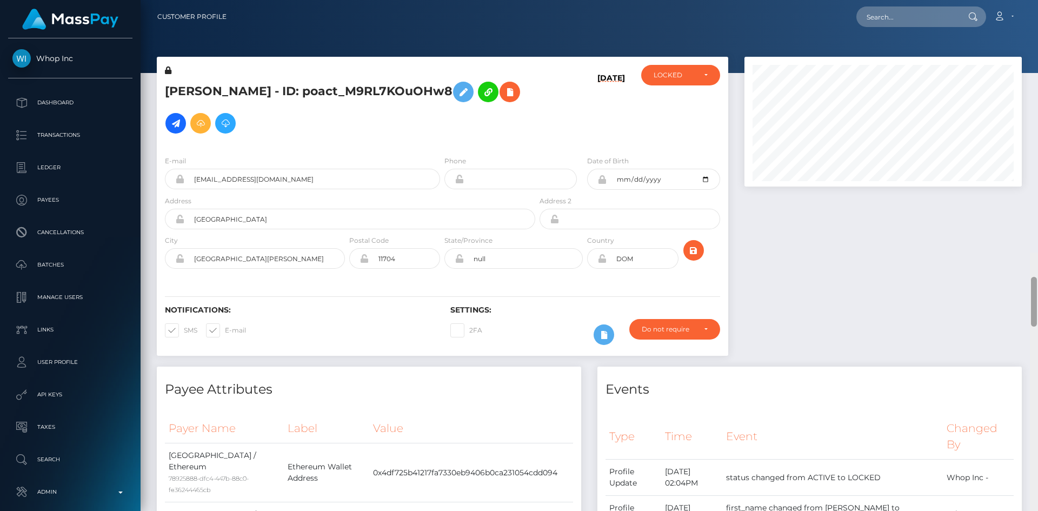
drag, startPoint x: 1035, startPoint y: 89, endPoint x: 988, endPoint y: 18, distance: 85.8
click at [1036, 24] on div "Customer Profile Loading... Loading..." at bounding box center [590, 255] width 898 height 511
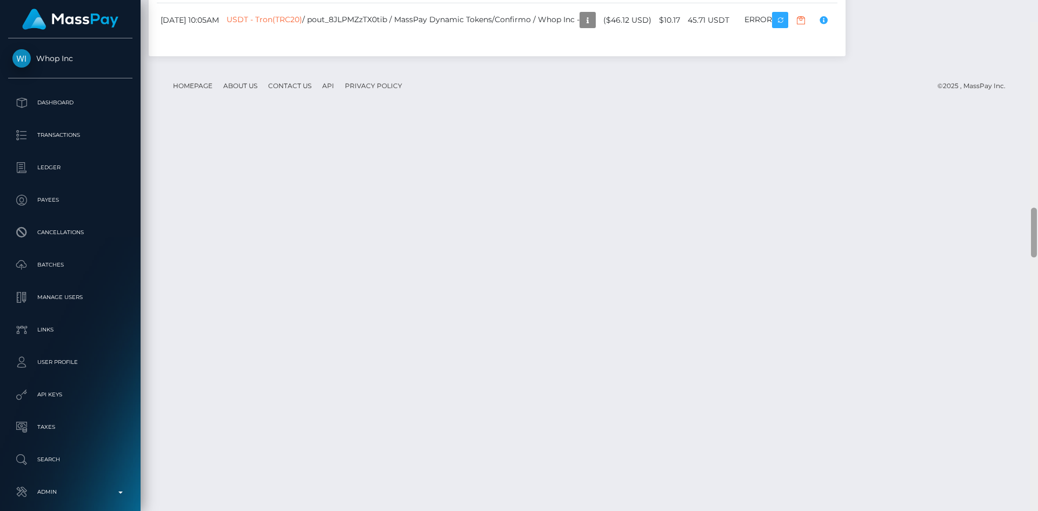
scroll to position [1848, 0]
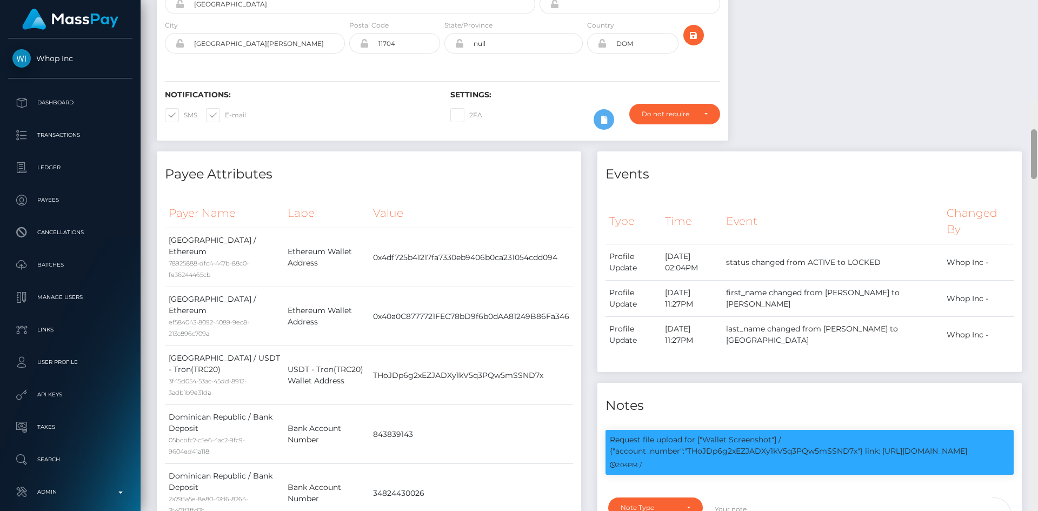
drag, startPoint x: 1035, startPoint y: 44, endPoint x: 1027, endPoint y: 45, distance: 8.2
click at [1029, 47] on div "Customer Profile Loading... Loading..." at bounding box center [590, 255] width 898 height 511
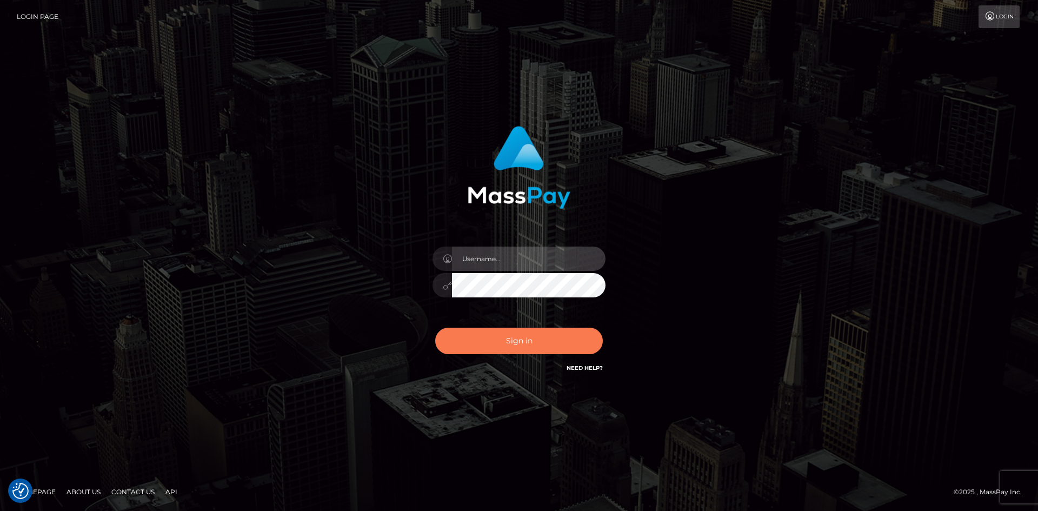
type input "alexstef"
click at [497, 345] on button "Sign in" at bounding box center [519, 341] width 168 height 27
type input "alexstef"
click at [497, 345] on button "Sign in" at bounding box center [519, 341] width 168 height 27
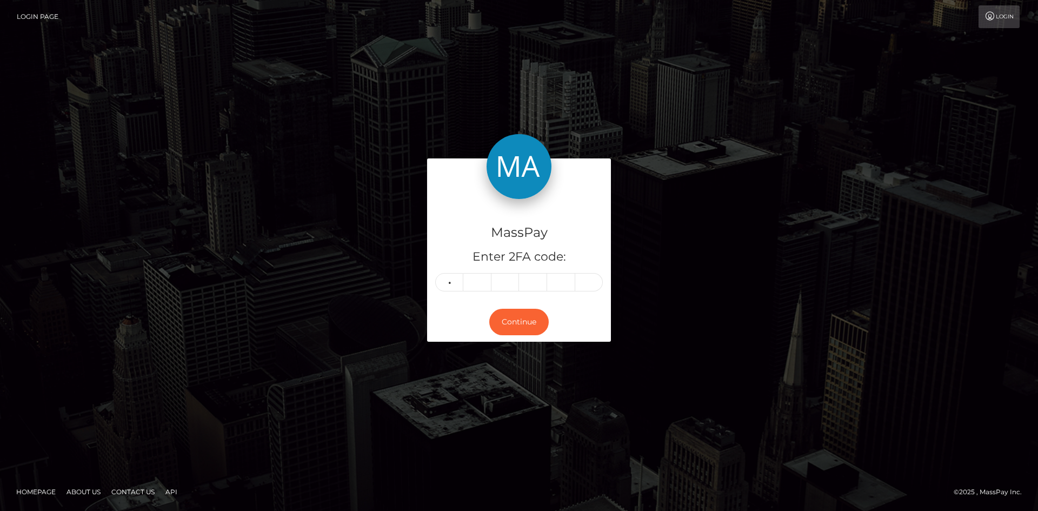
type input "0"
type input "1"
type input "3"
type input "4"
type input "1"
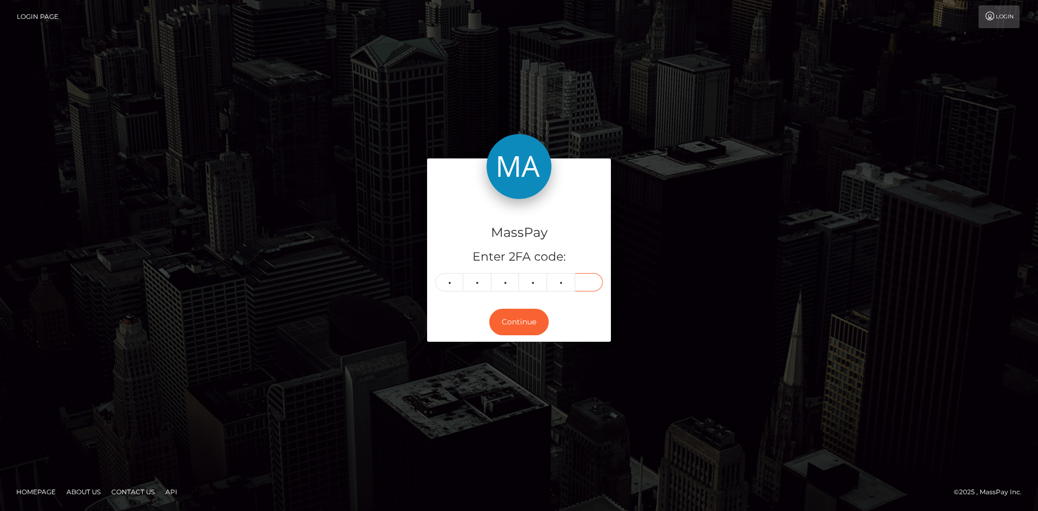
type input "2"
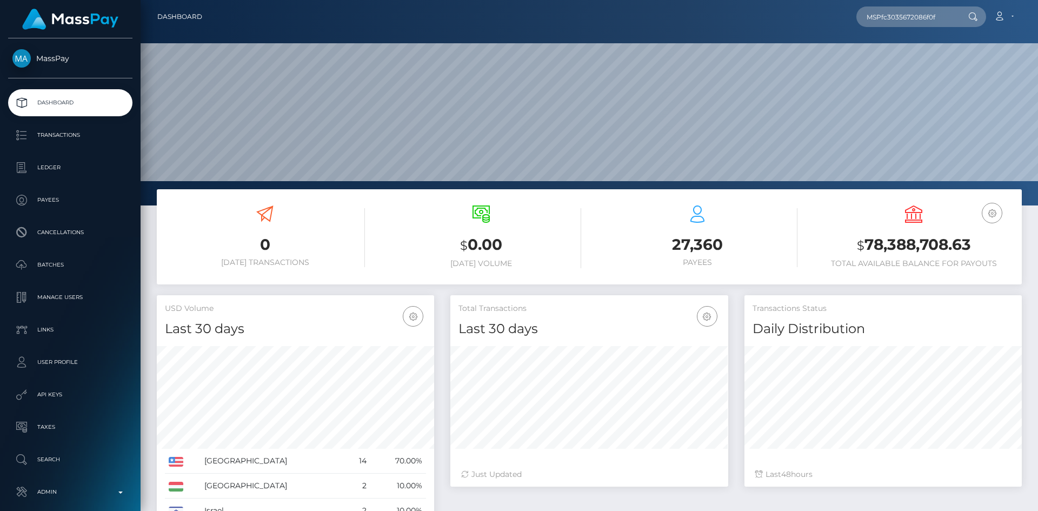
scroll to position [192, 278]
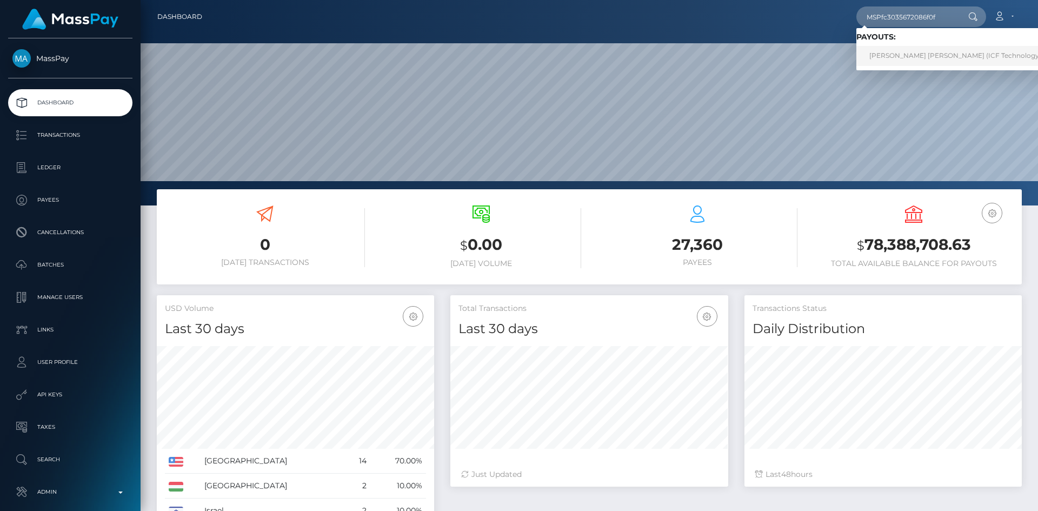
type input "MSPfc3035672086f0f"
click at [926, 55] on link "[PERSON_NAME] [PERSON_NAME] (ICF Technology, Inc. - )" at bounding box center [966, 56] width 219 height 20
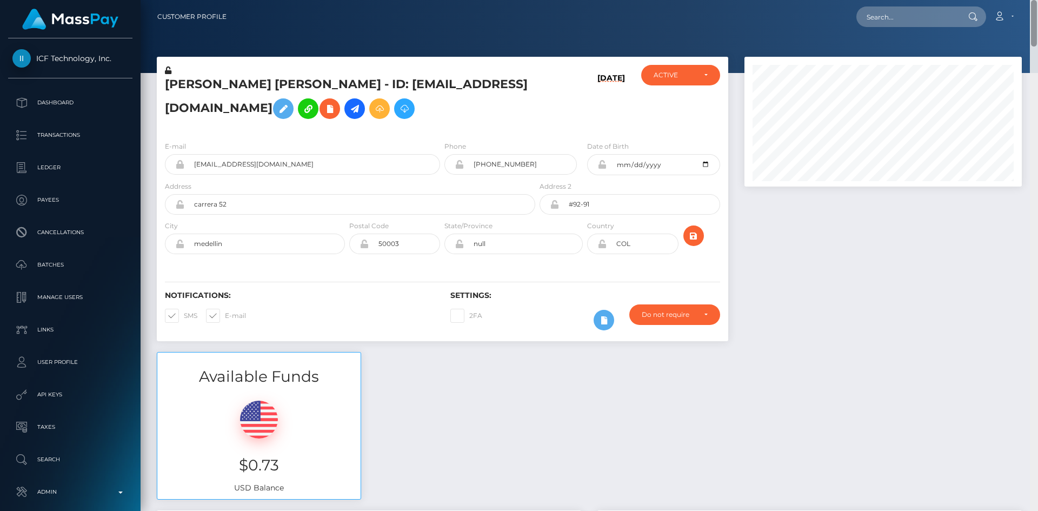
click at [1035, 19] on div "Customer Profile Loading... Loading..." at bounding box center [590, 255] width 898 height 511
click at [895, 9] on input "text" at bounding box center [908, 16] width 102 height 21
paste input "MSP28a3e9fb067fa9b"
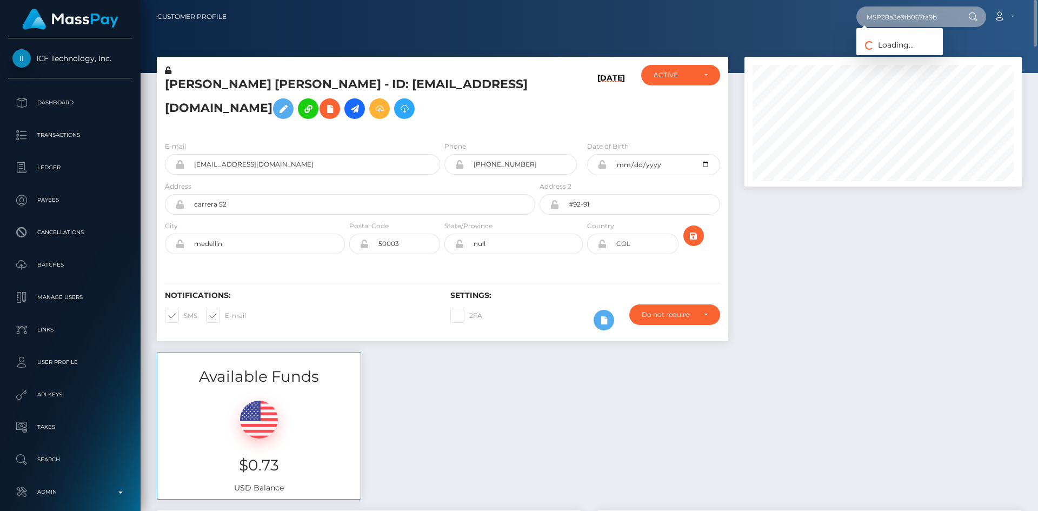
type input "MSP28a3e9fb067fa9b"
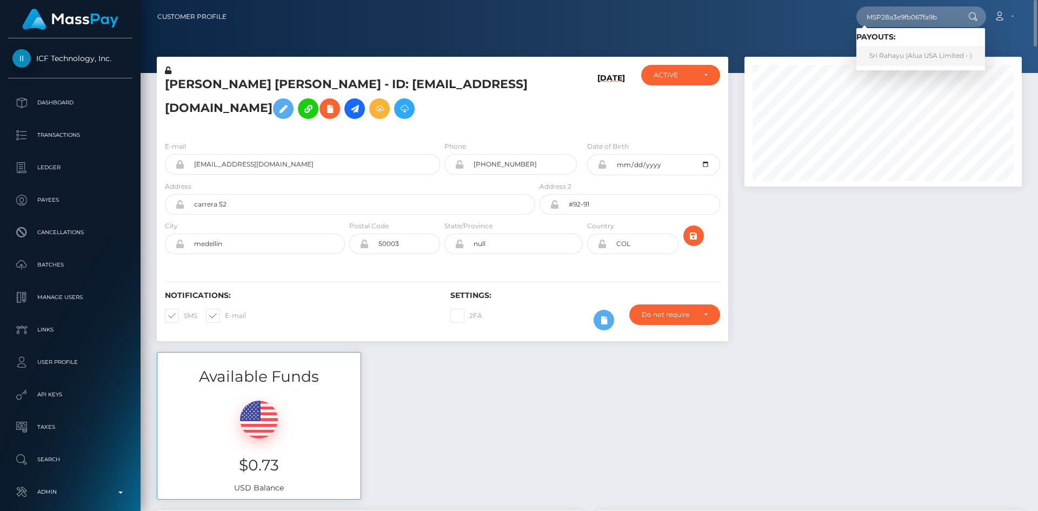
click at [901, 58] on link "Sri Rahayu (Alua USA Limited - )" at bounding box center [921, 56] width 129 height 20
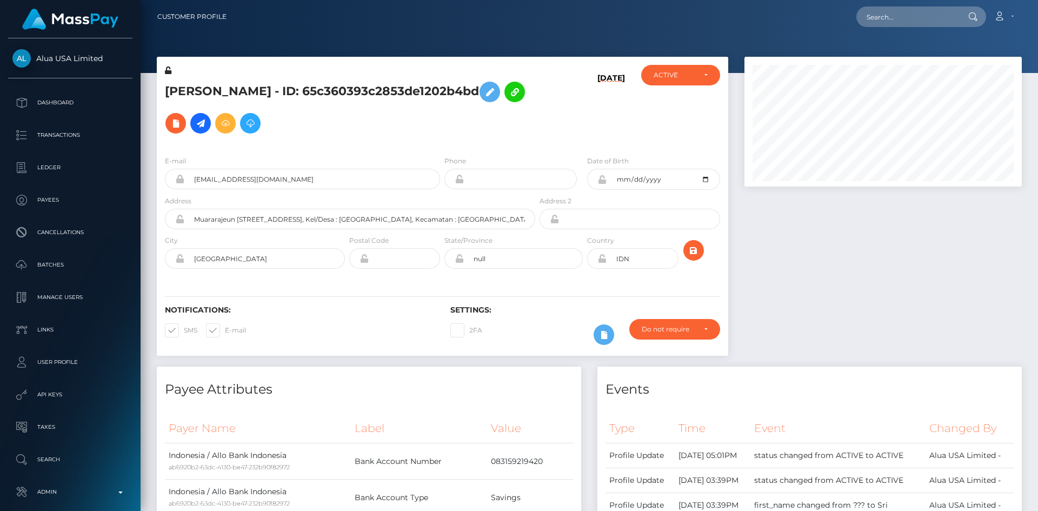
scroll to position [130, 278]
click at [871, 18] on input "text" at bounding box center [908, 16] width 102 height 21
paste input "MSPa1d01b72701f52f"
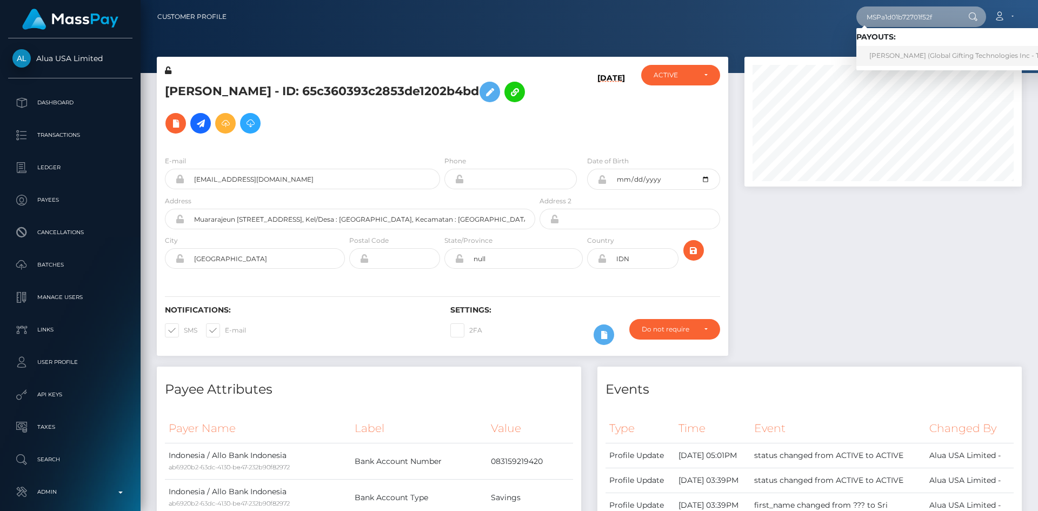
type input "MSPa1d01b72701f52f"
click at [908, 56] on link "JHOAN FABIÁN BERROCAL CRESPO (Global Gifting Technologies Inc - Throne)" at bounding box center [966, 56] width 218 height 20
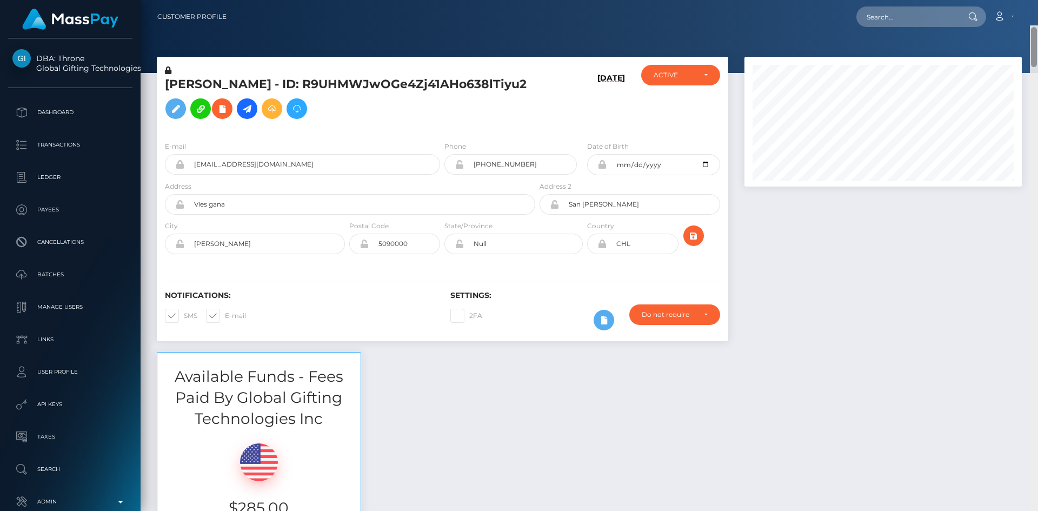
drag, startPoint x: 1034, startPoint y: 39, endPoint x: 1030, endPoint y: 24, distance: 16.1
click at [1031, 24] on div "Customer Profile Loading... Loading..." at bounding box center [590, 255] width 898 height 511
click at [919, 17] on input "text" at bounding box center [908, 16] width 102 height 21
paste input "MSP9986cead77c26f8"
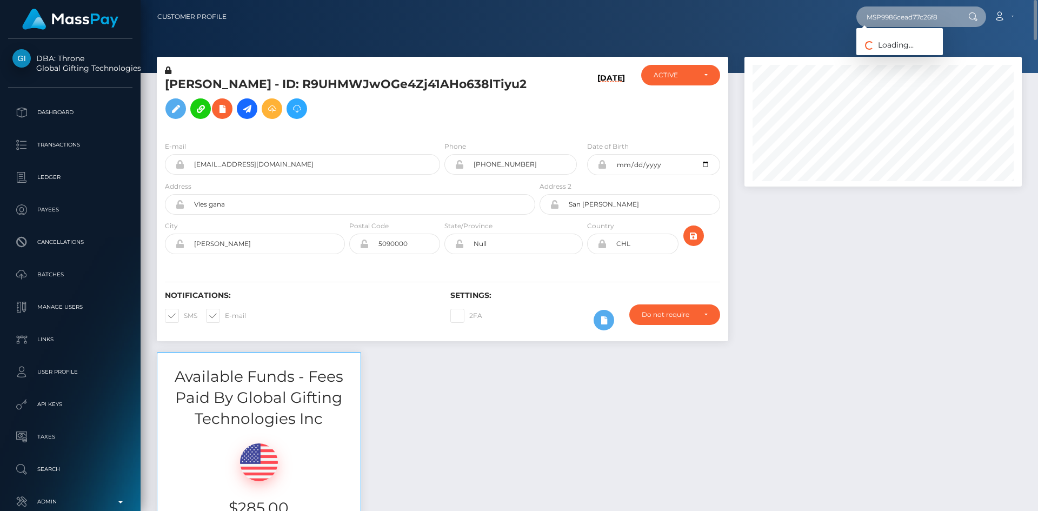
type input "MSP9986cead77c26f8"
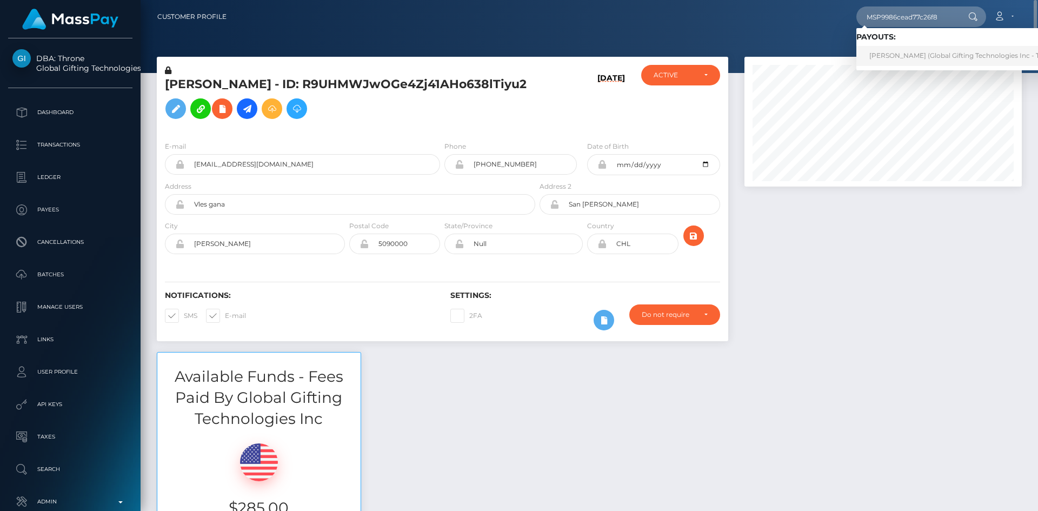
click at [905, 65] on link "[PERSON_NAME] (Global Gifting Technologies Inc - Throne)" at bounding box center [966, 56] width 218 height 20
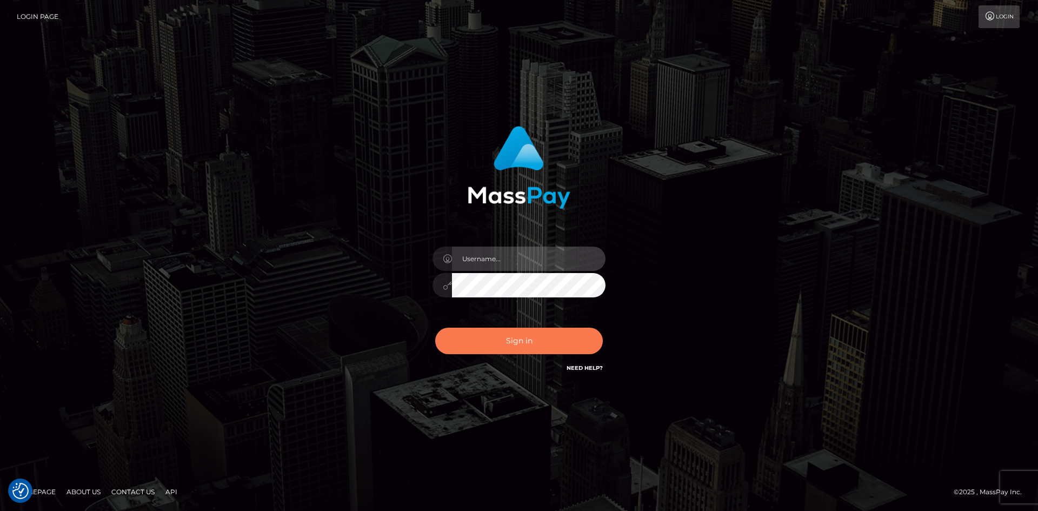
type input "alexstef"
click at [555, 330] on button "Sign in" at bounding box center [519, 341] width 168 height 27
type input "alexstef"
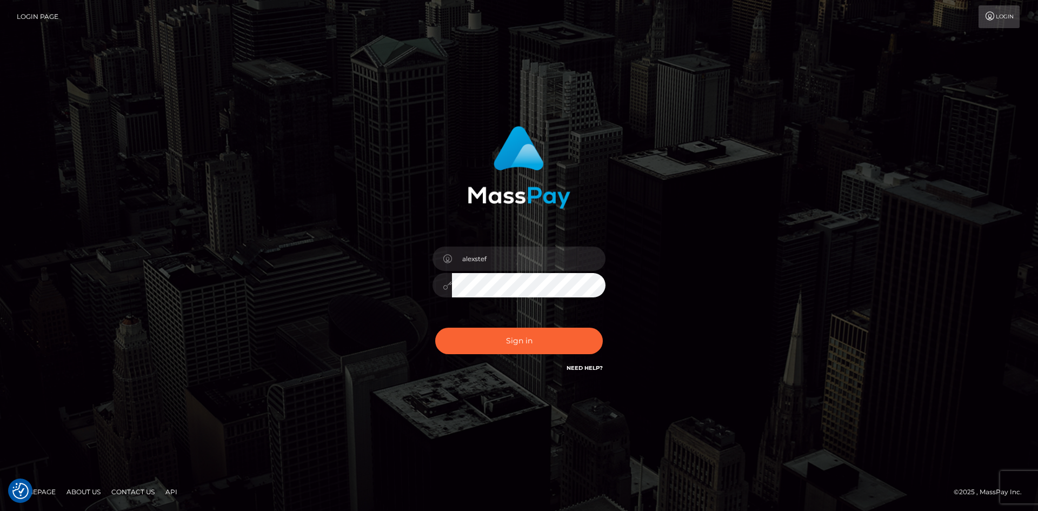
click at [551, 356] on div "Sign in Need Help?" at bounding box center [519, 345] width 189 height 48
click at [574, 341] on button "Sign in" at bounding box center [519, 341] width 168 height 27
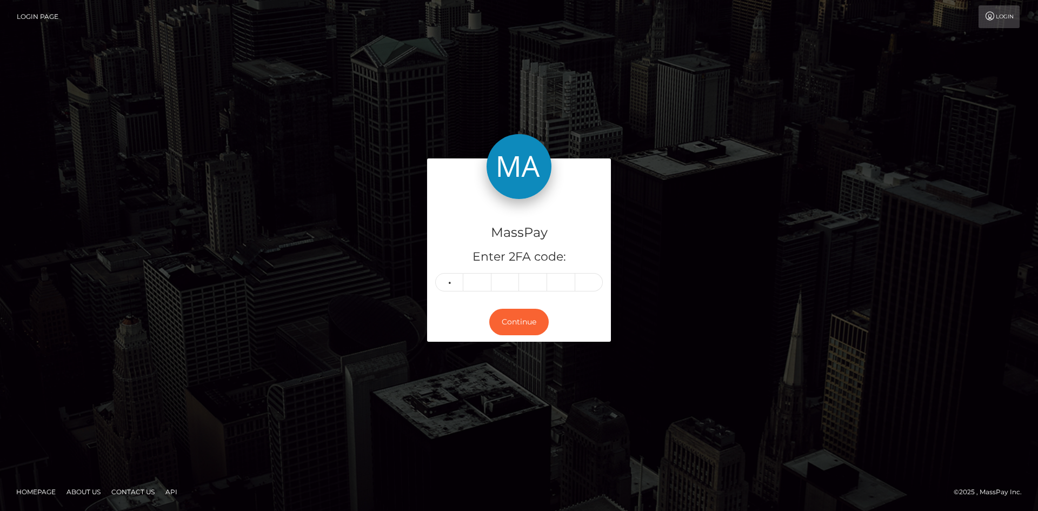
type input "6"
type input "4"
type input "8"
type input "1"
type input "5"
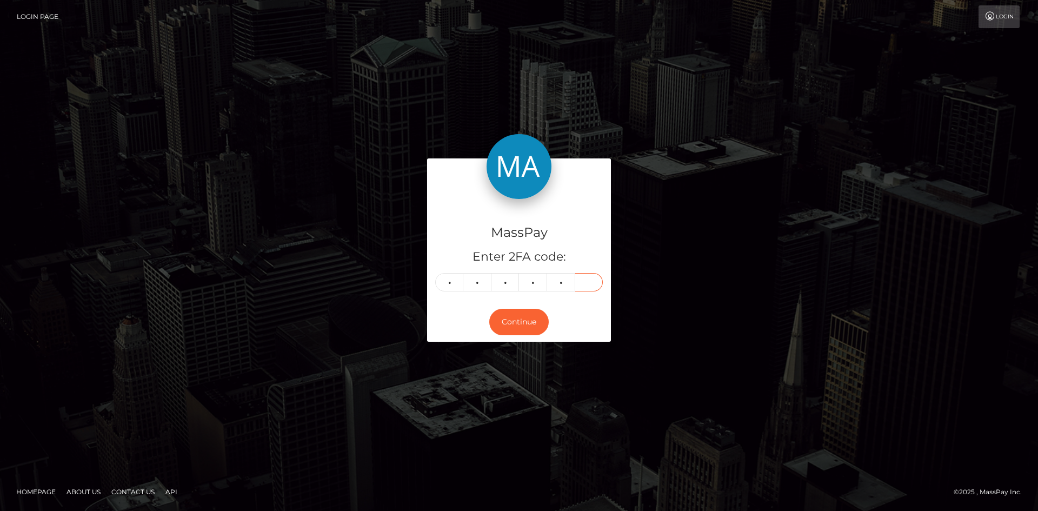
type input "1"
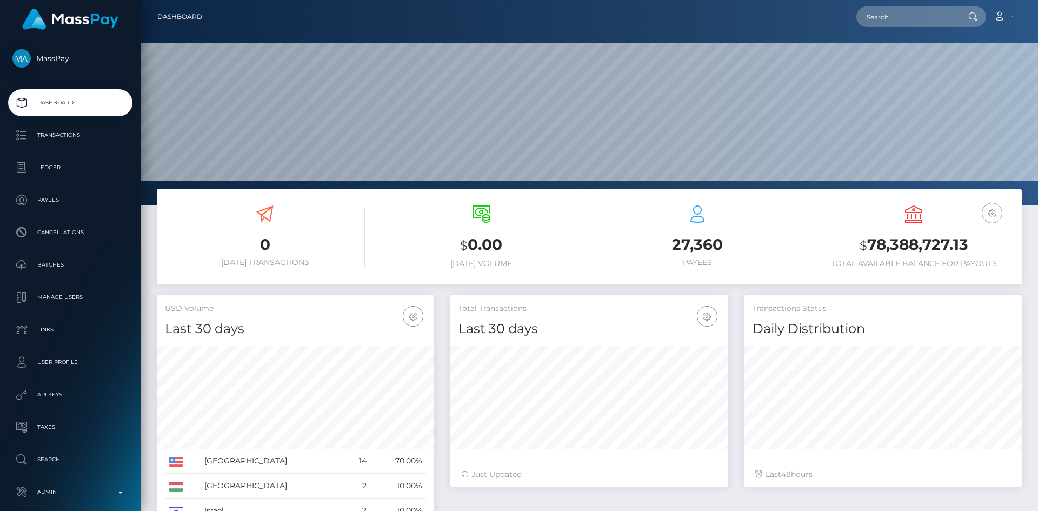
scroll to position [192, 278]
click at [929, 19] on input "text" at bounding box center [908, 16] width 102 height 21
paste input "d3cf6c5f4ab7476e9d914797355376b9"
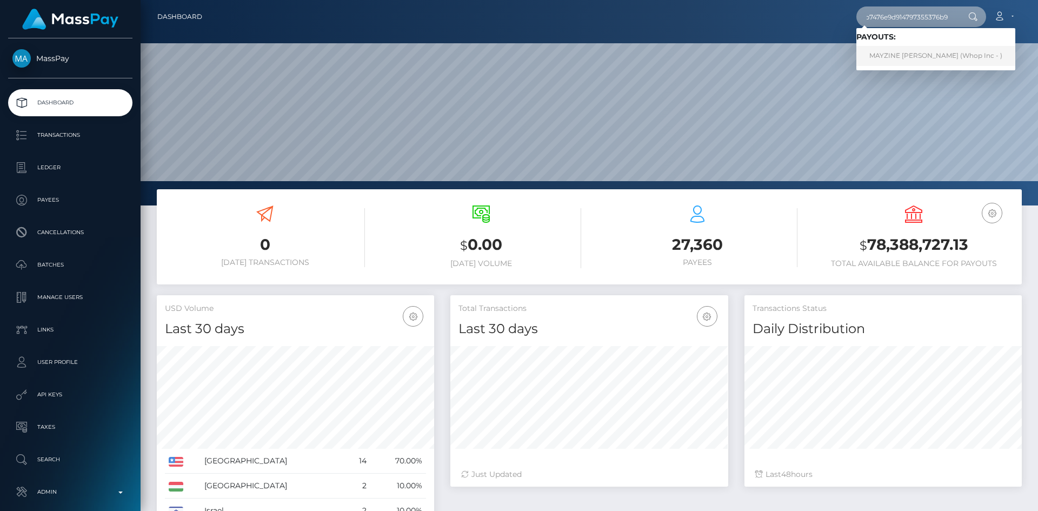
type input "d3cf6c5f4ab7476e9d914797355376b9"
click at [891, 53] on link "MAYZINE ALETHEA AYALA (Whop Inc - )" at bounding box center [936, 56] width 159 height 20
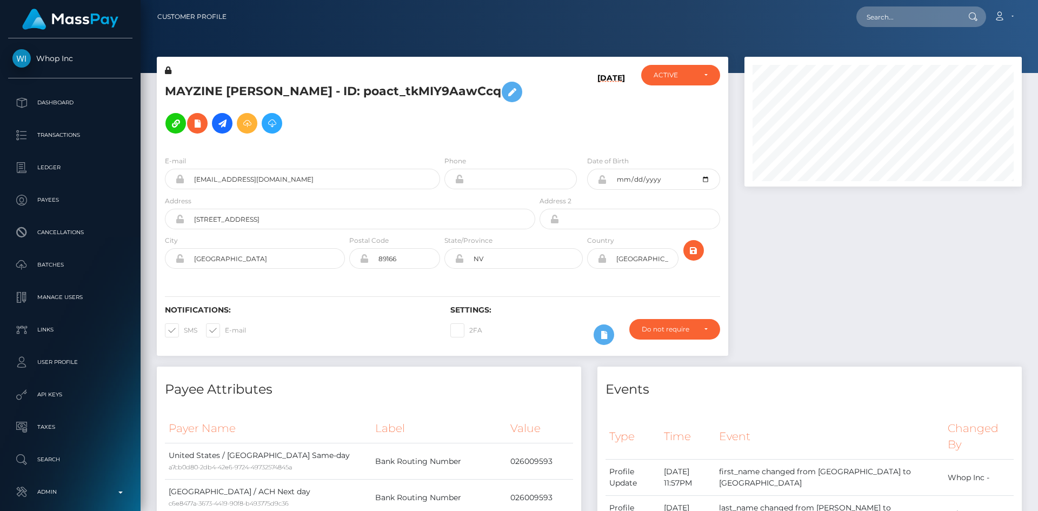
scroll to position [130, 278]
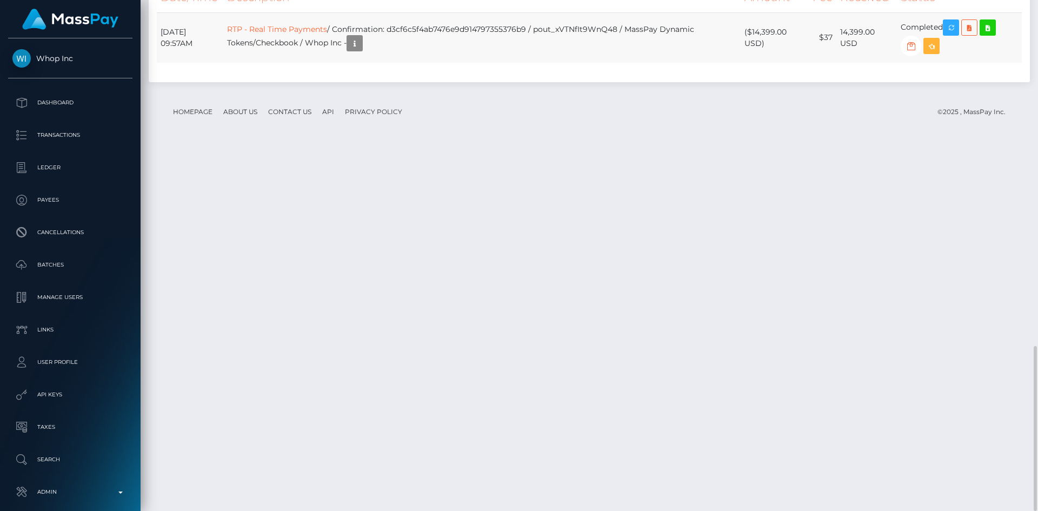
click at [505, 63] on td "RTP - Real Time Payments / Confirmation: d3cf6c5f4ab7476e9d914797355376b9 / pou…" at bounding box center [482, 37] width 518 height 50
copy td "d3cf6c5f4ab7476e9d914797355376b9"
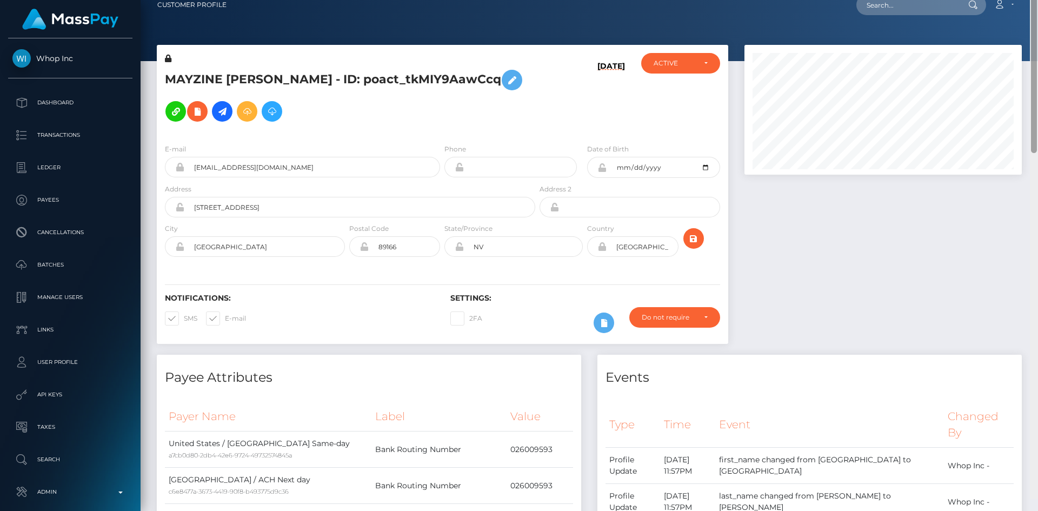
scroll to position [0, 0]
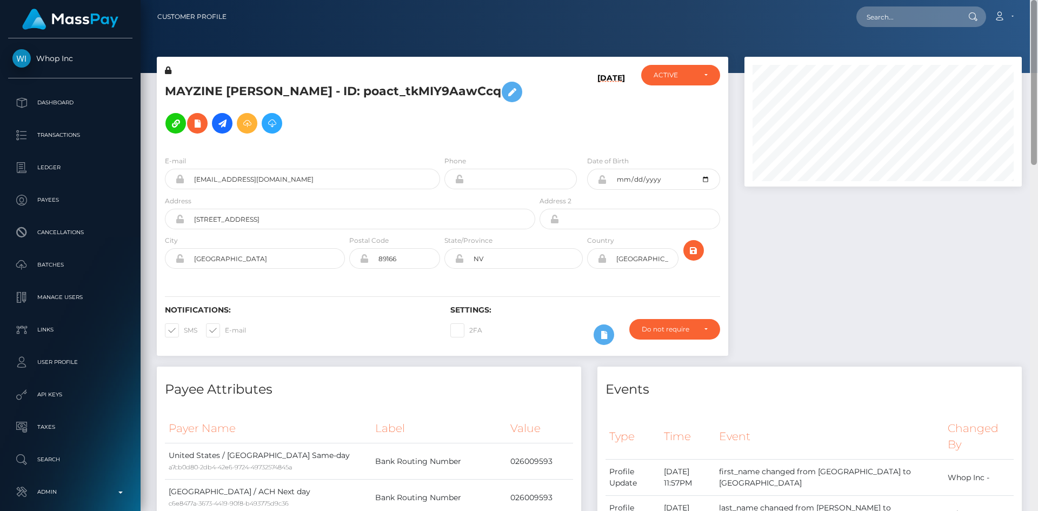
drag, startPoint x: 1034, startPoint y: 373, endPoint x: 1037, endPoint y: -33, distance: 406.2
click at [1037, 0] on html "Whop Inc Dashboard Transactions Ledger Payees Cancellations Links" at bounding box center [519, 255] width 1038 height 511
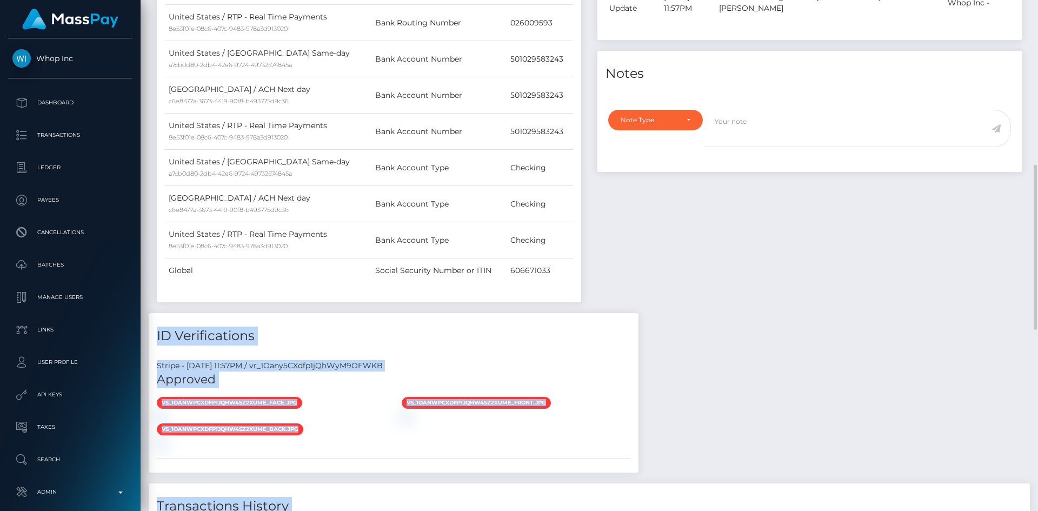
drag, startPoint x: 1037, startPoint y: 115, endPoint x: 1024, endPoint y: 302, distance: 187.1
click at [1024, 302] on div "Customer Profile Loading... Loading..." at bounding box center [590, 255] width 898 height 511
click at [980, 275] on div "Events Type Time Event Changed By" at bounding box center [810, 85] width 441 height 458
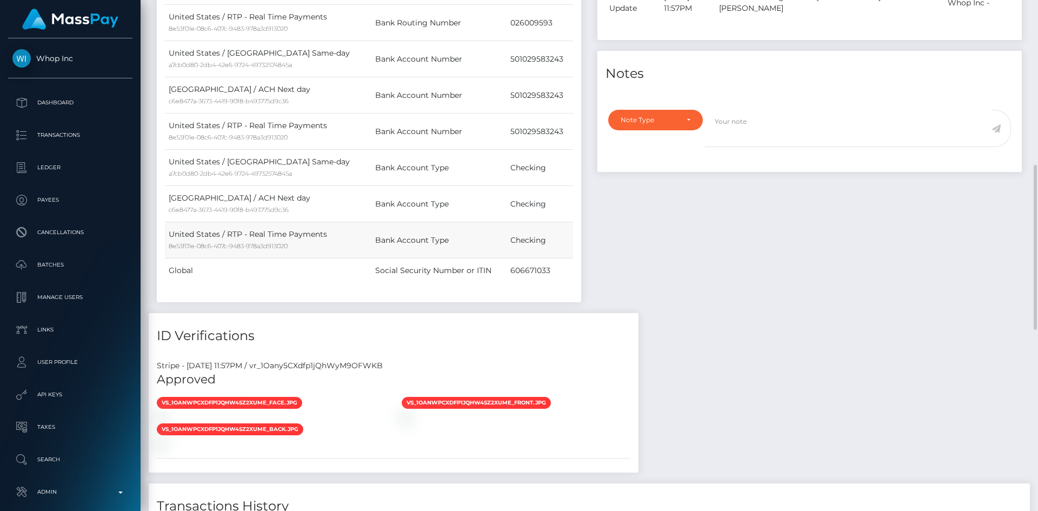
click at [518, 242] on td "Checking" at bounding box center [540, 240] width 67 height 36
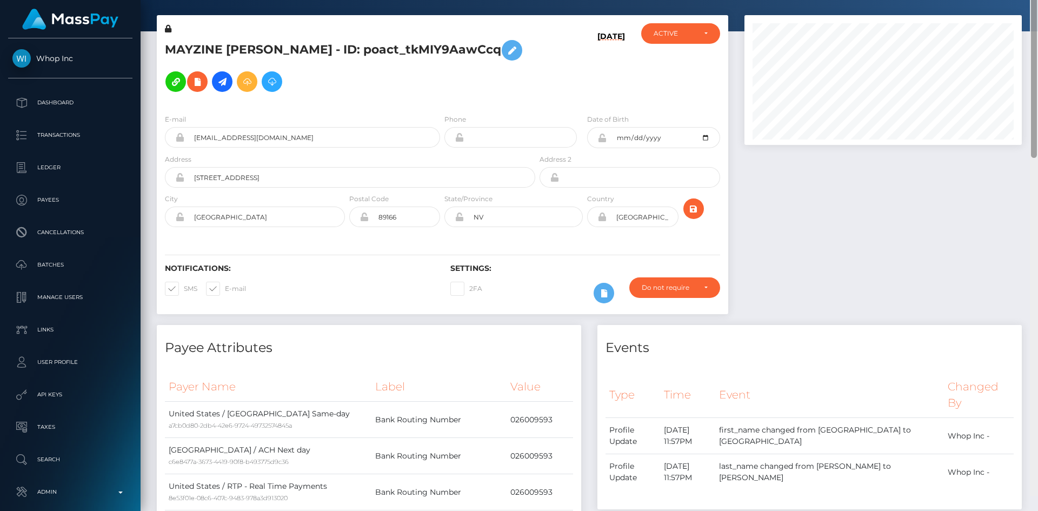
scroll to position [0, 0]
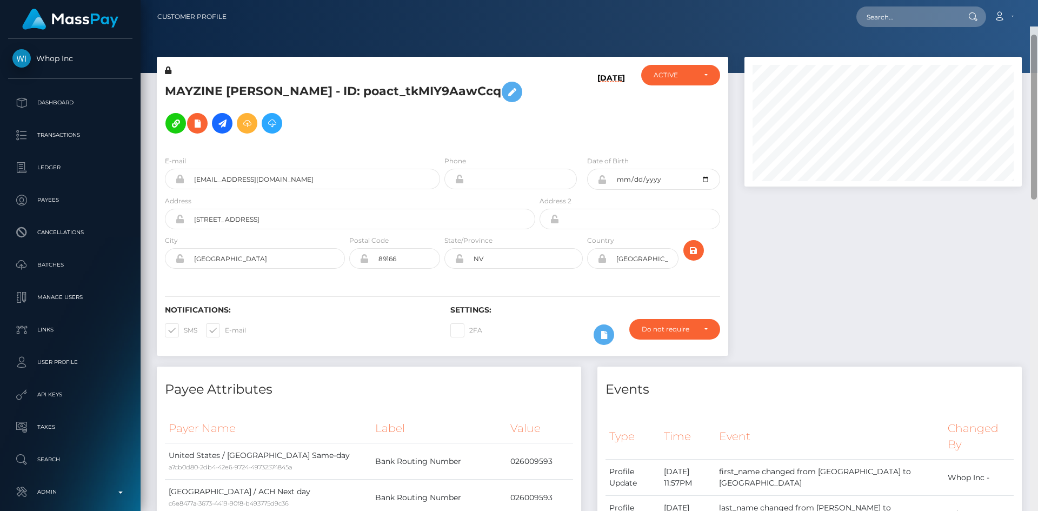
drag, startPoint x: 1029, startPoint y: 262, endPoint x: 996, endPoint y: 38, distance: 226.4
click at [1027, 47] on div "Customer Profile Loading... Loading..." at bounding box center [590, 255] width 898 height 511
drag, startPoint x: 923, startPoint y: 22, endPoint x: 914, endPoint y: 22, distance: 9.2
click at [921, 22] on input "text" at bounding box center [908, 16] width 102 height 21
paste input "elyashopa2@gmail.com"
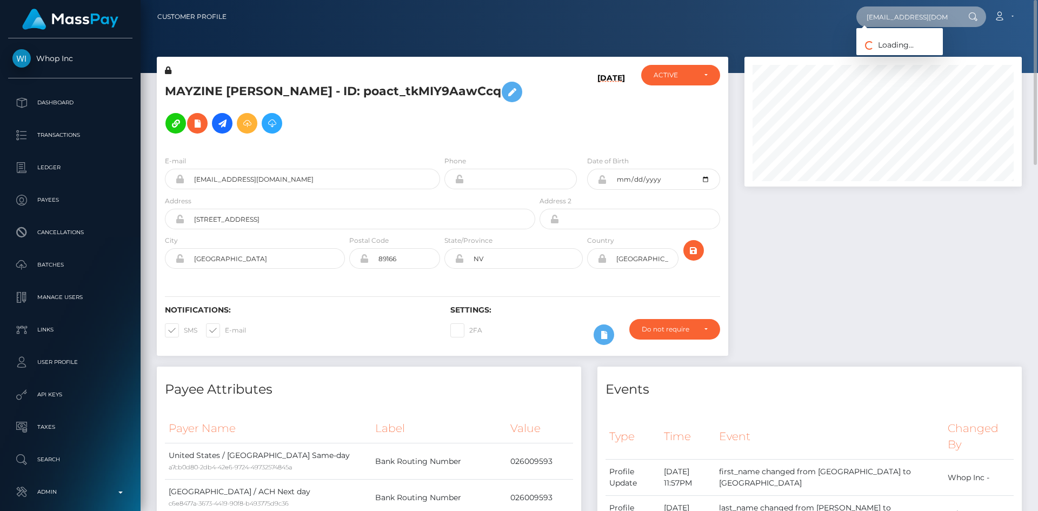
type input "elyashopa2@gmail.com"
click at [891, 54] on link "Eliya Shopa" at bounding box center [900, 56] width 87 height 20
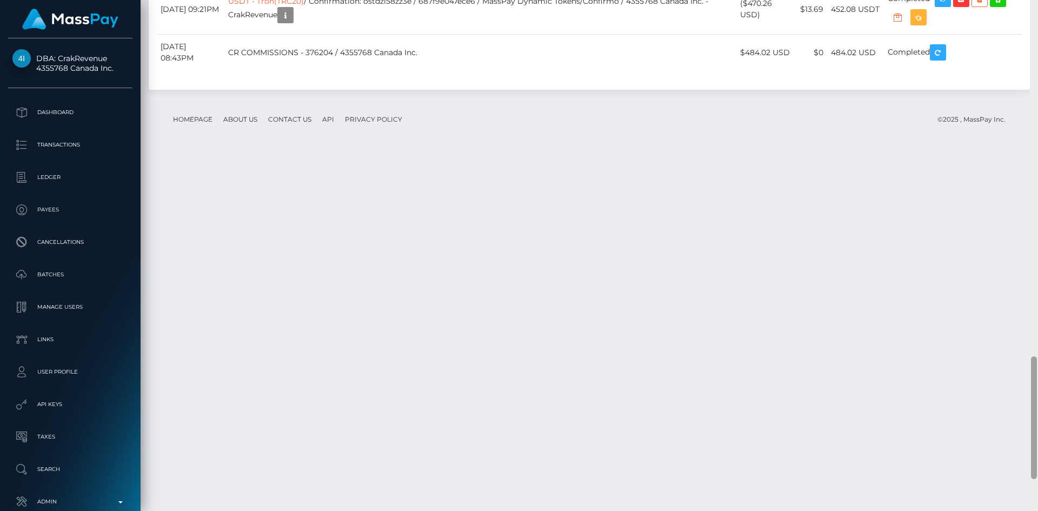
scroll to position [1615, 0]
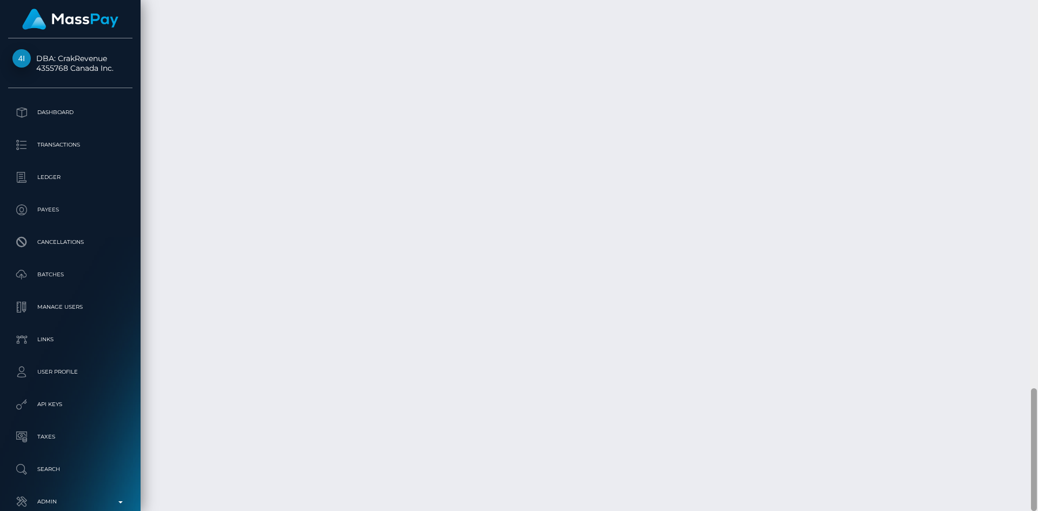
drag, startPoint x: 1030, startPoint y: 111, endPoint x: 1027, endPoint y: 471, distance: 359.7
click at [1027, 471] on div "Customer Profile Loading... Loading..." at bounding box center [590, 255] width 898 height 511
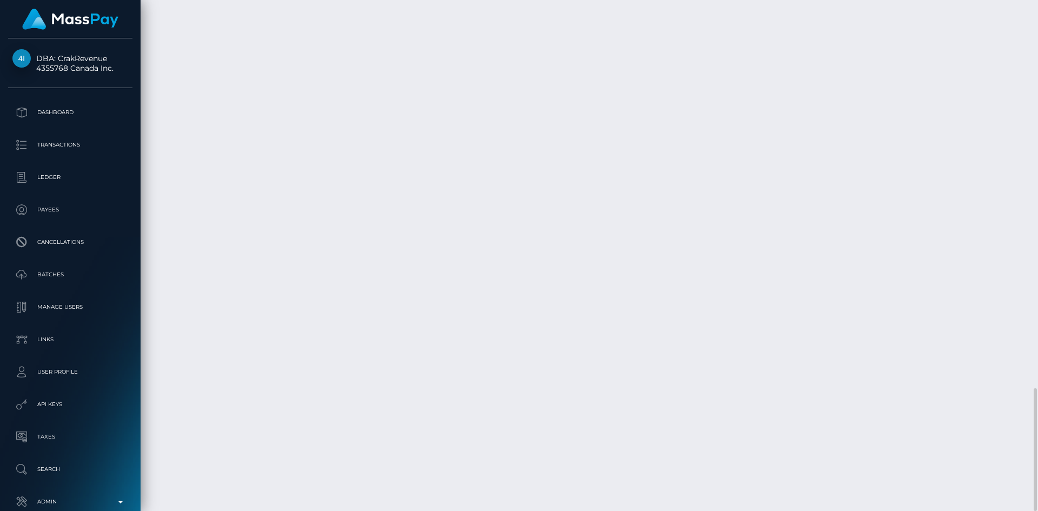
copy td "Bitcoin / 689f3d9e5a012 / MassPay Dynamic Tokens/Strike / 4355768 Canada Inc. -…"
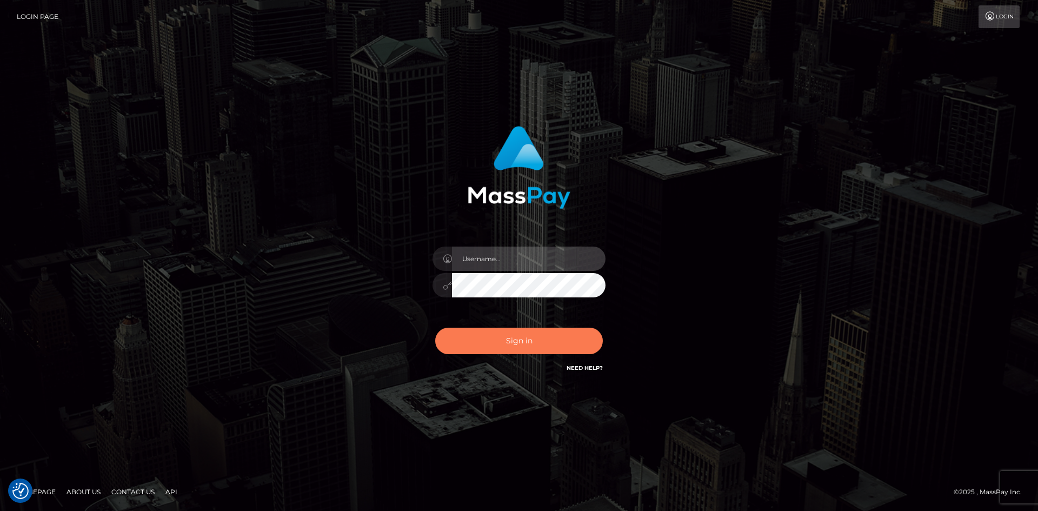
type input "alexstef"
click at [543, 346] on button "Sign in" at bounding box center [519, 341] width 168 height 27
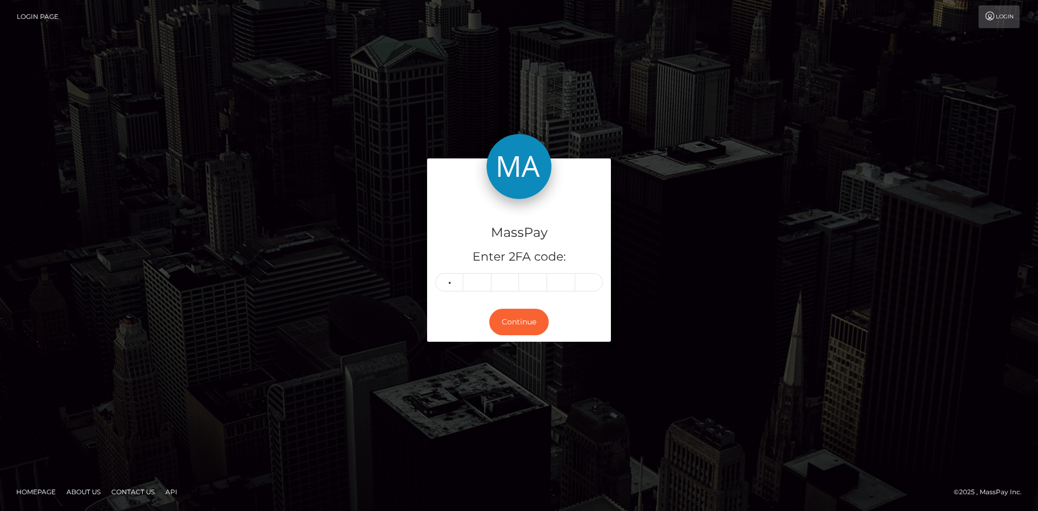
type input "2"
type input "7"
type input "2"
type input "7"
type input "4"
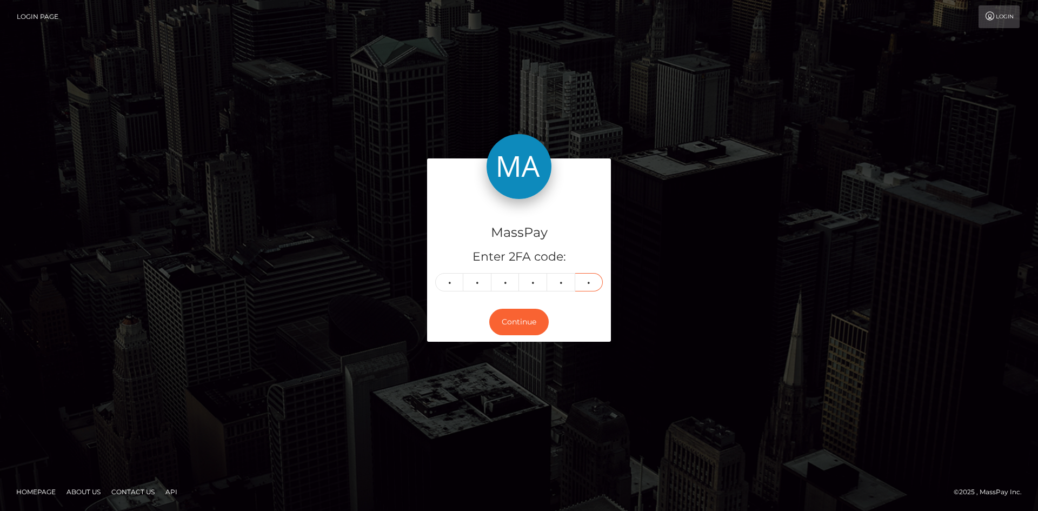
type input "5"
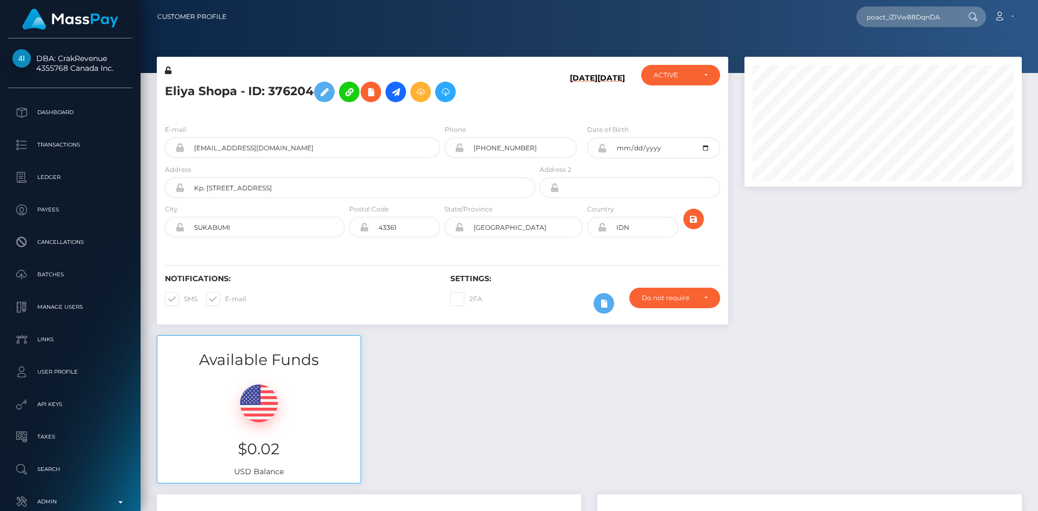
scroll to position [130, 278]
type input "poact_iZIVw88DqnDA"
click at [904, 54] on link "[PERSON_NAME]" at bounding box center [900, 56] width 87 height 20
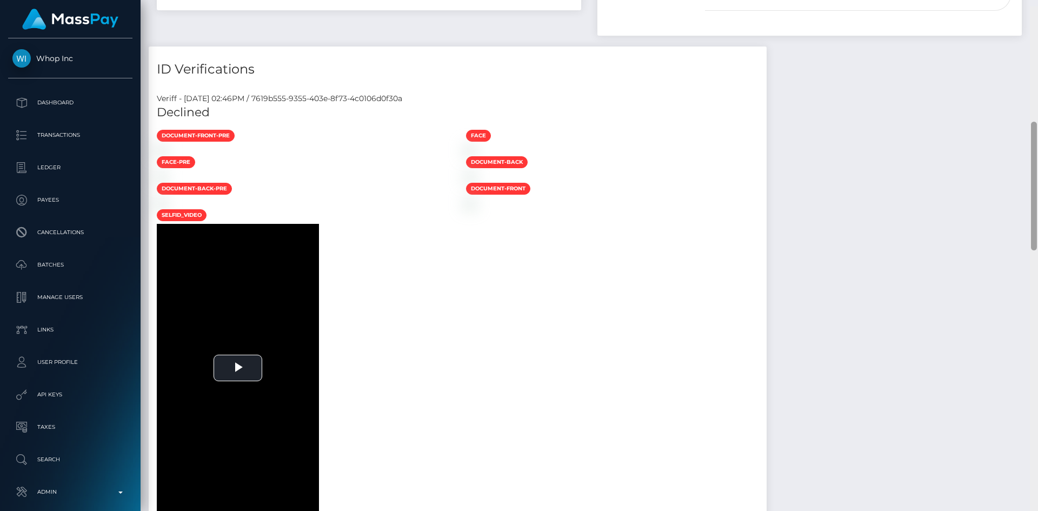
scroll to position [487, 0]
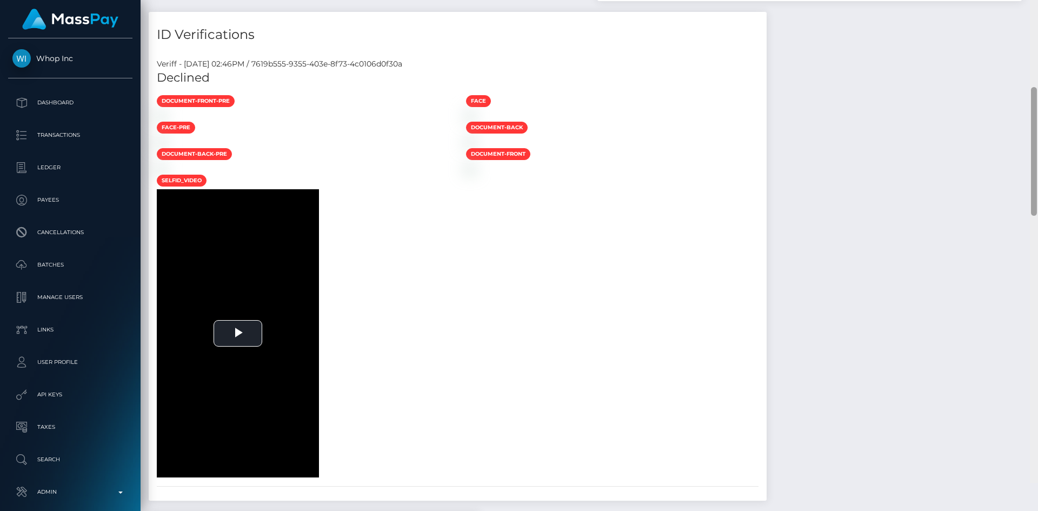
drag, startPoint x: 1035, startPoint y: 77, endPoint x: 968, endPoint y: 195, distance: 135.7
click at [1001, 199] on div "Customer Profile Loading... Loading..." at bounding box center [590, 255] width 898 height 511
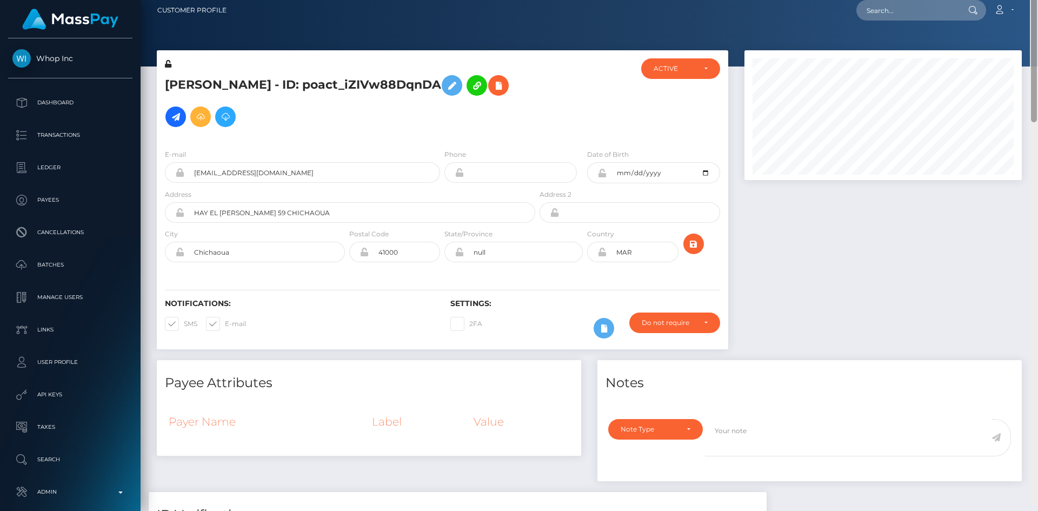
scroll to position [0, 0]
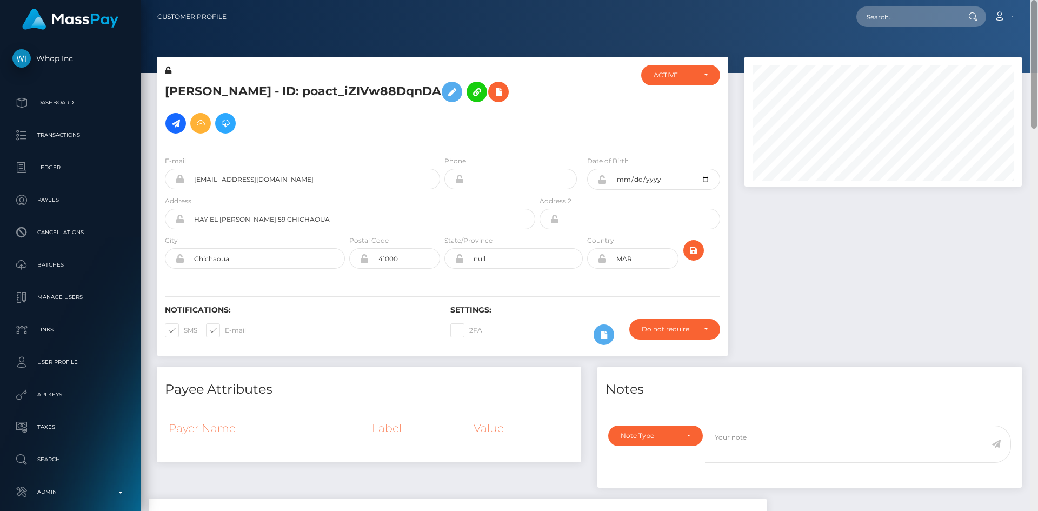
drag, startPoint x: 1035, startPoint y: 230, endPoint x: 1038, endPoint y: 0, distance: 230.4
click at [1038, 0] on div "Customer Profile Loading... Loading..." at bounding box center [590, 255] width 898 height 511
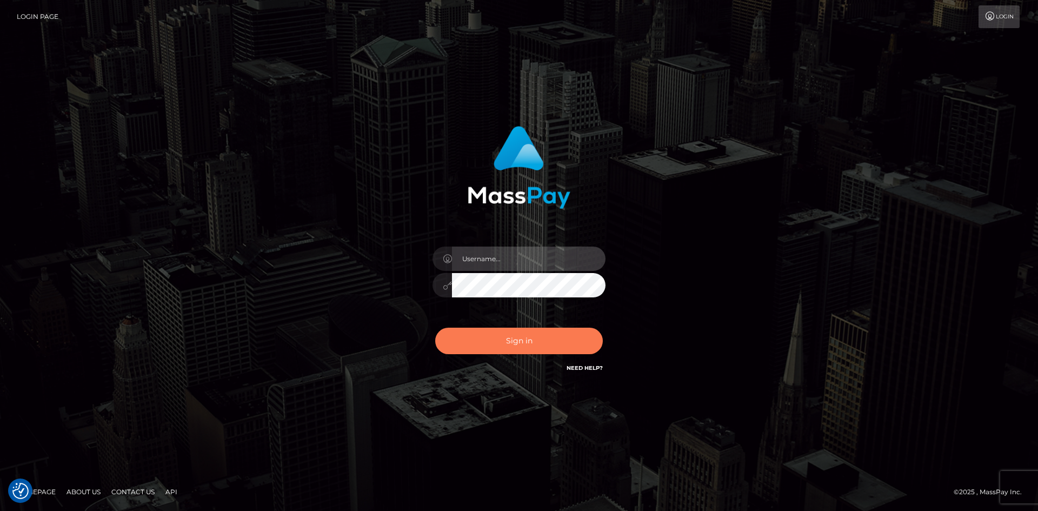
type input "alexstef"
click at [502, 338] on button "Sign in" at bounding box center [519, 341] width 168 height 27
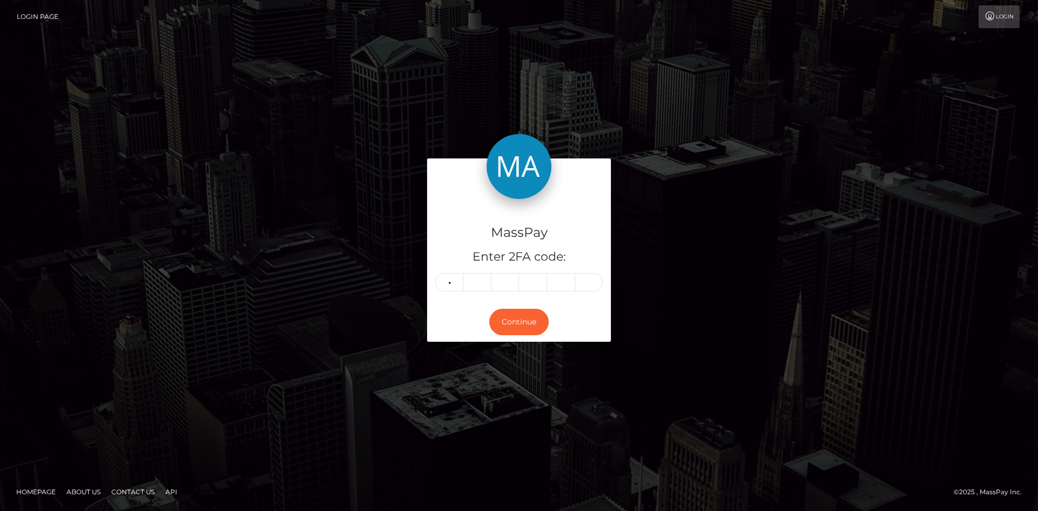
type input "8"
type input "5"
type input "6"
type input "4"
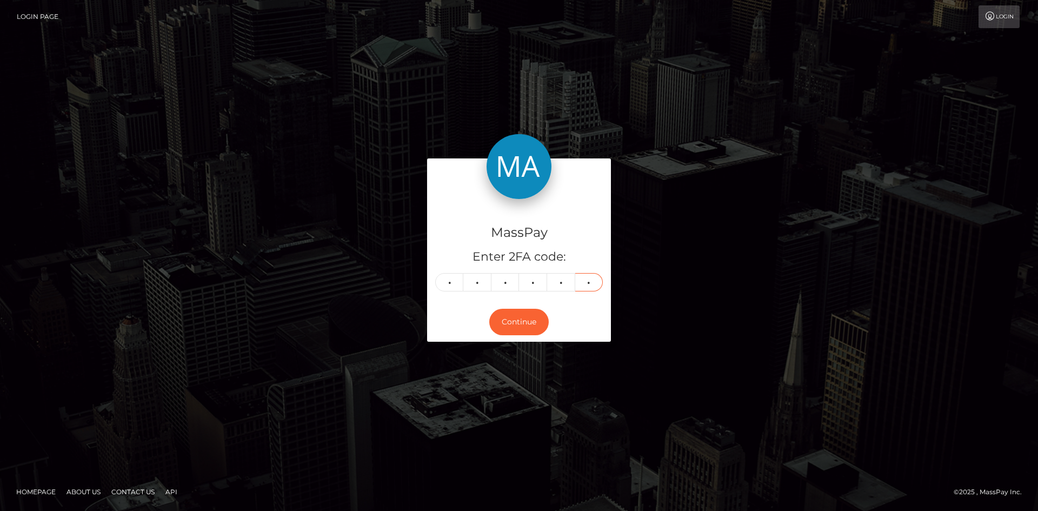
type input "5"
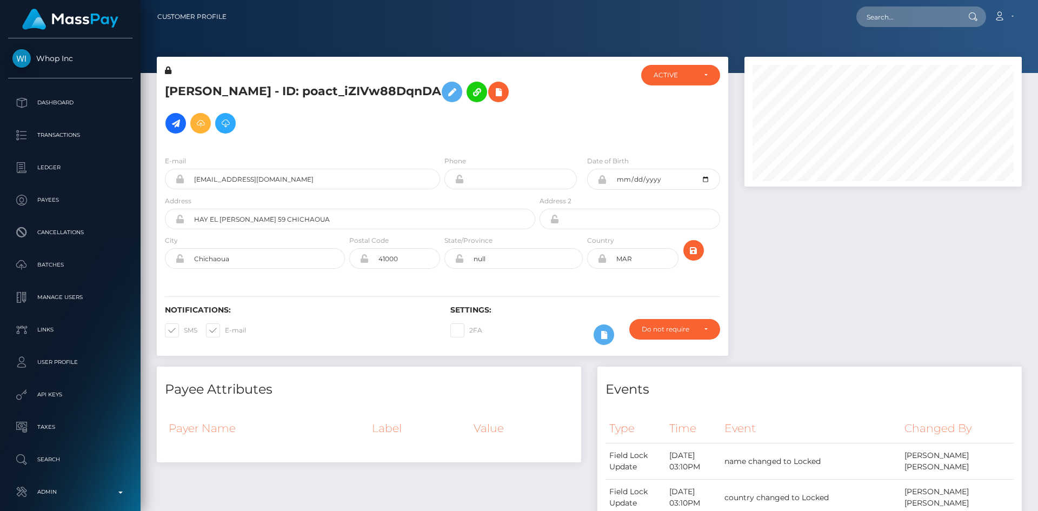
scroll to position [130, 278]
drag, startPoint x: 927, startPoint y: 21, endPoint x: 894, endPoint y: 36, distance: 36.5
click at [926, 20] on input "text" at bounding box center [908, 16] width 102 height 21
paste input "[EMAIL_ADDRESS][DOMAIN_NAME]"
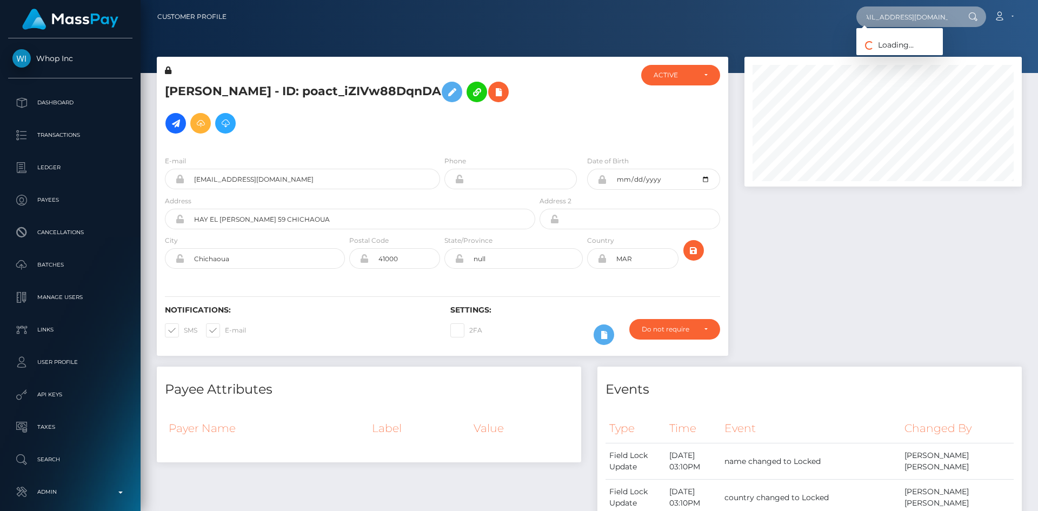
type input "[EMAIL_ADDRESS][DOMAIN_NAME]"
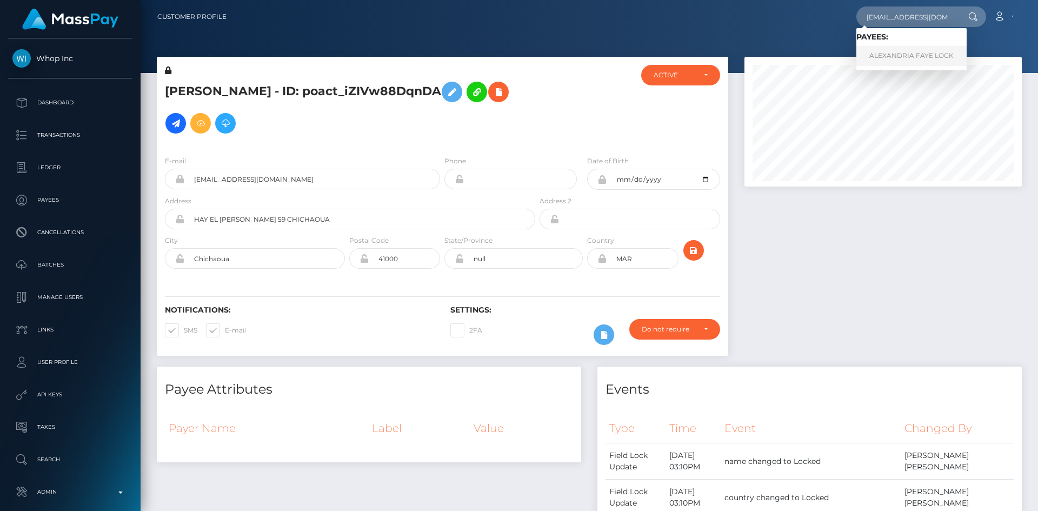
click at [917, 56] on link "ALEXANDRIA FAYE LOCK" at bounding box center [912, 56] width 110 height 20
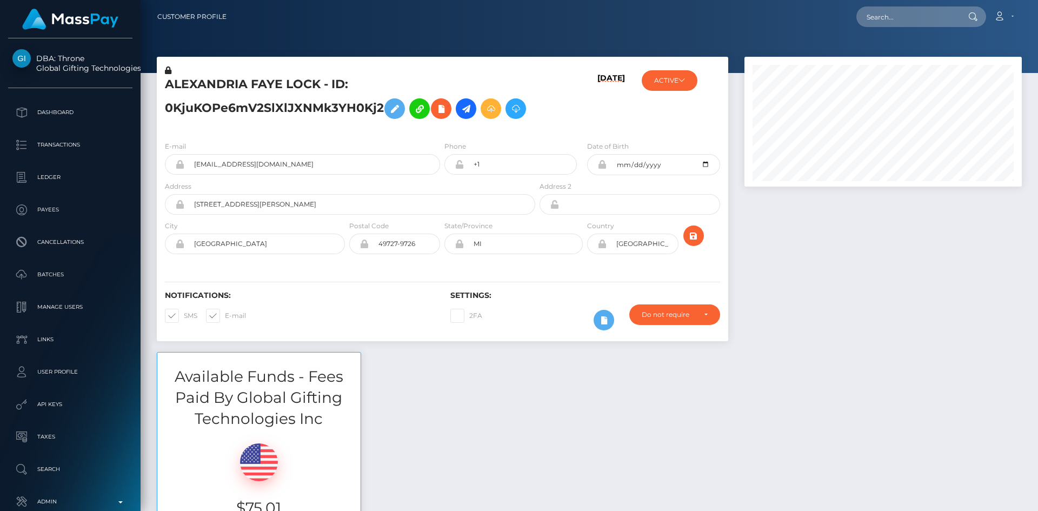
scroll to position [130, 278]
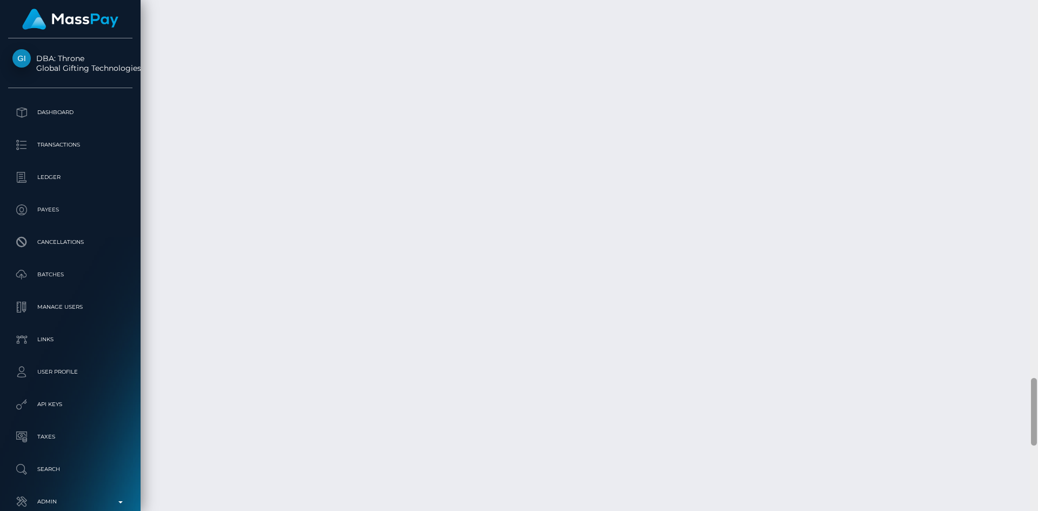
drag, startPoint x: 1037, startPoint y: 345, endPoint x: 1037, endPoint y: 374, distance: 29.2
click at [1037, 374] on div at bounding box center [1034, 255] width 8 height 511
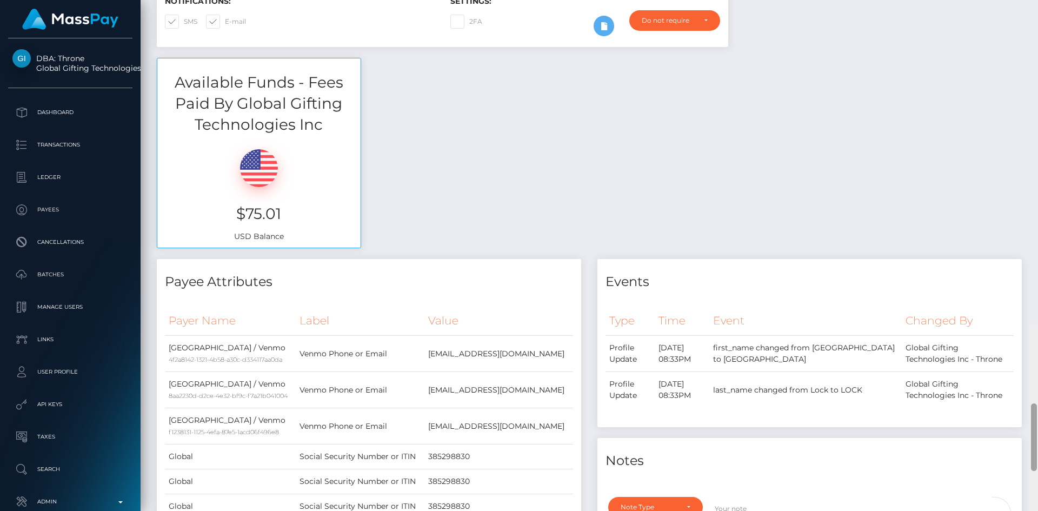
scroll to position [0, 0]
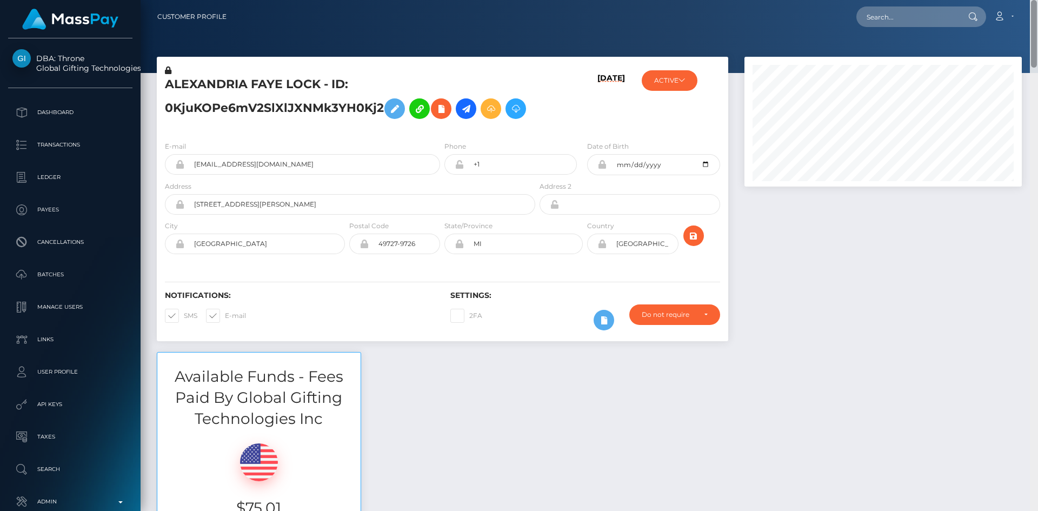
drag, startPoint x: 1037, startPoint y: 425, endPoint x: 1020, endPoint y: -35, distance: 459.5
click at [1020, 0] on html "DBA: Throne Global Gifting Technologies Inc Dashboard Transactions Ledger Payee…" at bounding box center [519, 255] width 1038 height 511
click at [521, 106] on icon at bounding box center [516, 109] width 13 height 14
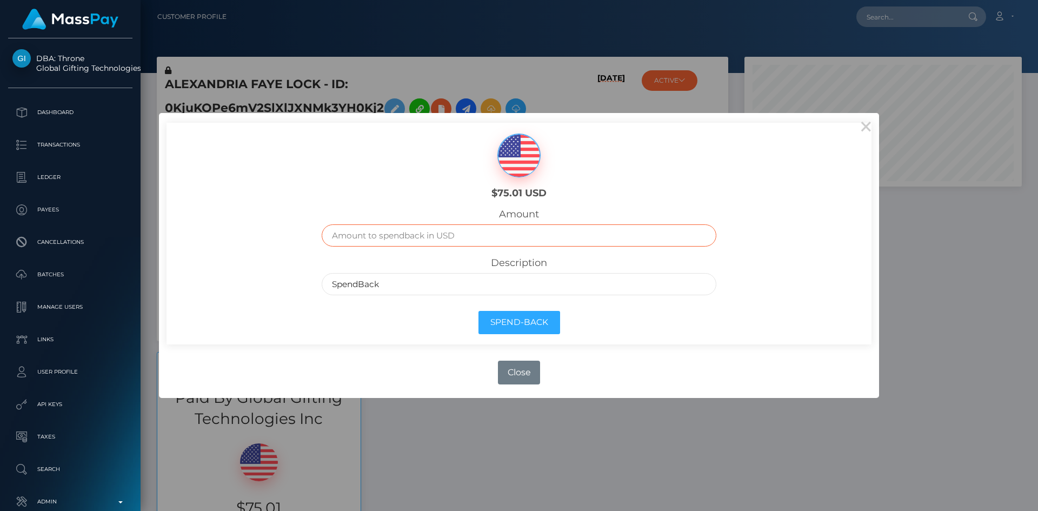
click at [445, 237] on input "text" at bounding box center [519, 235] width 395 height 22
type input "75.01"
click at [518, 310] on div "Spend-Back" at bounding box center [520, 325] width 412 height 39
click at [523, 316] on button "Spend-Back" at bounding box center [520, 322] width 82 height 23
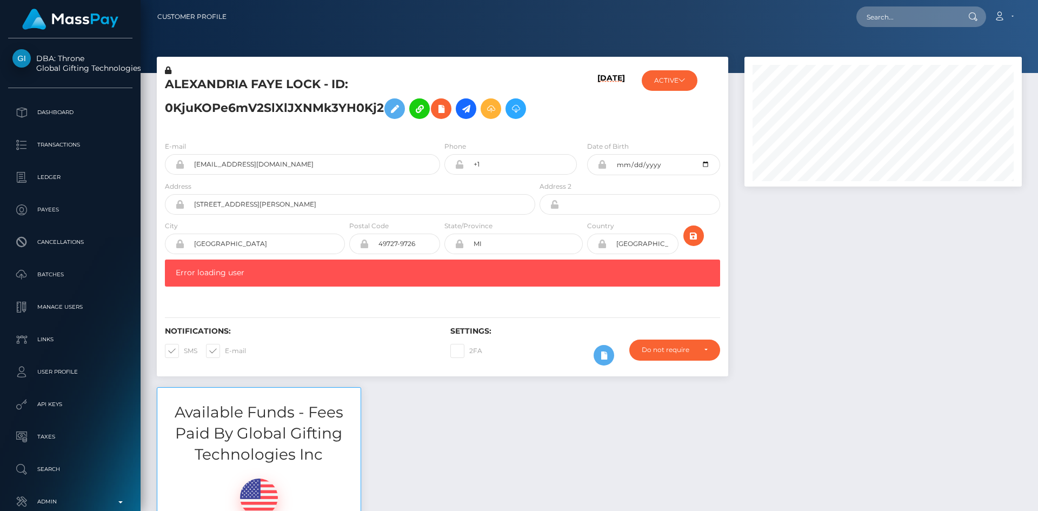
scroll to position [130, 278]
click at [886, 19] on input "text" at bounding box center [908, 16] width 102 height 21
paste input "sashalouise10@icloud.com"
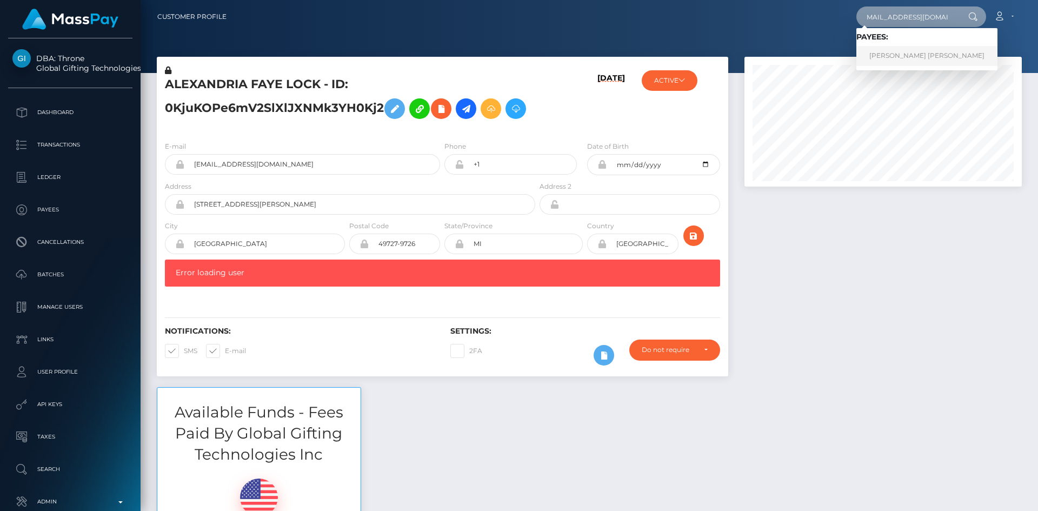
type input "[EMAIL_ADDRESS][DOMAIN_NAME]"
click at [909, 55] on link "Sarah Louise Barnes" at bounding box center [927, 56] width 141 height 20
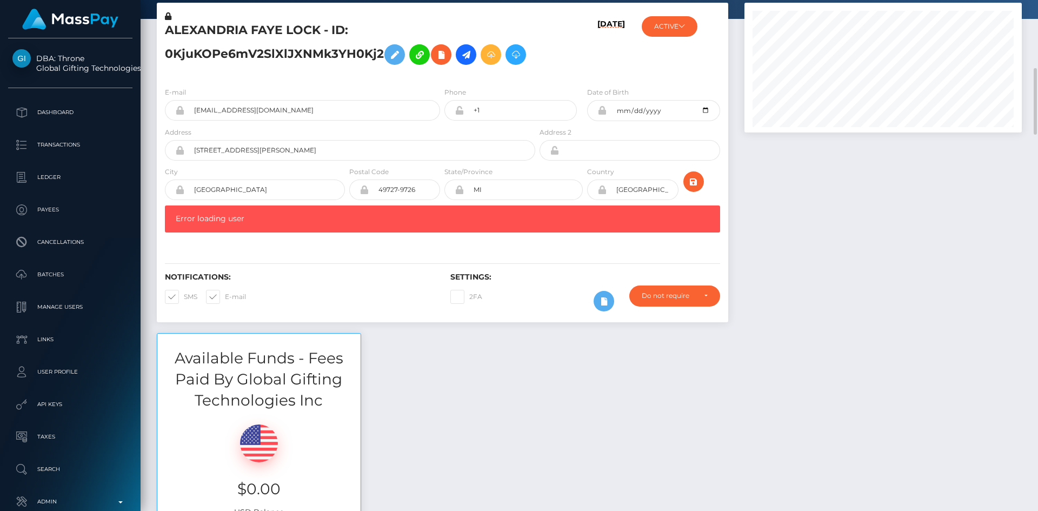
scroll to position [162, 0]
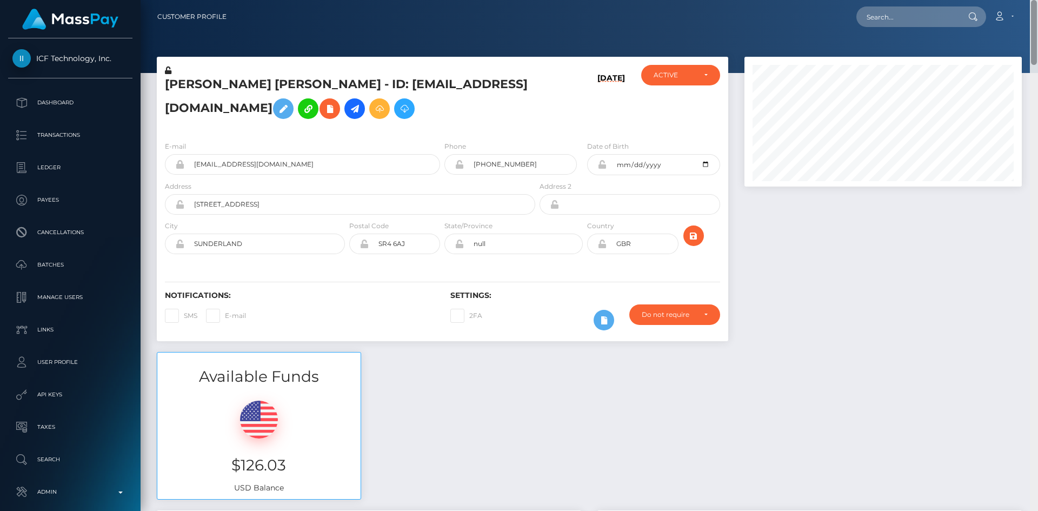
drag, startPoint x: 1033, startPoint y: 62, endPoint x: 1037, endPoint y: -40, distance: 101.8
click at [1037, 0] on html "ICF Technology, Inc. Dashboard Transactions Ledger Payees Batches" at bounding box center [519, 255] width 1038 height 511
click at [348, 116] on icon at bounding box center [354, 109] width 13 height 14
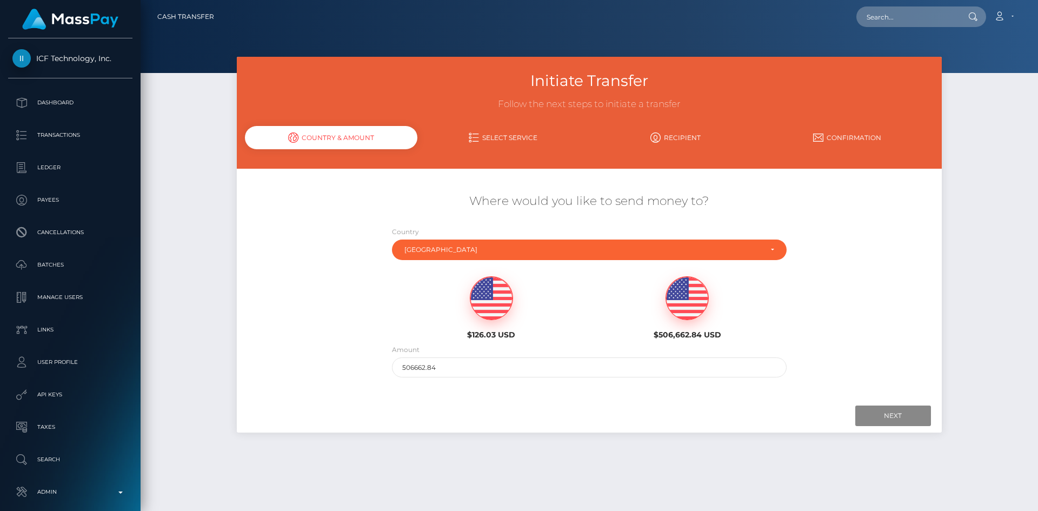
click at [499, 310] on img at bounding box center [492, 298] width 42 height 43
type input "126.03"
click at [901, 420] on input "Next" at bounding box center [894, 416] width 76 height 21
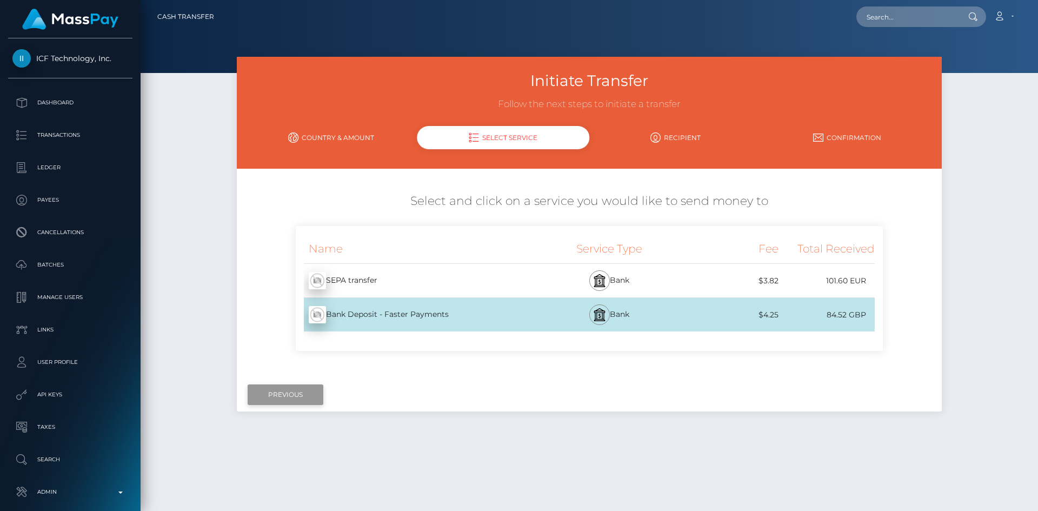
click at [301, 387] on input "Previous" at bounding box center [286, 395] width 76 height 21
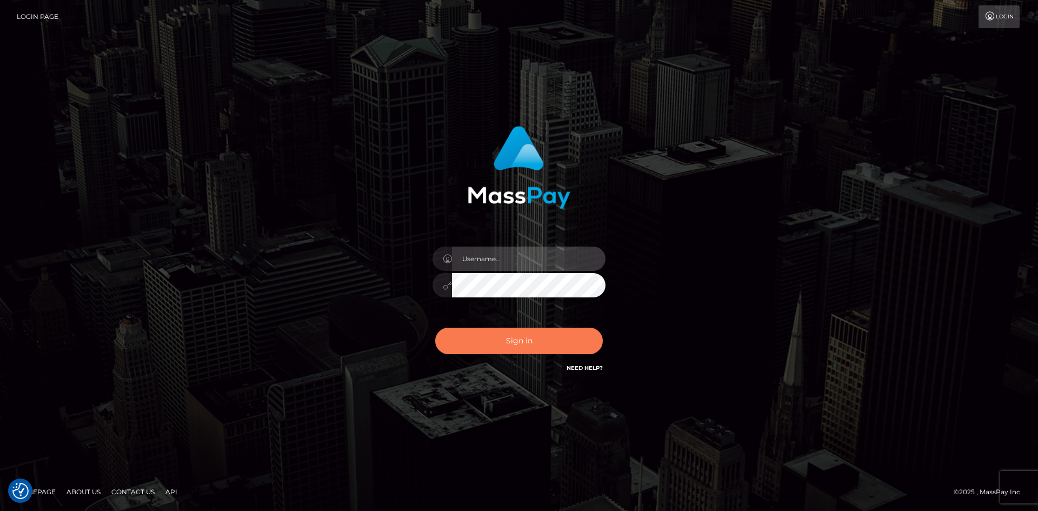
type input "alexstef"
click at [486, 339] on button "Sign in" at bounding box center [519, 341] width 168 height 27
type input "alexstef"
click at [486, 339] on button "Sign in" at bounding box center [519, 341] width 168 height 27
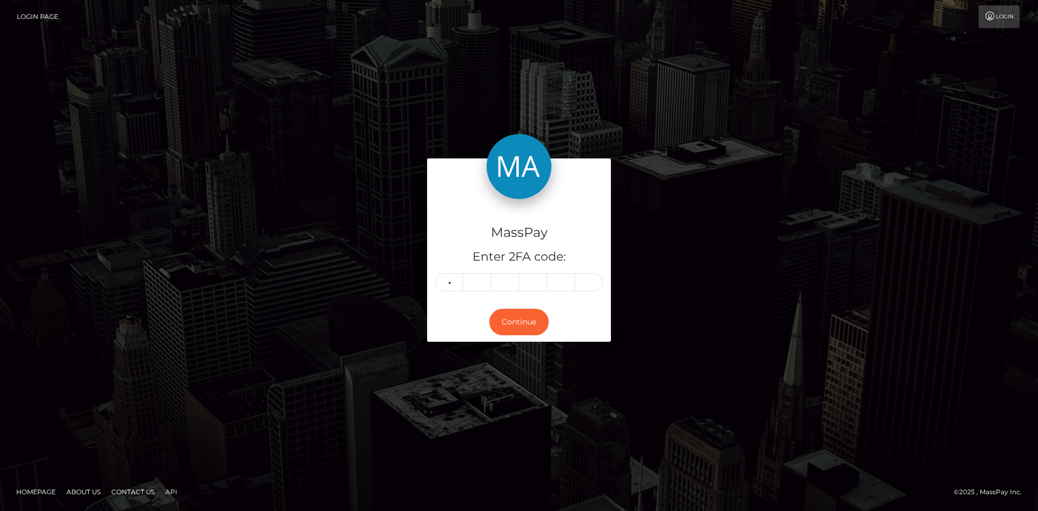
type input "8"
type input "7"
type input "4"
type input "1"
type input "0"
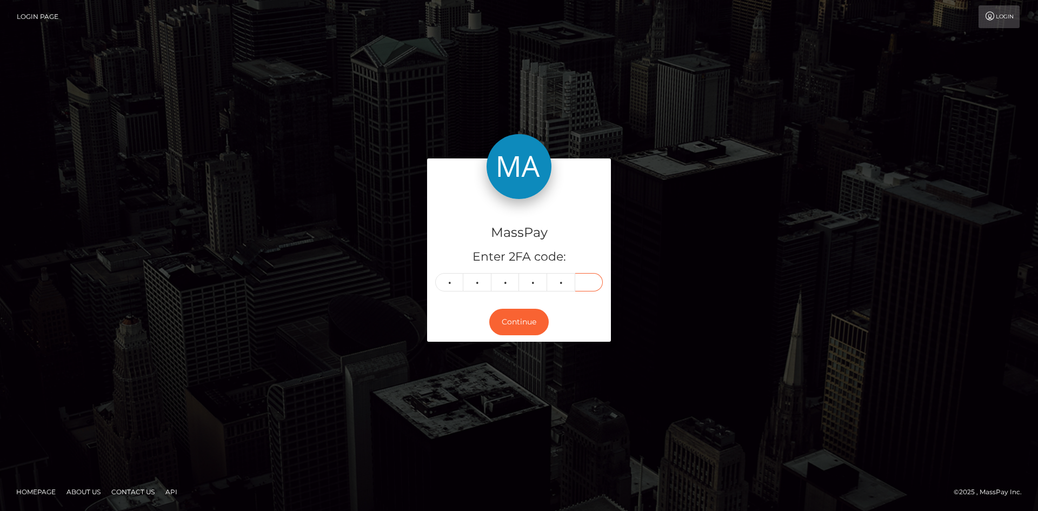
type input "1"
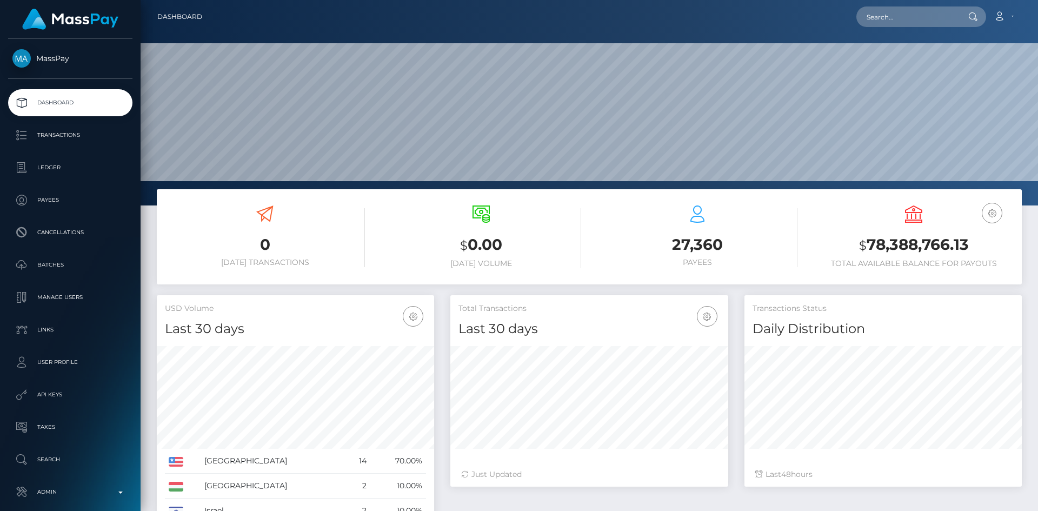
scroll to position [192, 278]
click at [881, 9] on input "text" at bounding box center [908, 16] width 102 height 21
paste input "poact_47cUhhCSKJ7I"
click at [930, 13] on input "poact_47cUhhCSKJ7I" at bounding box center [908, 16] width 102 height 21
paste input "user_hLGjkFzullpCh"
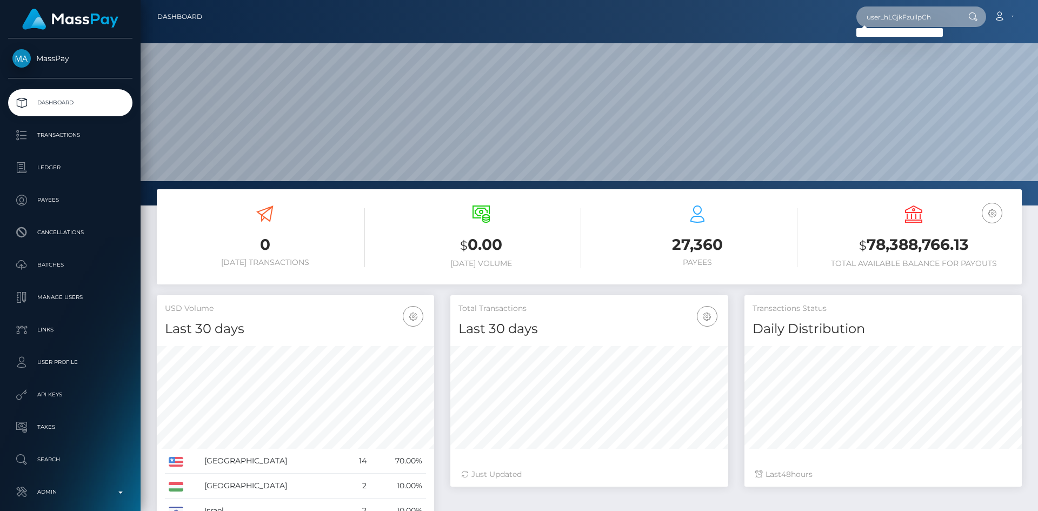
click at [923, 19] on input "user_hLGjkFzullpCh" at bounding box center [908, 16] width 102 height 21
paste input "47cUhhCSKJ7I"
click at [917, 14] on input "47cUhhCSKJ7i" at bounding box center [908, 16] width 102 height 21
paste input "hLGjkFzullpCh"
click at [903, 16] on input "hLGjkFzullpCh" at bounding box center [908, 16] width 102 height 21
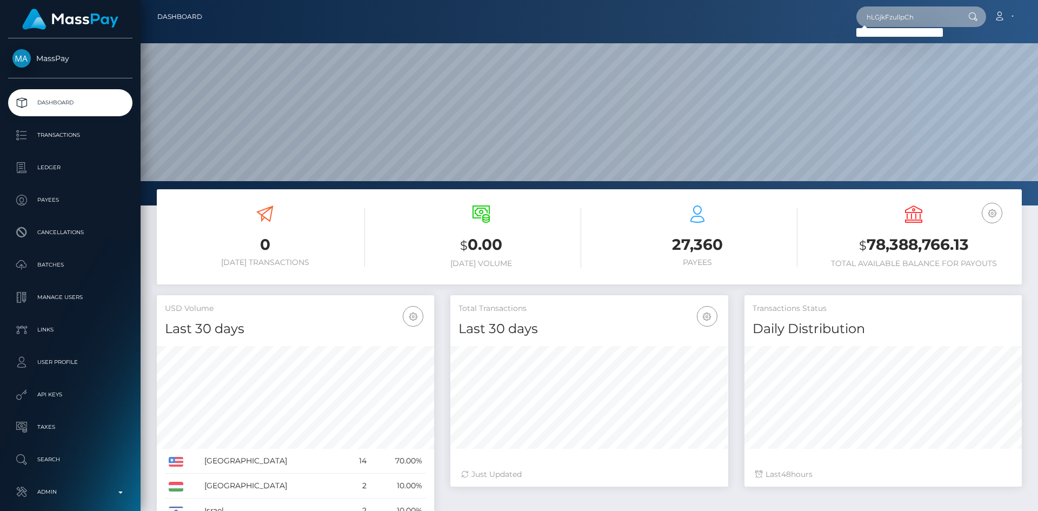
paste input "47cUhhCSKJ7I"
click at [928, 17] on input "47cUhhCSKJ7I" at bounding box center [908, 16] width 102 height 21
paste input "poact_"
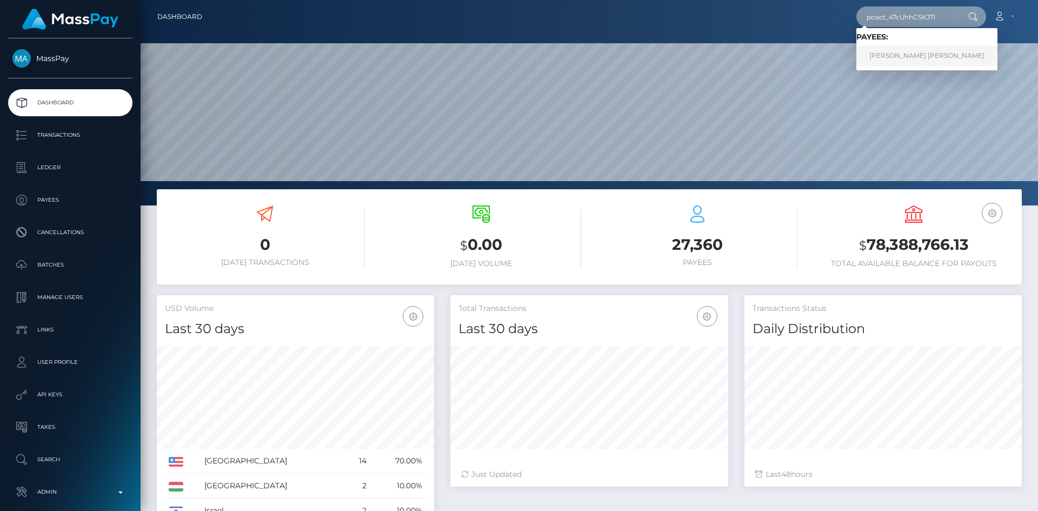
type input "poact_47cUhhCSKJ7l"
click at [910, 55] on link "[PERSON_NAME] [PERSON_NAME]" at bounding box center [927, 56] width 141 height 20
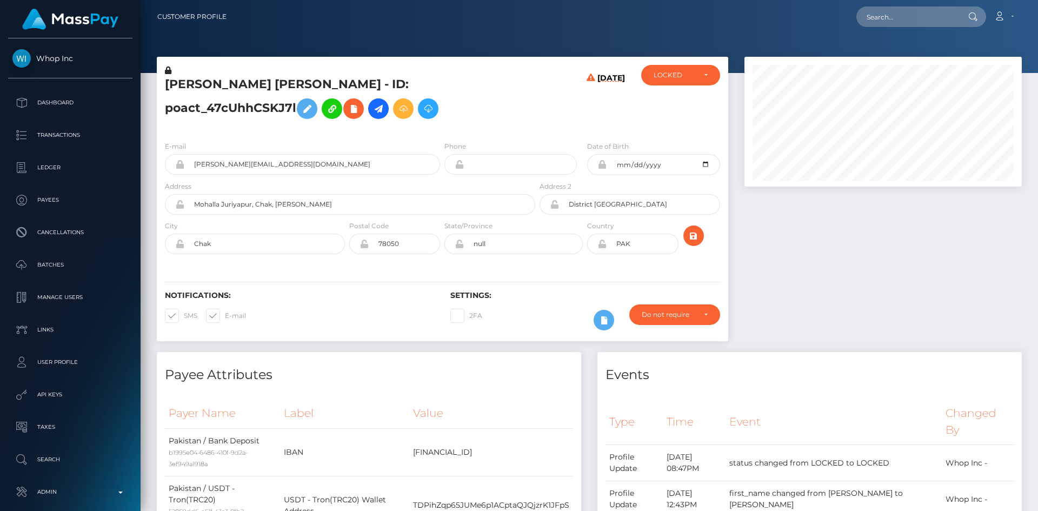
click at [352, 90] on h5 "[PERSON_NAME] [PERSON_NAME] - ID: poact_47cUhhCSKJ7l" at bounding box center [347, 100] width 365 height 48
click at [352, 90] on h5 "AMJAD ALI Ali - ID: poact_47cUhhCSKJ7l" at bounding box center [347, 100] width 365 height 48
copy h5 "poact_47cUhhCSKJ7l"
click at [242, 88] on h5 "AMJAD ALI Ali - ID: poact_47cUhhCSKJ7l" at bounding box center [347, 100] width 365 height 48
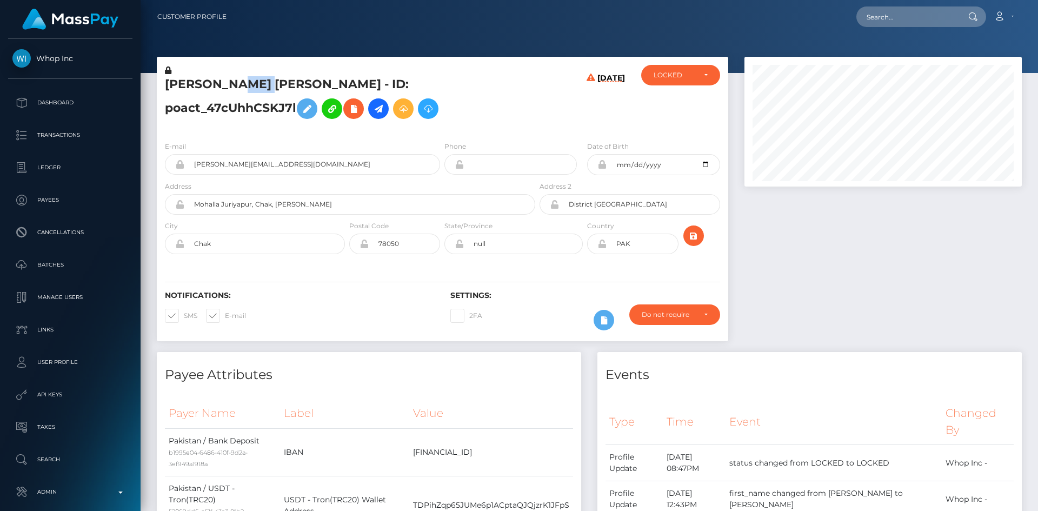
click at [242, 88] on h5 "AMJAD ALI Ali - ID: poact_47cUhhCSKJ7l" at bounding box center [347, 100] width 365 height 48
click at [346, 89] on h5 "AMJAD ALI Ali - ID: poact_47cUhhCSKJ7l" at bounding box center [347, 100] width 365 height 48
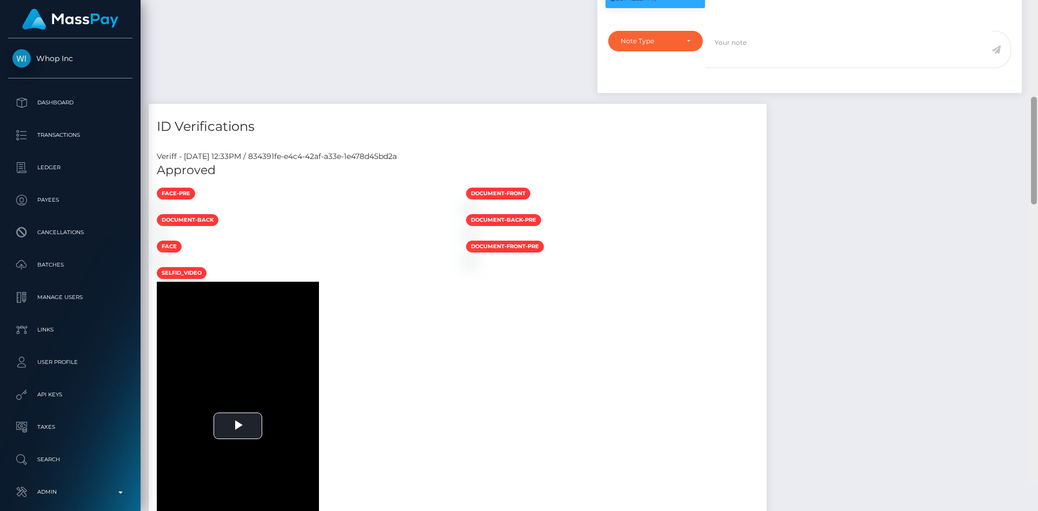
scroll to position [592, 0]
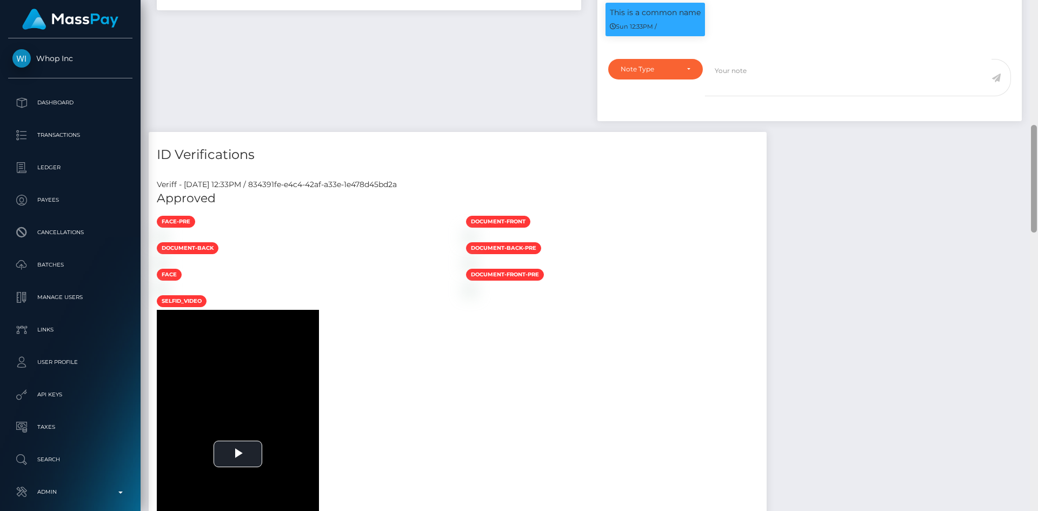
drag, startPoint x: 1032, startPoint y: 120, endPoint x: 1029, endPoint y: 222, distance: 102.3
click at [1029, 222] on div "Customer Profile Loading... Loading..." at bounding box center [590, 255] width 898 height 511
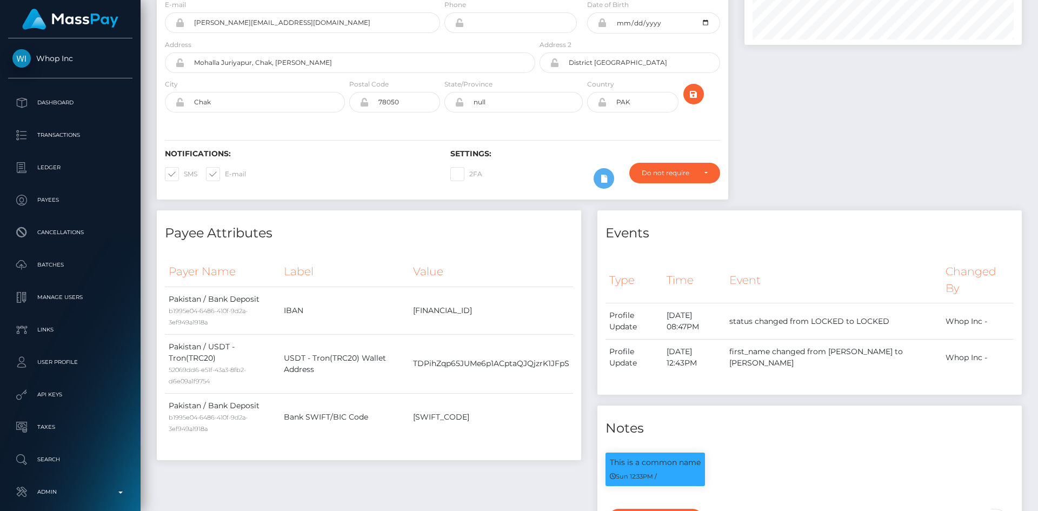
scroll to position [0, 0]
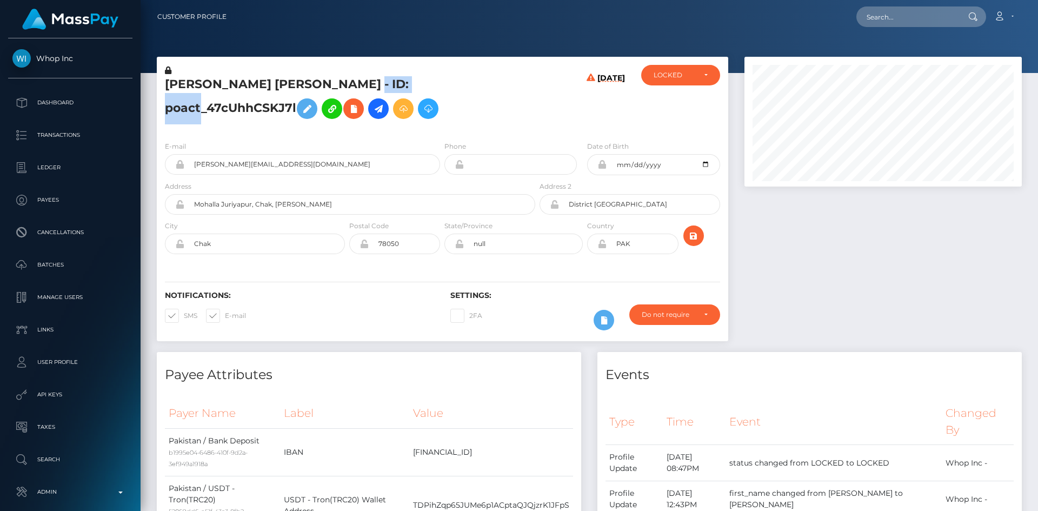
drag, startPoint x: 1036, startPoint y: 187, endPoint x: 983, endPoint y: -47, distance: 239.5
click at [983, 0] on html "Whop Inc Dashboard Transactions Ledger Payees Cancellations Links" at bounding box center [519, 255] width 1038 height 511
click at [898, 21] on input "text" at bounding box center [908, 16] width 102 height 21
paste input "poact_IS0F8624OTKP"
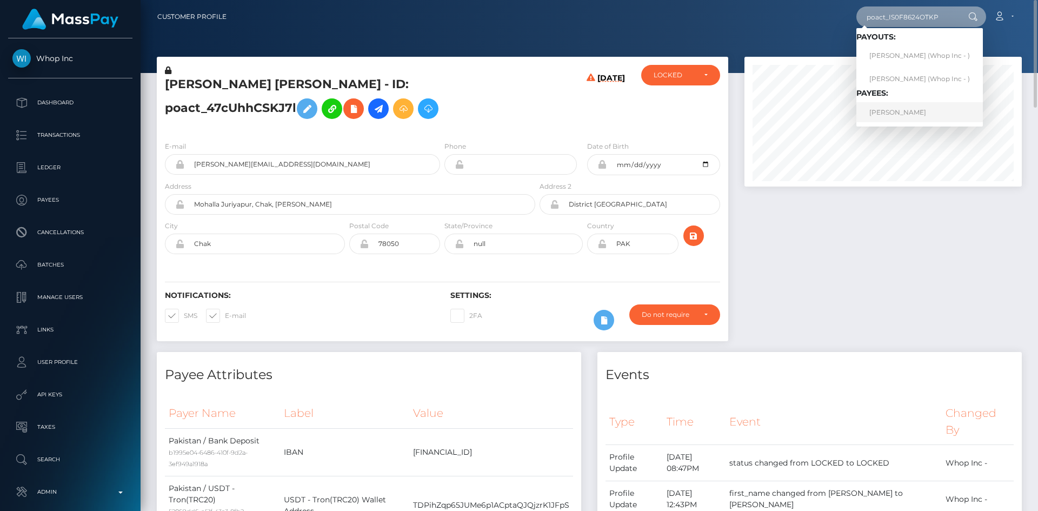
type input "poact_IS0F8624OTKP"
click at [936, 114] on link "VILMA ELIZABETH MEREJO" at bounding box center [920, 112] width 127 height 20
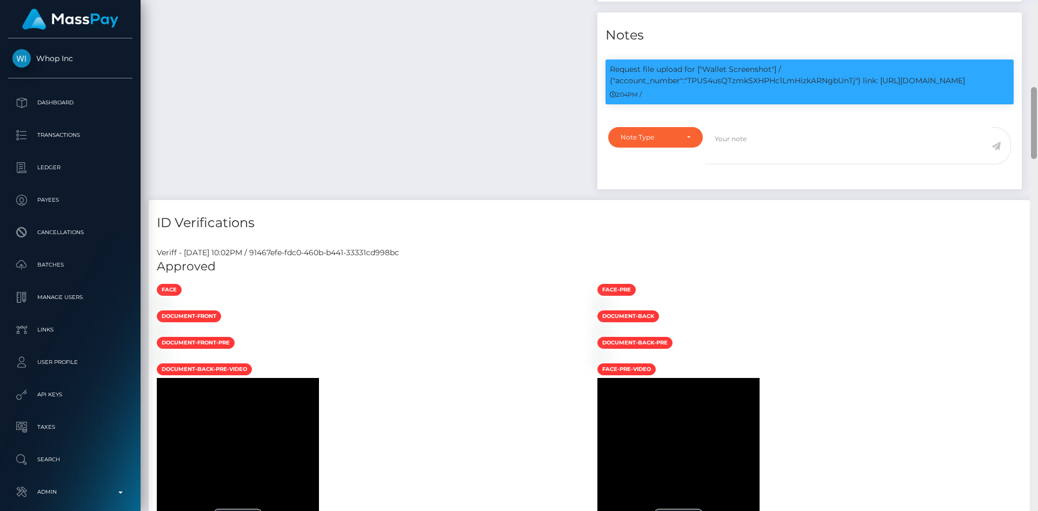
scroll to position [593, 0]
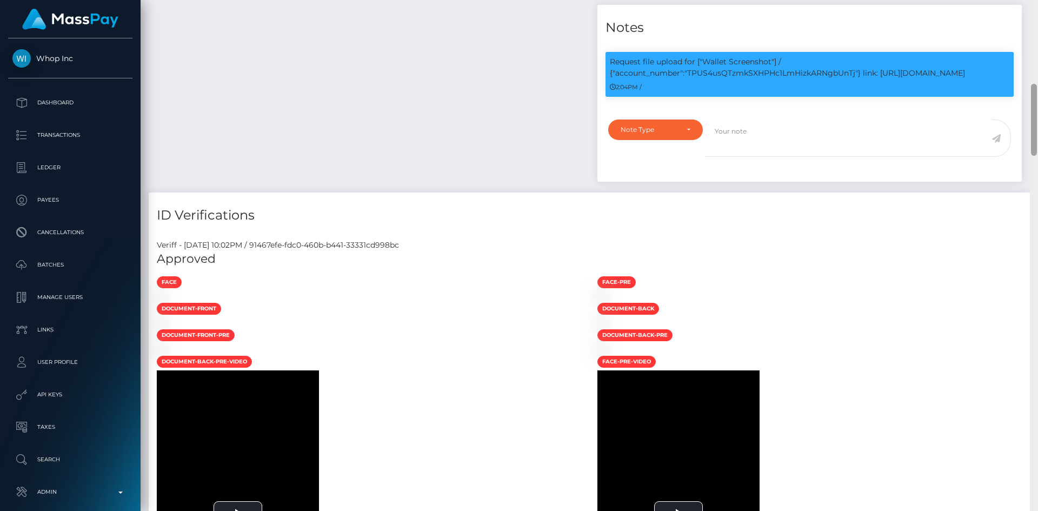
drag, startPoint x: 1033, startPoint y: 41, endPoint x: 1037, endPoint y: 117, distance: 76.4
click at [1037, 117] on div at bounding box center [1034, 255] width 8 height 511
drag, startPoint x: 689, startPoint y: 72, endPoint x: 987, endPoint y: 74, distance: 298.0
click at [987, 74] on p "Request file upload for ["Wallet Screenshot"] / {"account_number":"TPUS4usQTzmk…" at bounding box center [810, 67] width 400 height 23
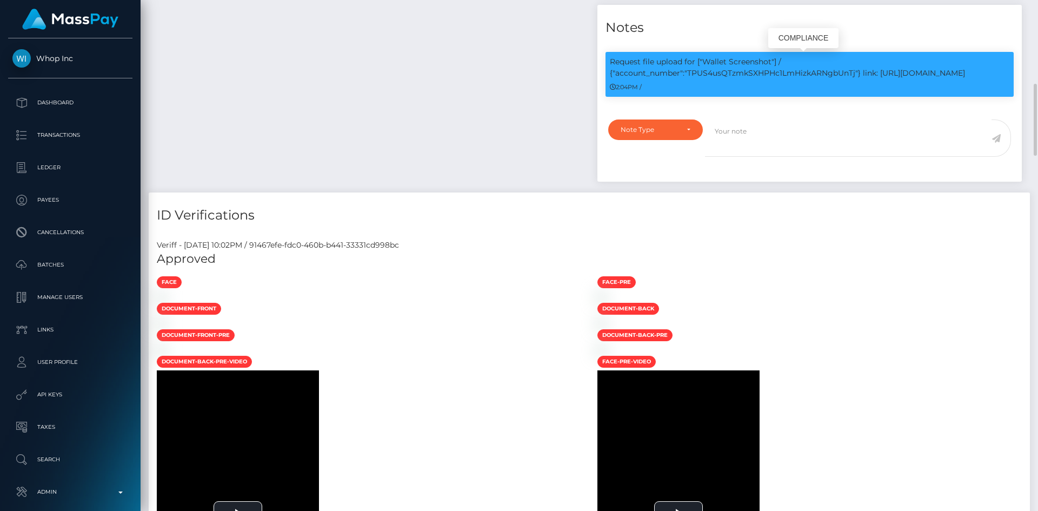
copy p "TPUS4usQTzmkSXHPHc1LmHizkARNgbUnTj"} link: [URL][DOMAIN_NAME]"
